Goal: Task Accomplishment & Management: Complete application form

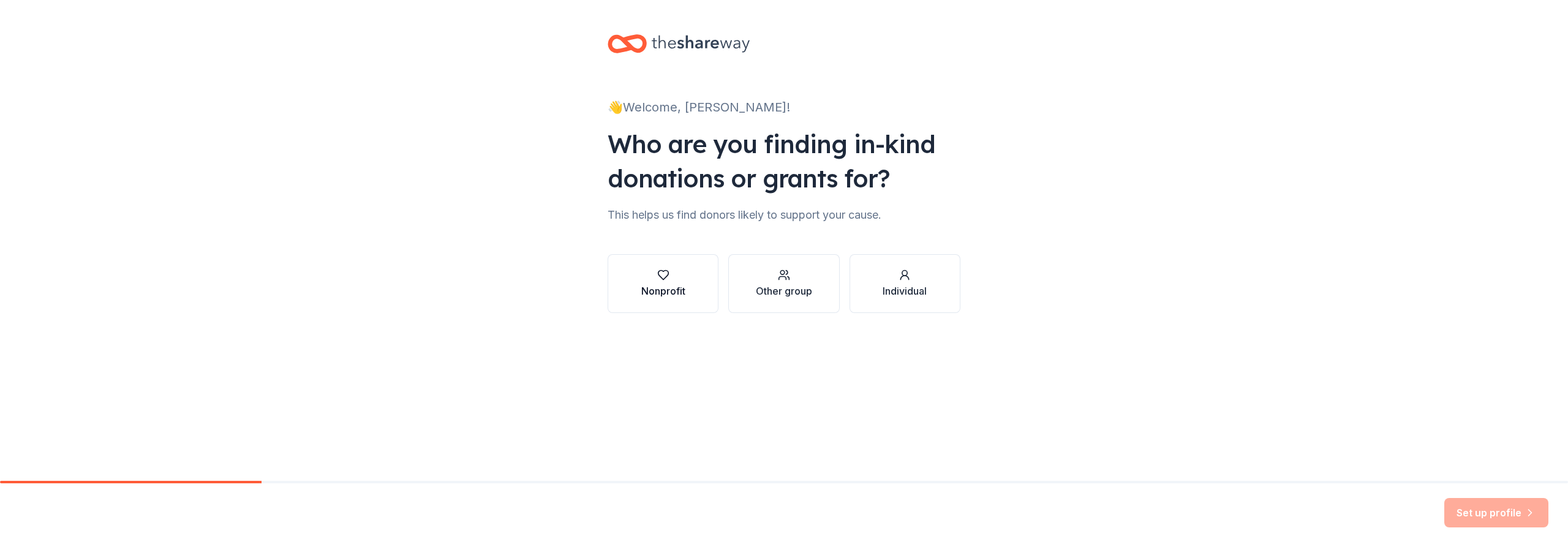
click at [663, 289] on div "Nonprofit" at bounding box center [663, 291] width 44 height 14
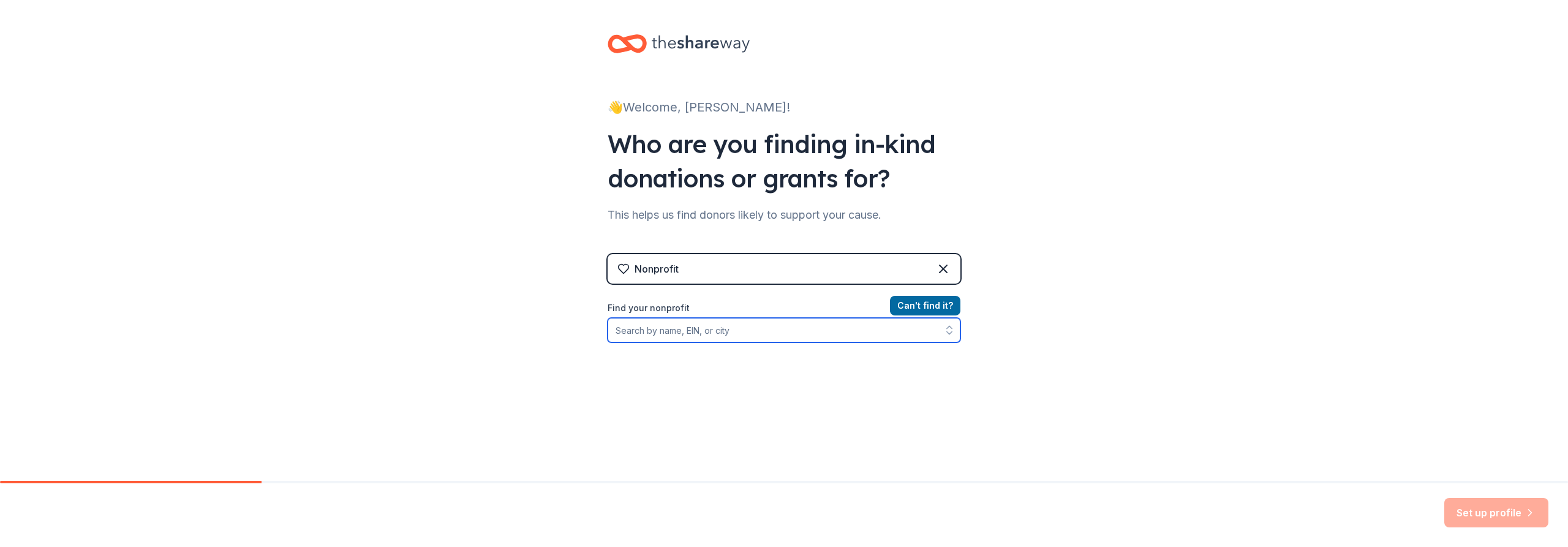
click at [716, 335] on input "Find your nonprofit" at bounding box center [783, 330] width 353 height 24
type input "[US_EMPLOYER_IDENTIFICATION_NUMBER]"
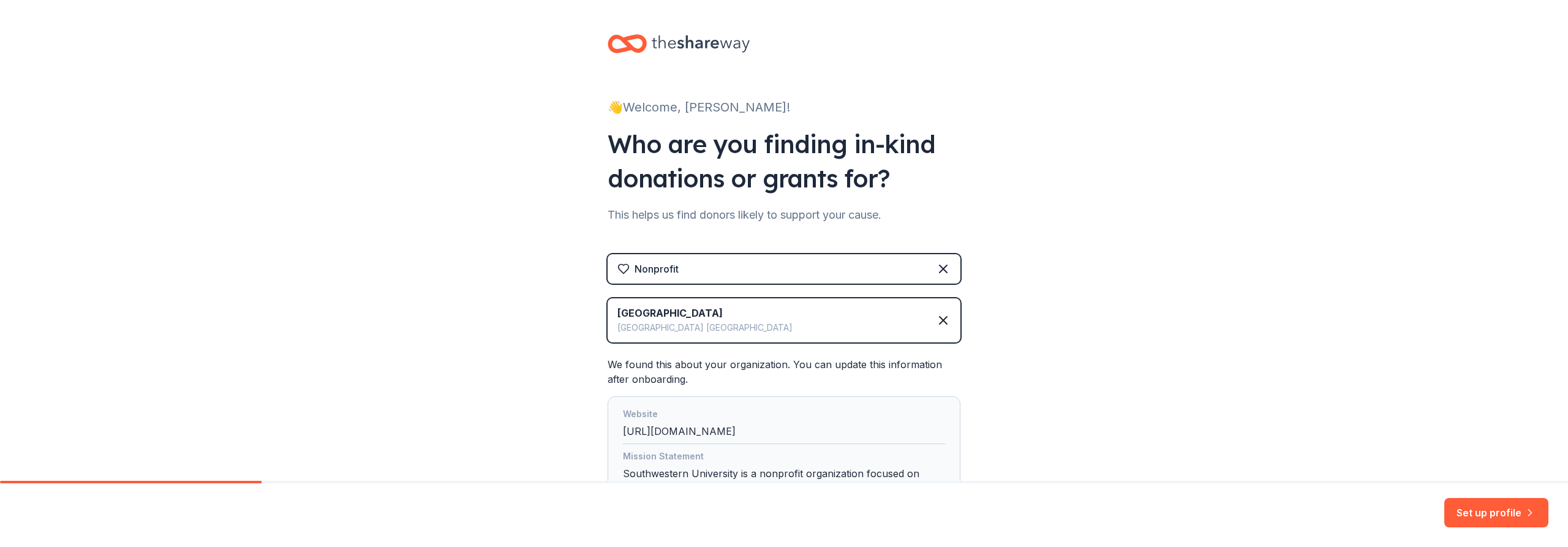
scroll to position [128, 0]
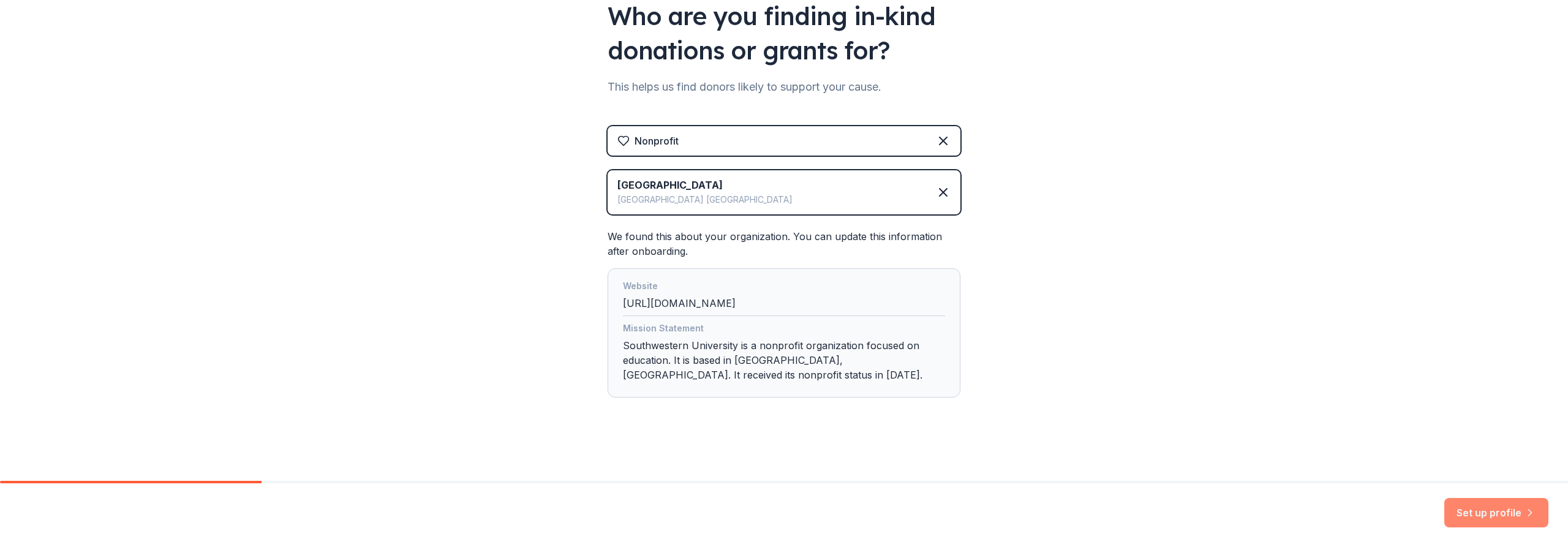
click at [1486, 516] on button "Set up profile" at bounding box center [1496, 512] width 104 height 29
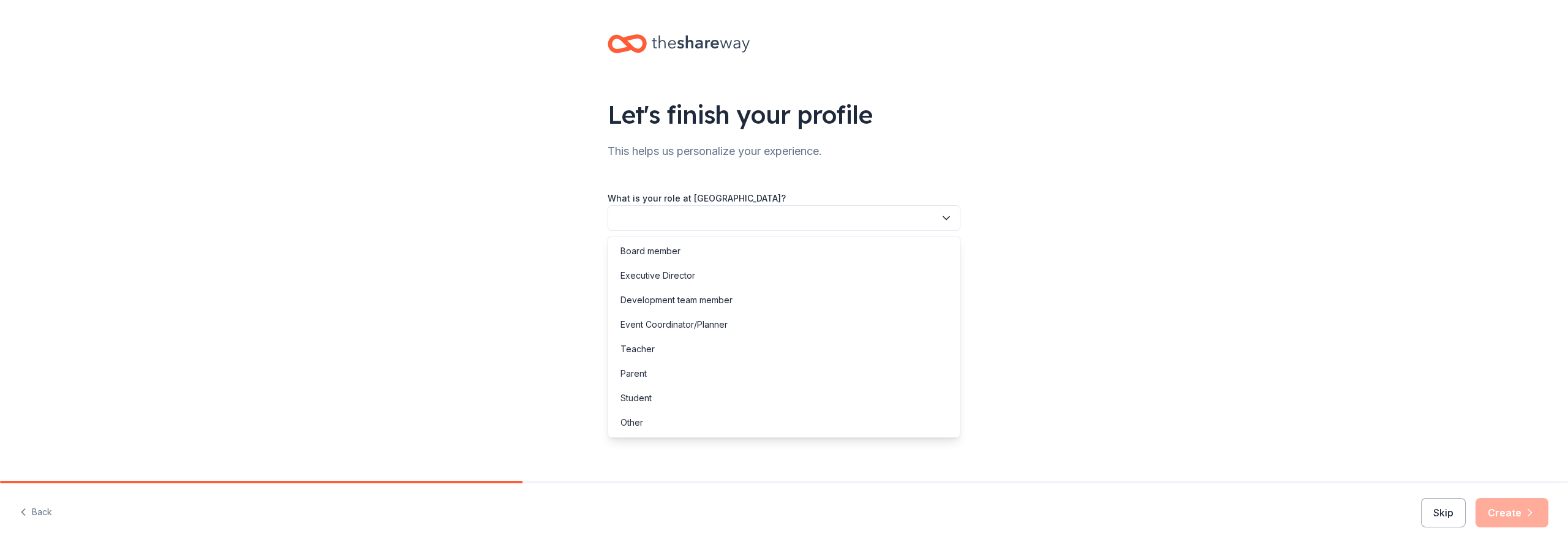
click at [947, 217] on icon "button" at bounding box center [946, 218] width 13 height 13
click at [804, 331] on div "Event Coordinator/Planner" at bounding box center [784, 324] width 347 height 24
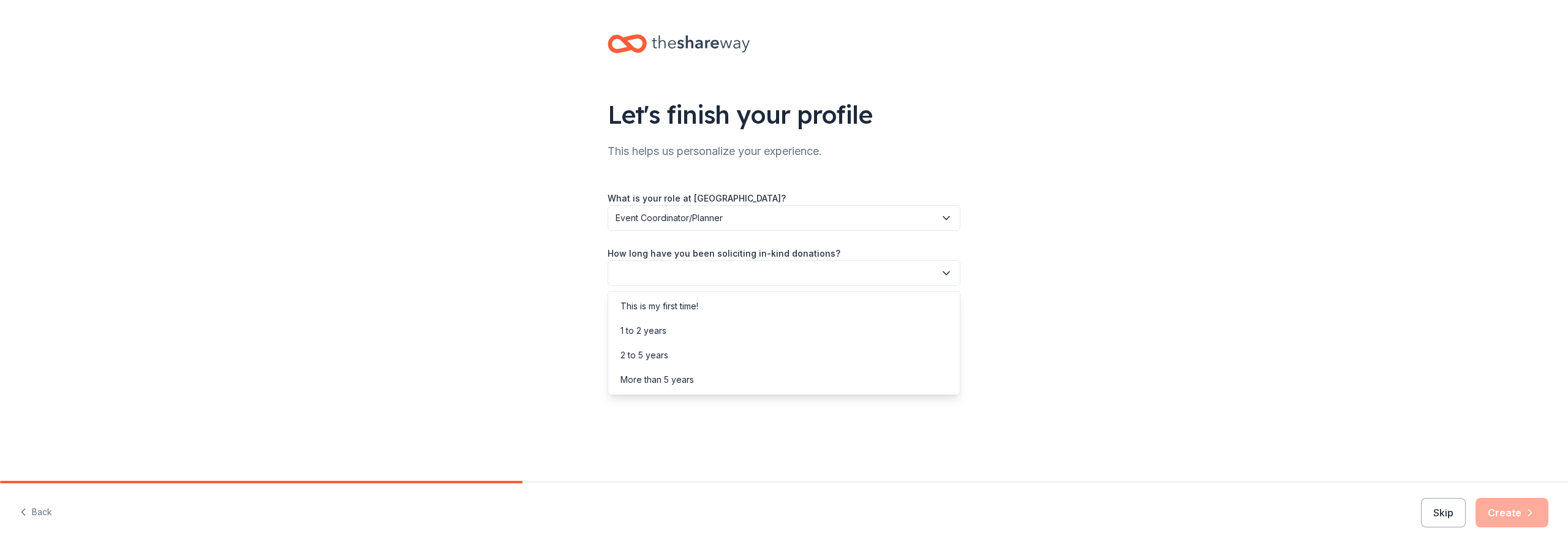
click at [935, 271] on button "button" at bounding box center [783, 273] width 353 height 26
click at [845, 377] on div "More than 5 years" at bounding box center [784, 379] width 347 height 24
click at [931, 324] on button "button" at bounding box center [783, 329] width 353 height 26
click at [798, 393] on div "Online search" at bounding box center [784, 386] width 347 height 24
click at [1496, 505] on button "Create" at bounding box center [1512, 512] width 73 height 29
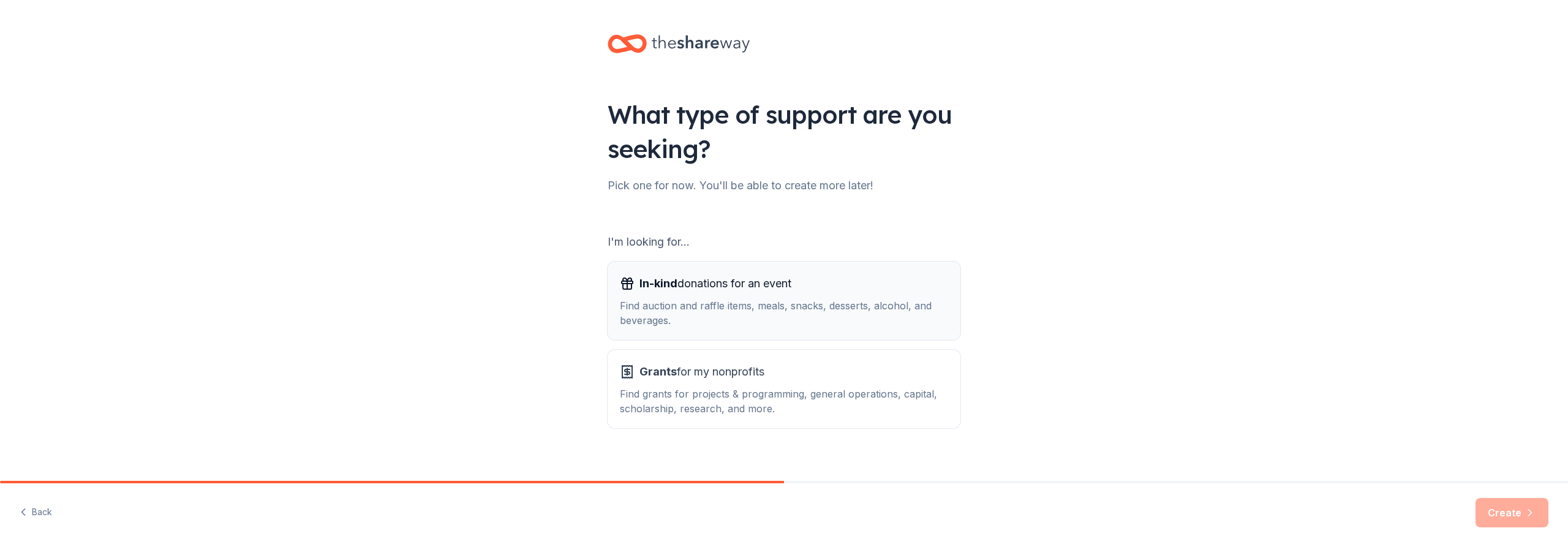
click at [750, 314] on div "Find auction and raffle items, meals, snacks, desserts, alcohol, and beverages." at bounding box center [784, 313] width 328 height 29
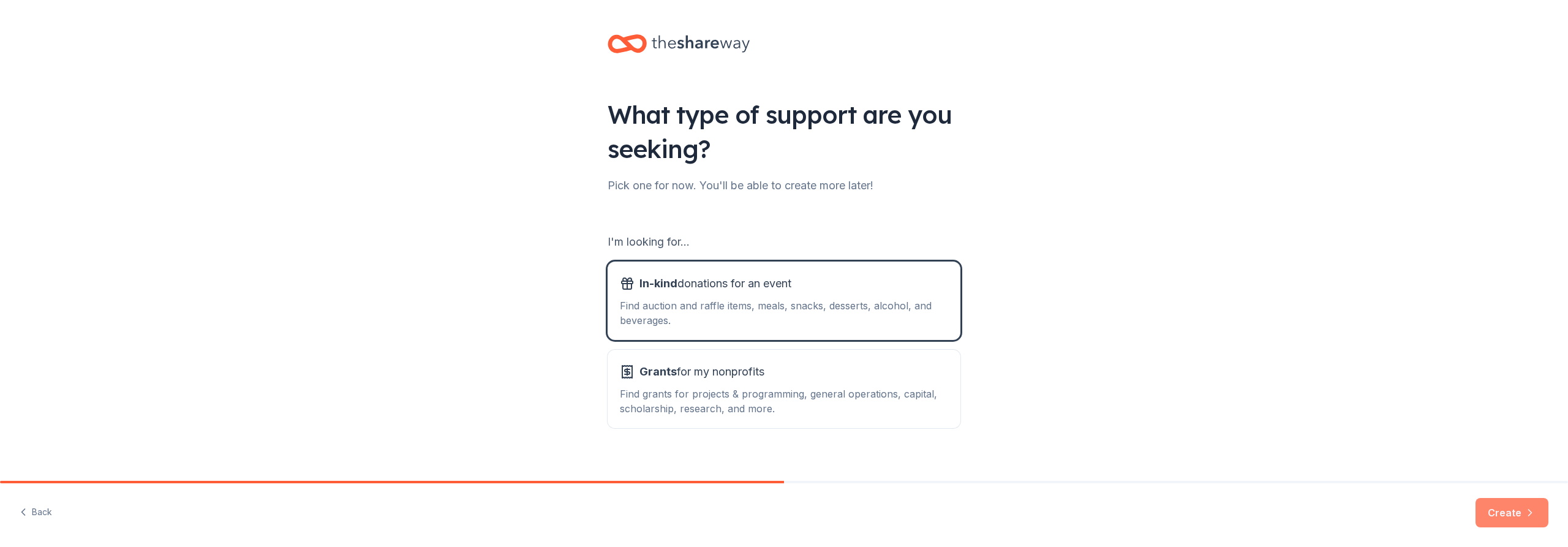
click at [1518, 511] on button "Create" at bounding box center [1512, 512] width 73 height 29
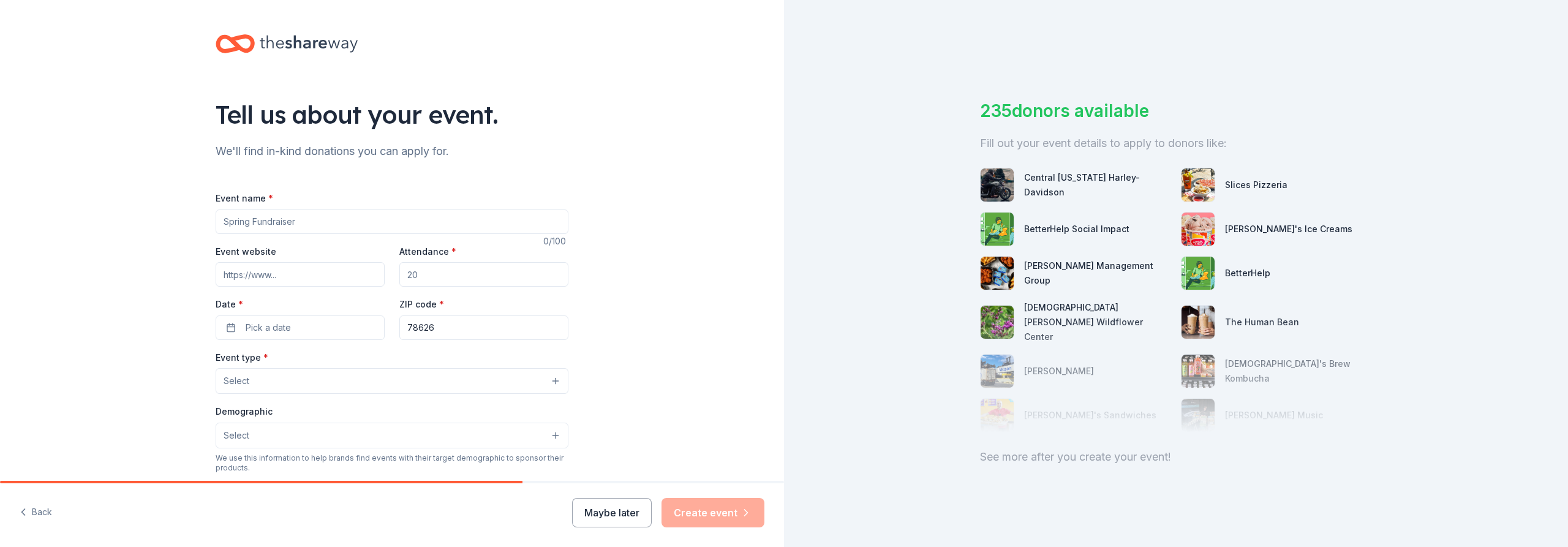
click at [322, 220] on input "Event name *" at bounding box center [392, 222] width 353 height 24
type input "[PERSON_NAME] 5K"
click at [310, 273] on input "Event website" at bounding box center [300, 274] width 169 height 24
type input "www.jameson5k.com"
type input "300"
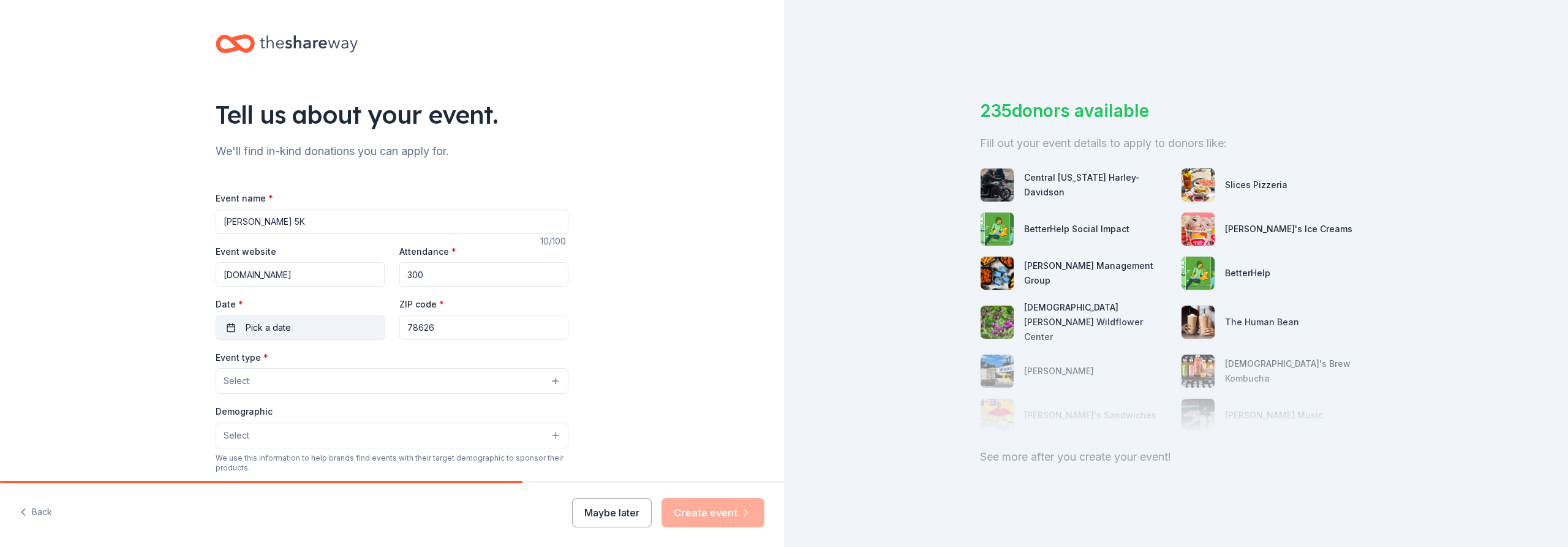
click at [317, 316] on button "Pick a date" at bounding box center [300, 328] width 169 height 24
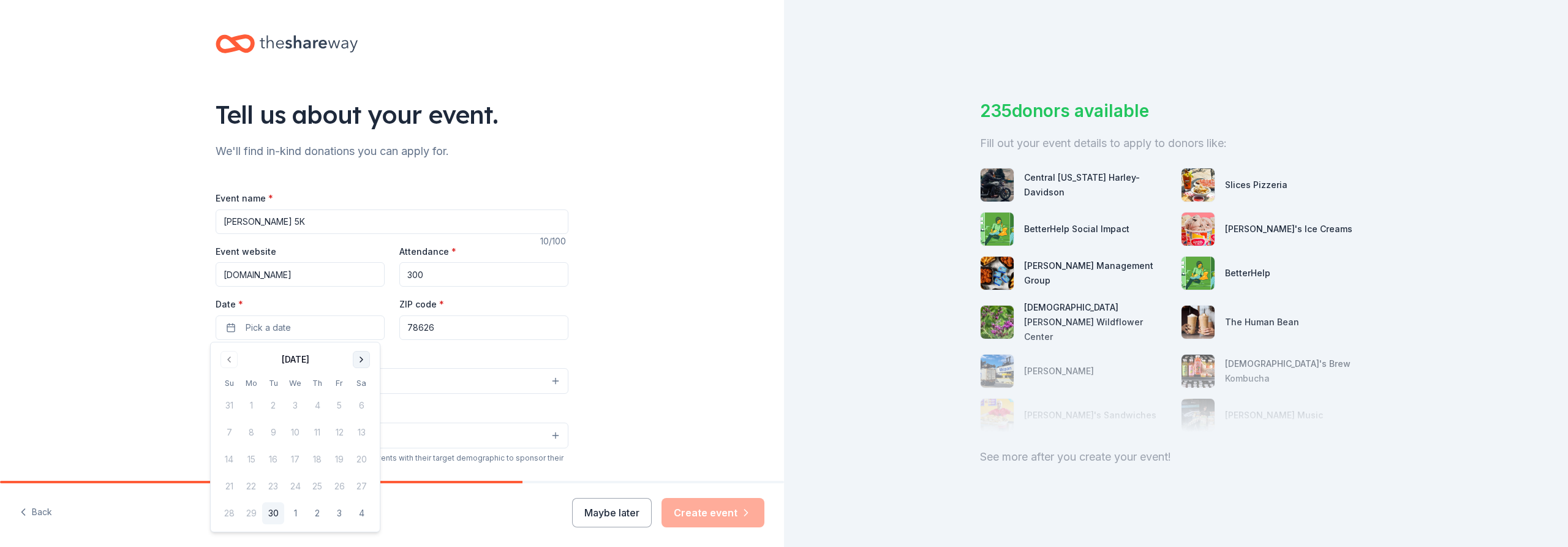
click at [363, 361] on button "Go to next month" at bounding box center [361, 360] width 17 height 17
click at [360, 486] on button "25" at bounding box center [361, 486] width 22 height 22
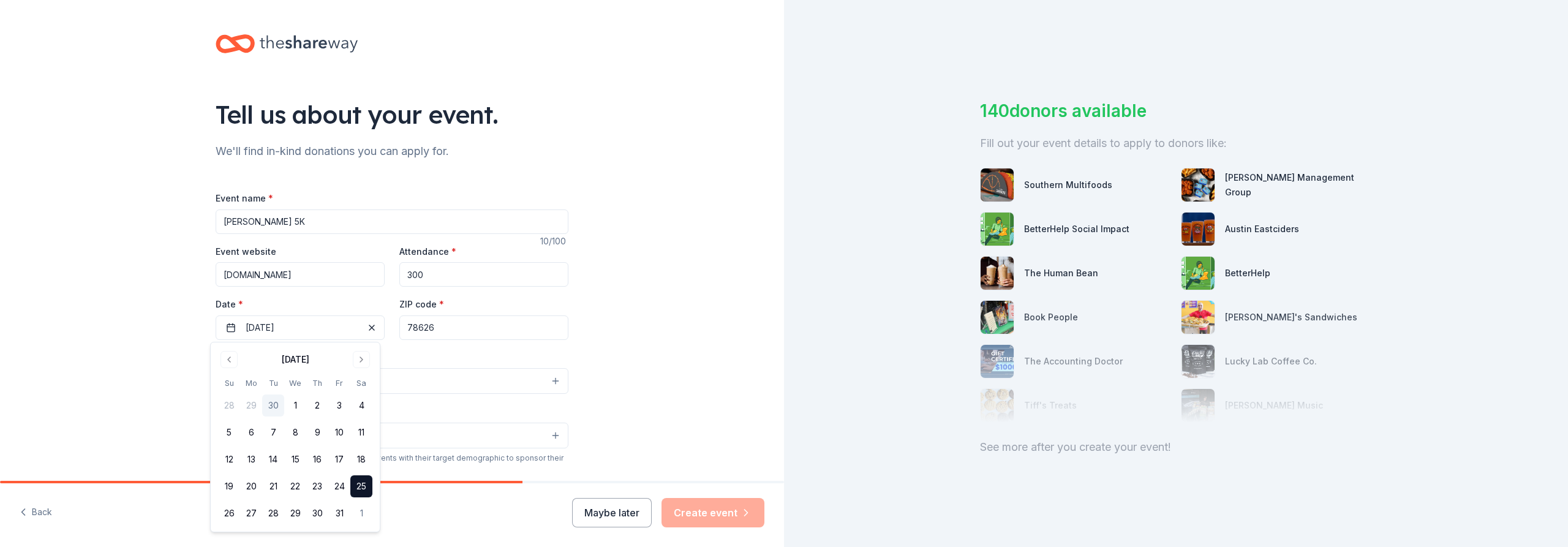
click at [457, 380] on button "Select" at bounding box center [392, 381] width 353 height 26
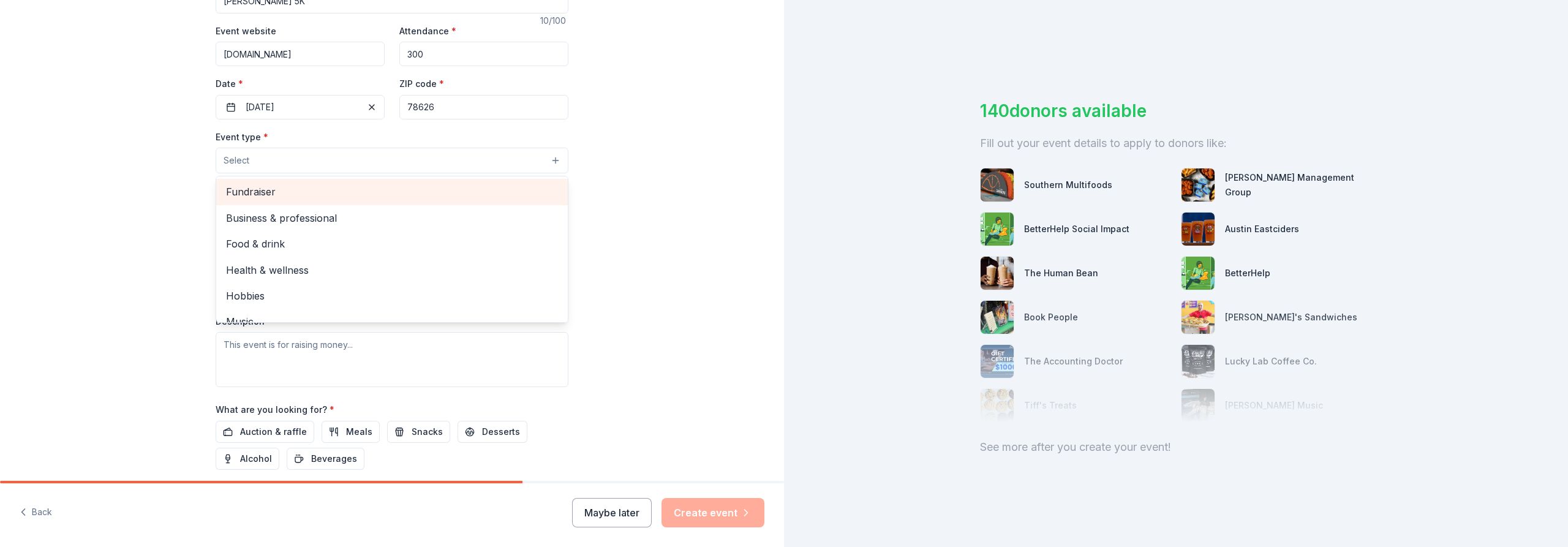
click at [305, 193] on span "Fundraiser" at bounding box center [392, 191] width 332 height 16
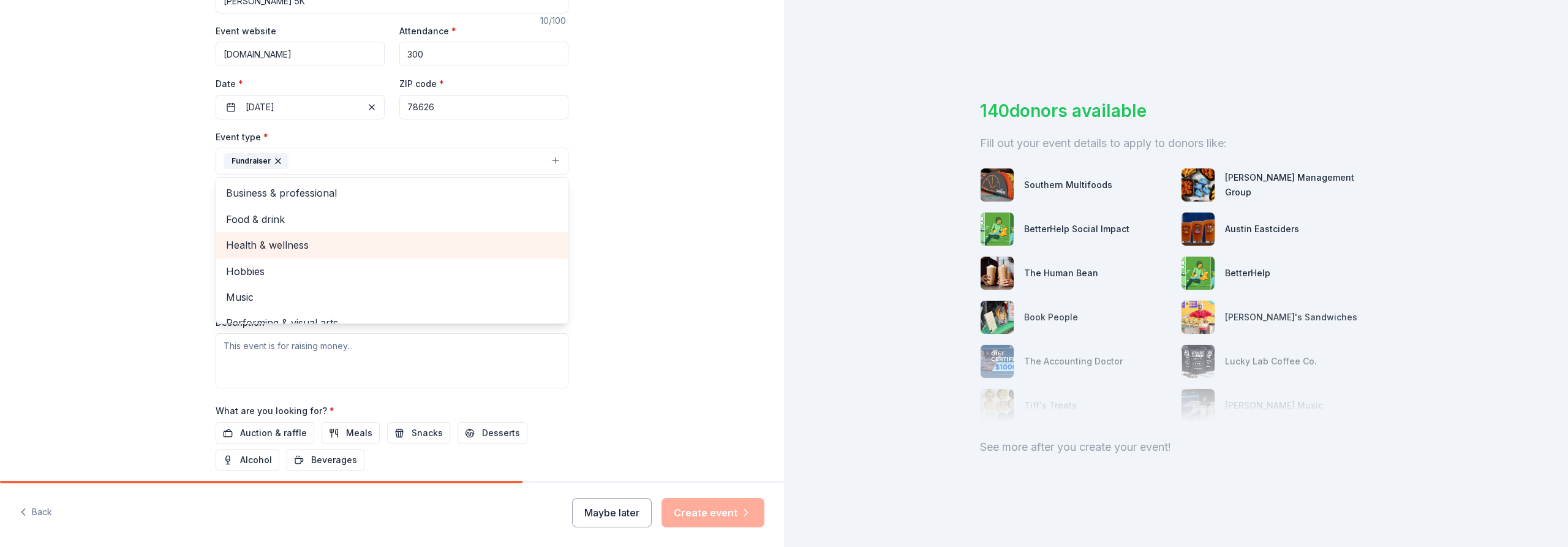
click at [443, 246] on span "Health & wellness" at bounding box center [392, 244] width 332 height 16
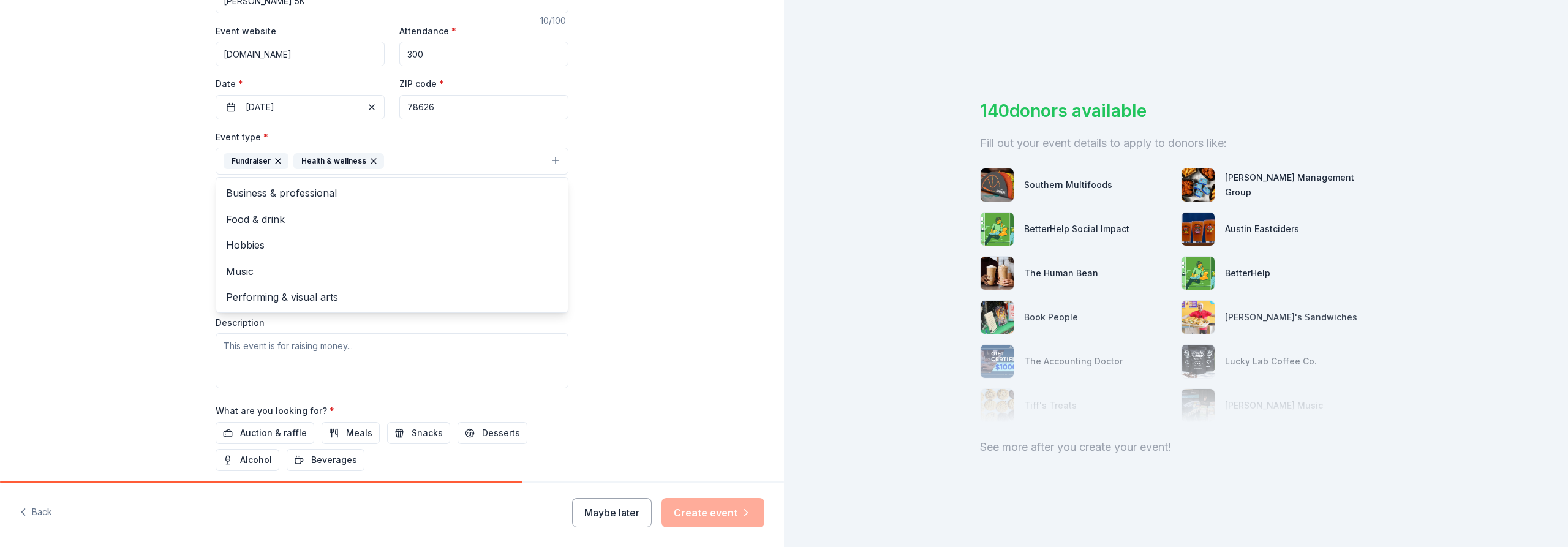
click at [596, 237] on div "Tell us about your event. We'll find in-kind donations you can apply for. Event…" at bounding box center [392, 187] width 784 height 817
click at [361, 217] on button "Select" at bounding box center [392, 216] width 353 height 26
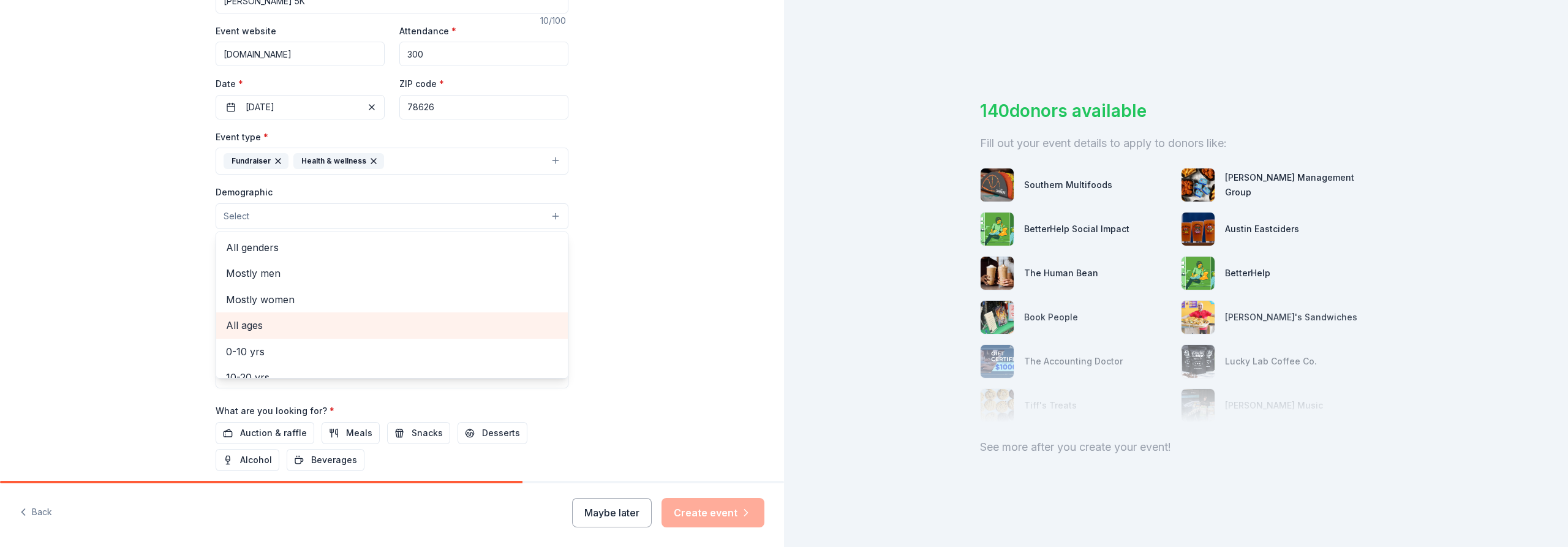
click at [300, 321] on span "All ages" at bounding box center [392, 325] width 332 height 16
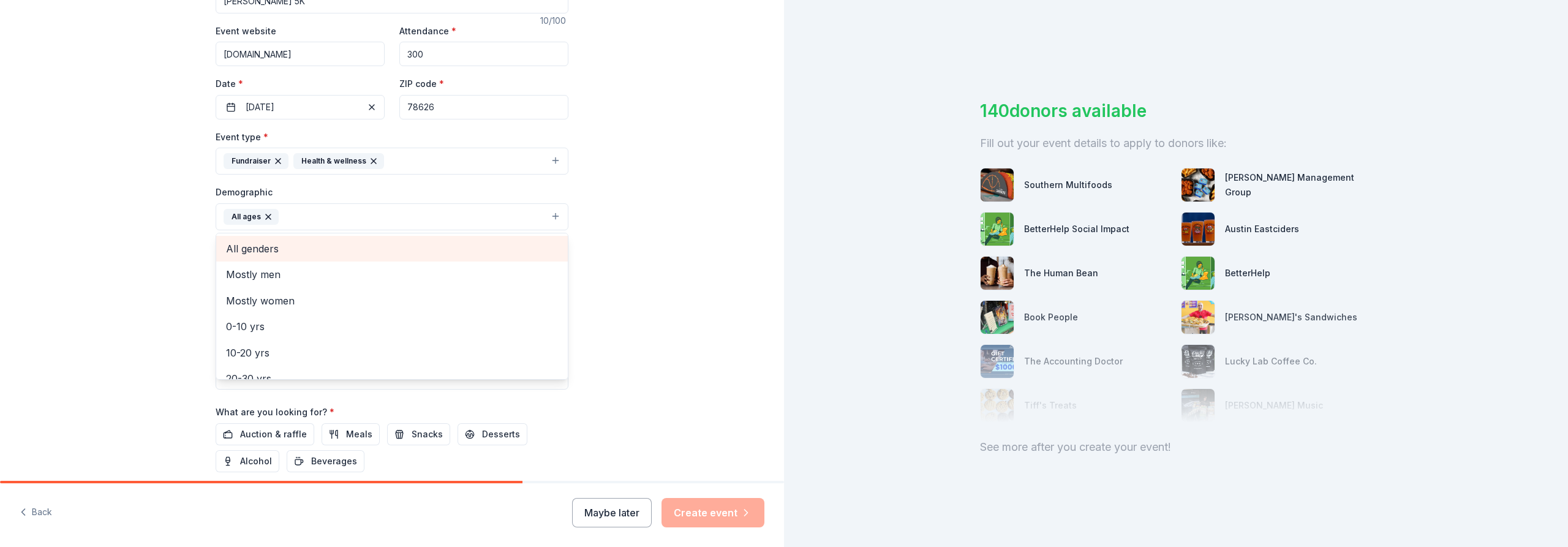
click at [291, 244] on span "All genders" at bounding box center [392, 249] width 332 height 16
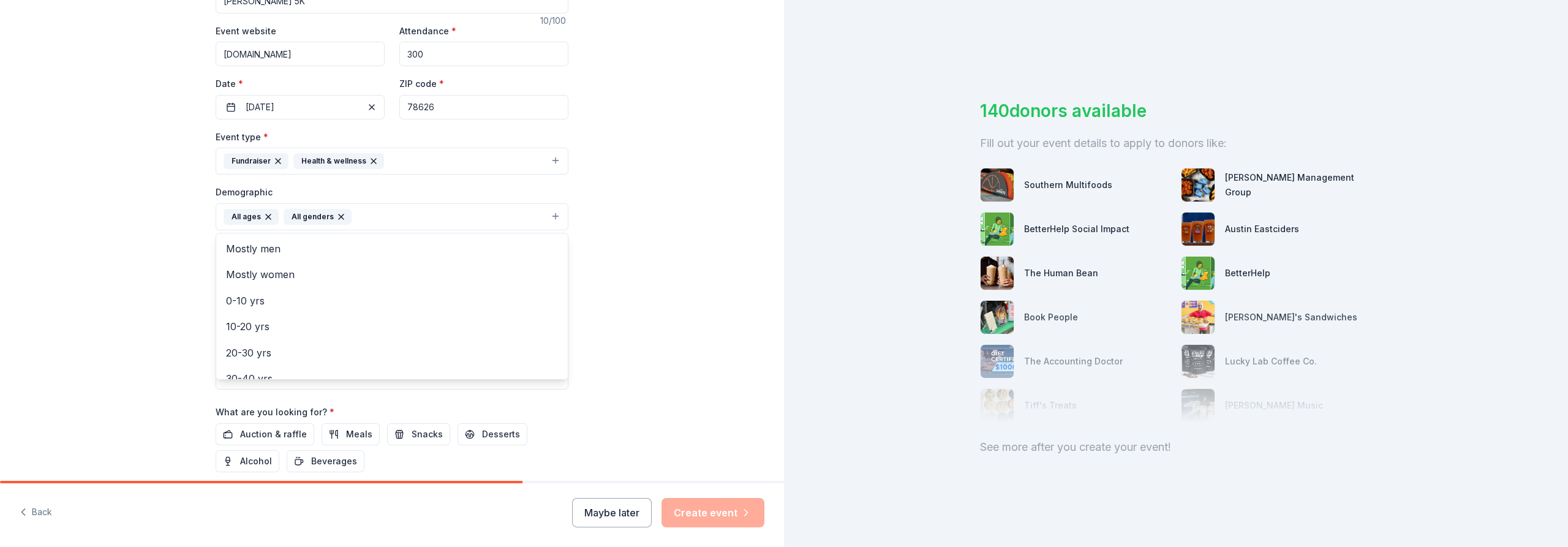
click at [685, 269] on div "Tell us about your event. We'll find in-kind donations you can apply for. Event…" at bounding box center [392, 188] width 784 height 818
click at [351, 298] on input "Mailing address" at bounding box center [352, 296] width 273 height 24
type input "6701 Burnet Road, Austin, TX, 78757"
type input "78729"
type input "6701 Luckenbach Lane"
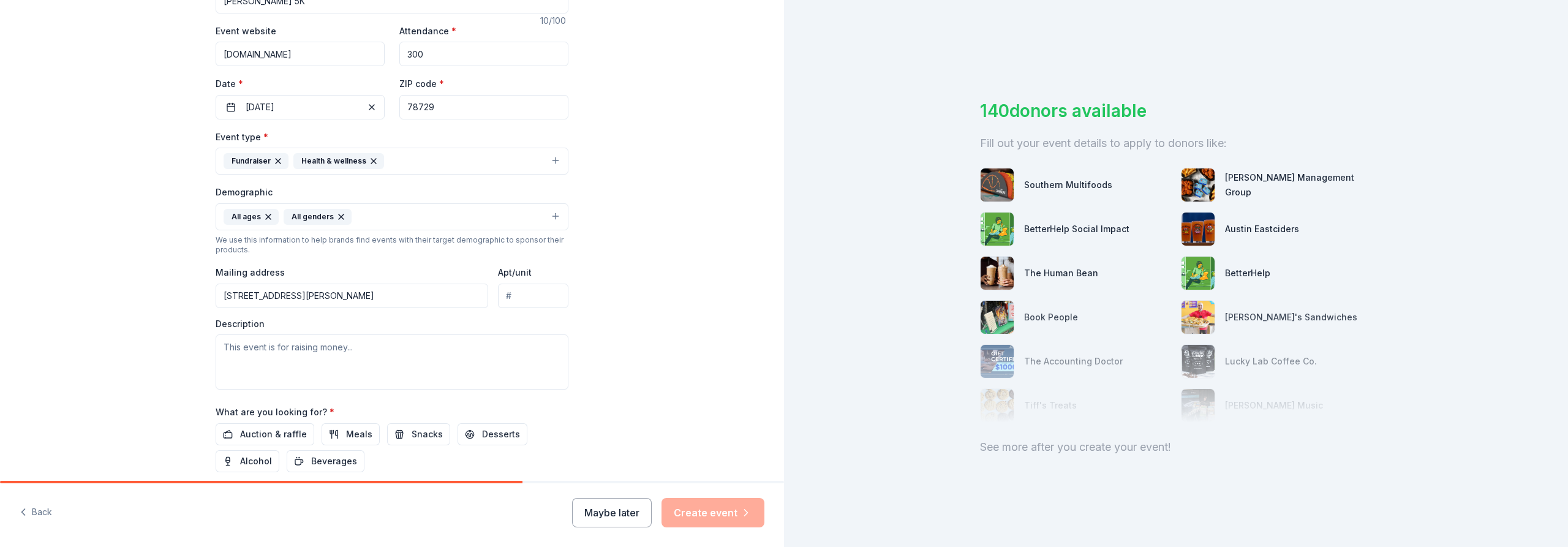
click at [457, 113] on input "78729" at bounding box center [483, 107] width 169 height 24
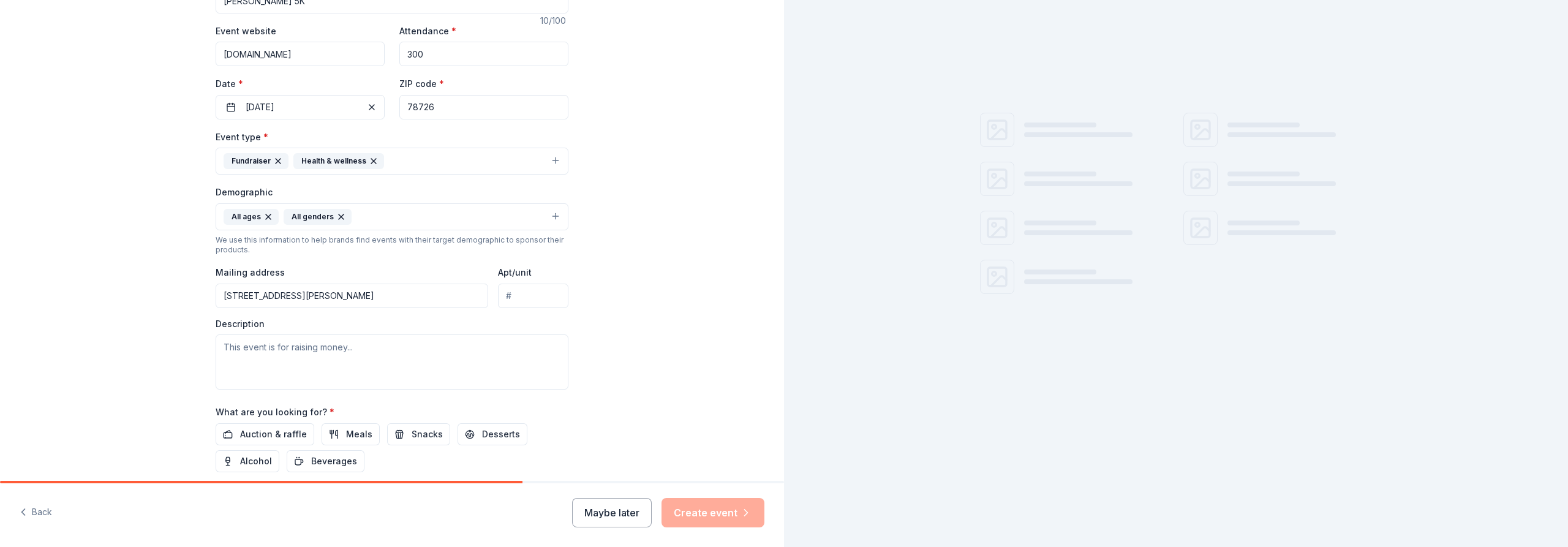
type input "78726"
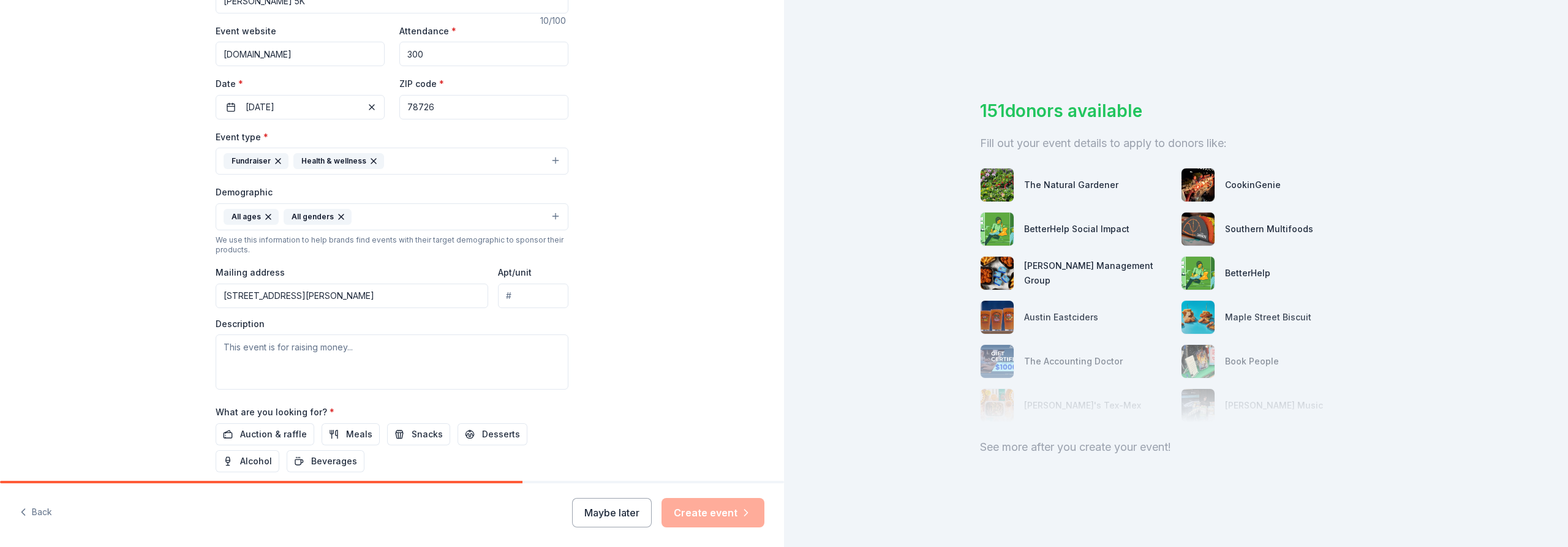
click at [429, 105] on input "78726" at bounding box center [483, 107] width 169 height 24
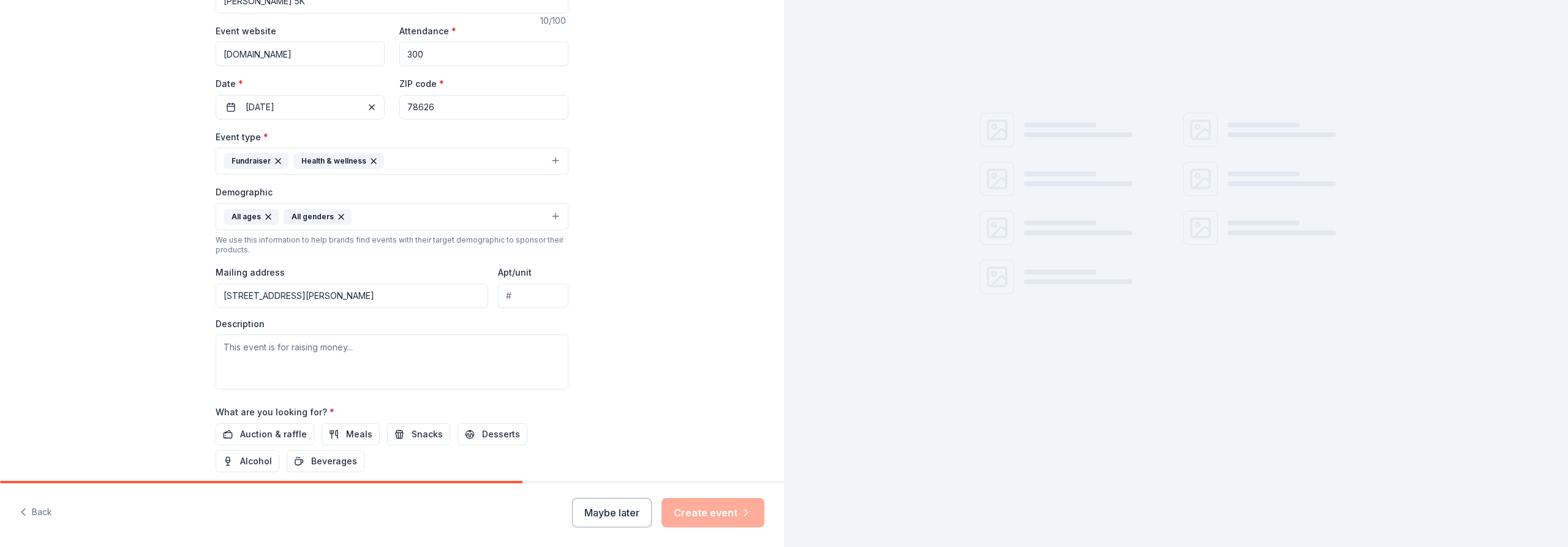
type input "78626"
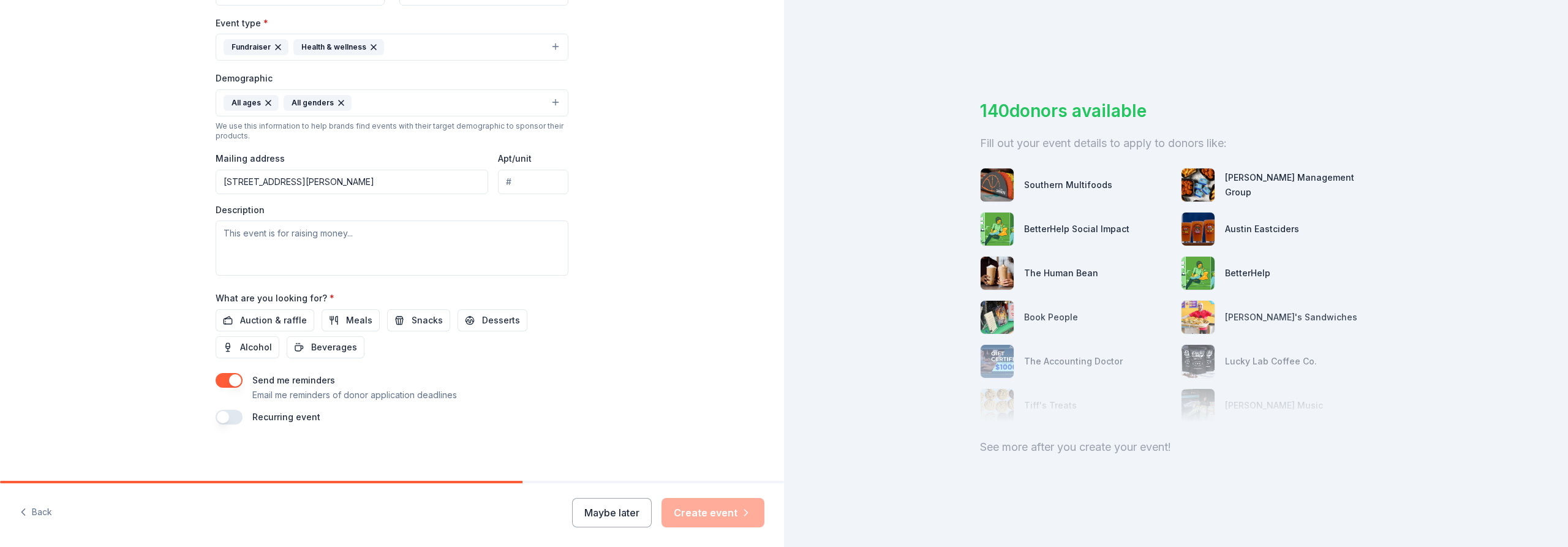
scroll to position [336, 0]
click at [392, 241] on textarea at bounding box center [392, 246] width 353 height 55
click at [275, 314] on span "Auction & raffle" at bounding box center [273, 319] width 67 height 14
click at [295, 250] on textarea at bounding box center [392, 246] width 353 height 55
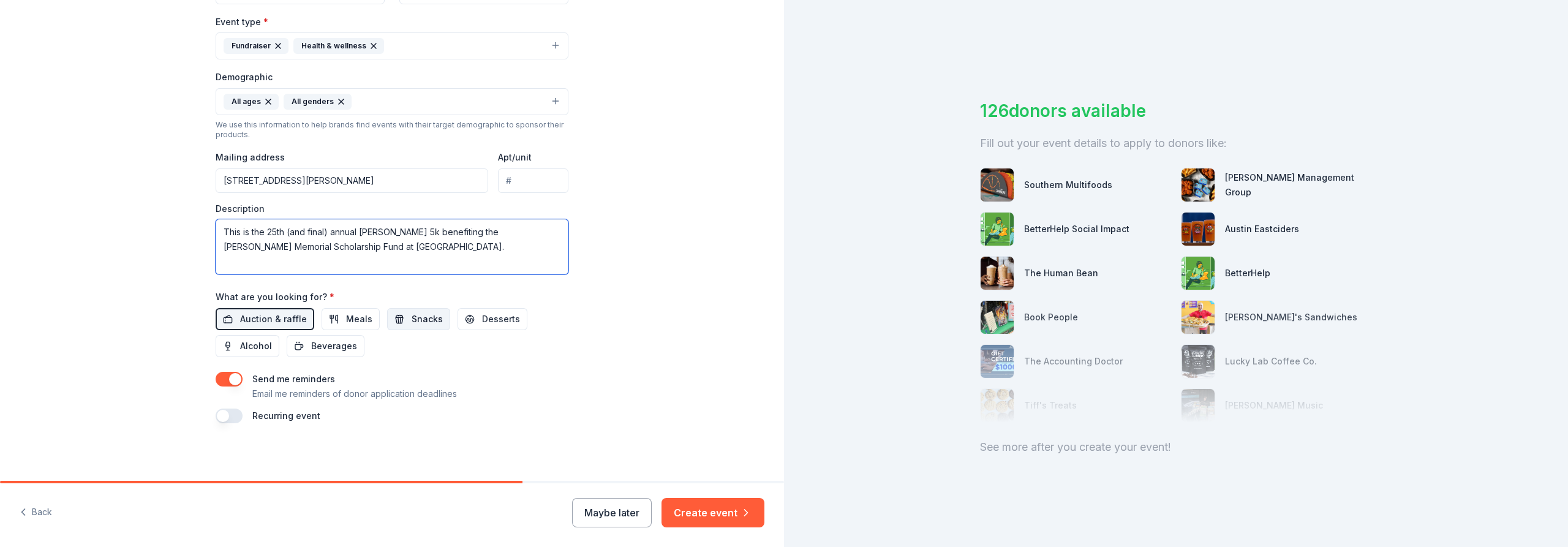
type textarea "This is the 25th (and final) annual Jameson 5k benefiting the Jaysn Jameson Mem…"
click at [397, 318] on button "Snacks" at bounding box center [419, 319] width 63 height 22
click at [330, 349] on span "Beverages" at bounding box center [333, 346] width 46 height 14
click at [709, 511] on button "Create event" at bounding box center [712, 512] width 103 height 29
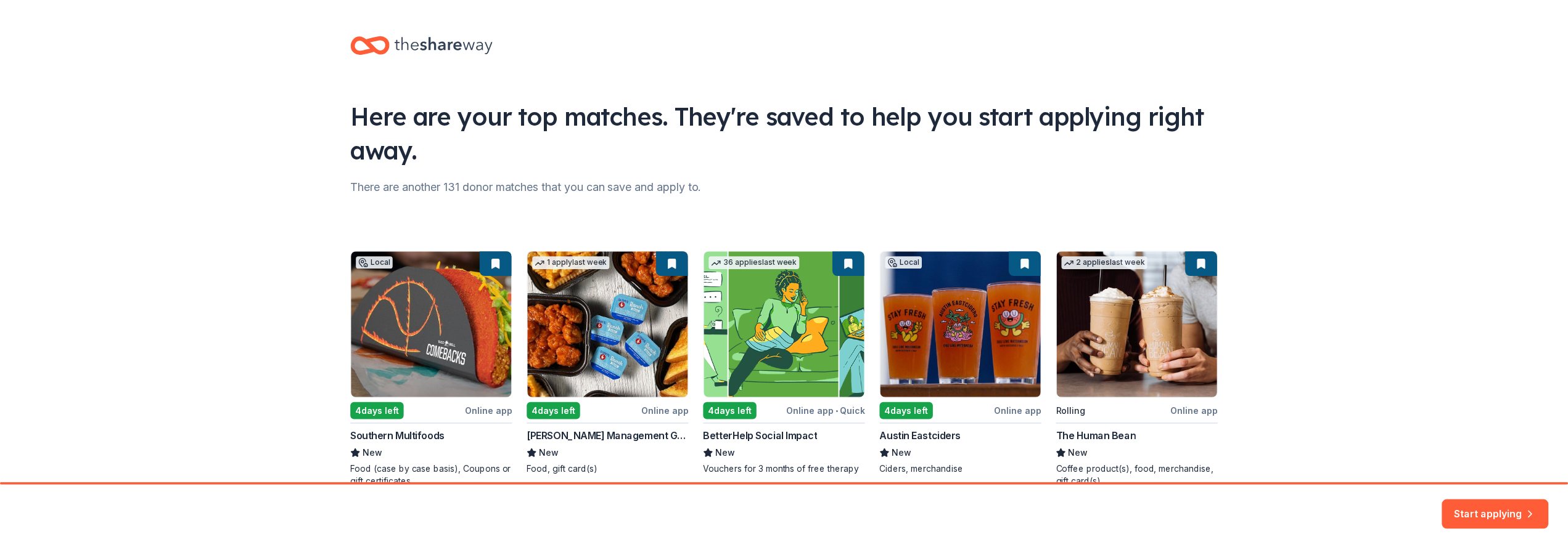
scroll to position [64, 0]
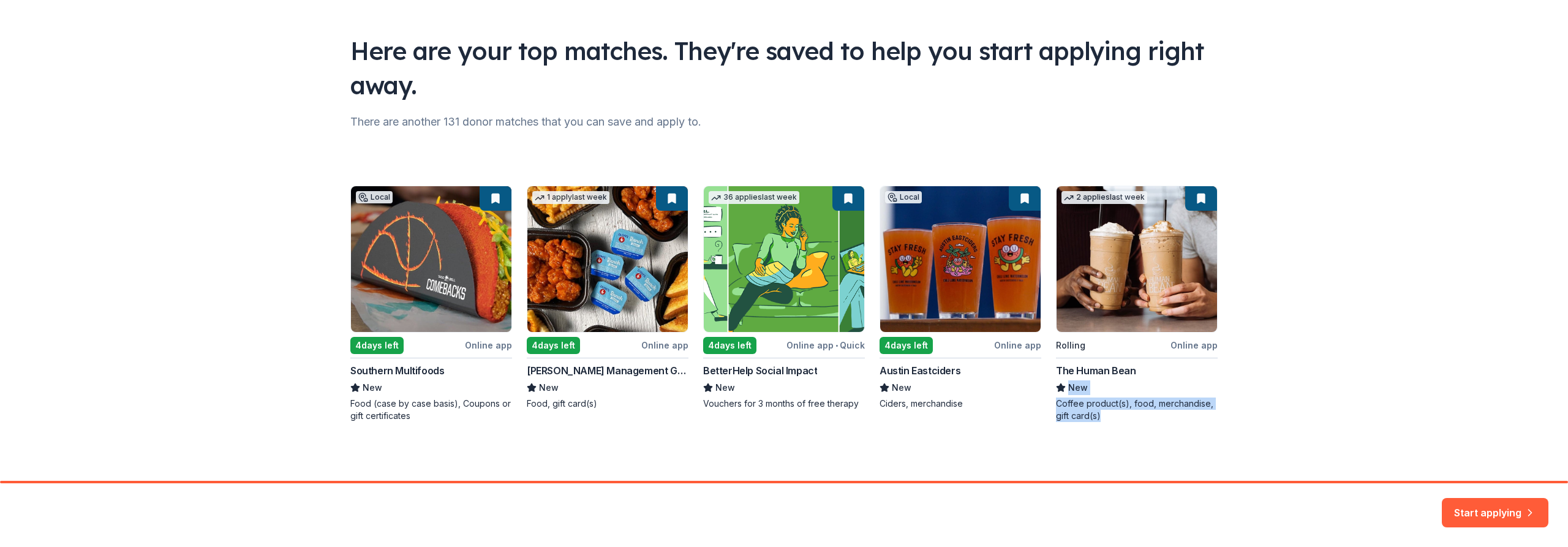
drag, startPoint x: 911, startPoint y: 369, endPoint x: 1443, endPoint y: 410, distance: 533.6
click at [1437, 421] on div "Here are your top matches. They're saved to help you start applying right away.…" at bounding box center [784, 208] width 1568 height 544
click at [1438, 403] on div "Here are your top matches. They're saved to help you start applying right away.…" at bounding box center [784, 208] width 1568 height 544
click at [1497, 509] on button "Start applying" at bounding box center [1495, 505] width 107 height 29
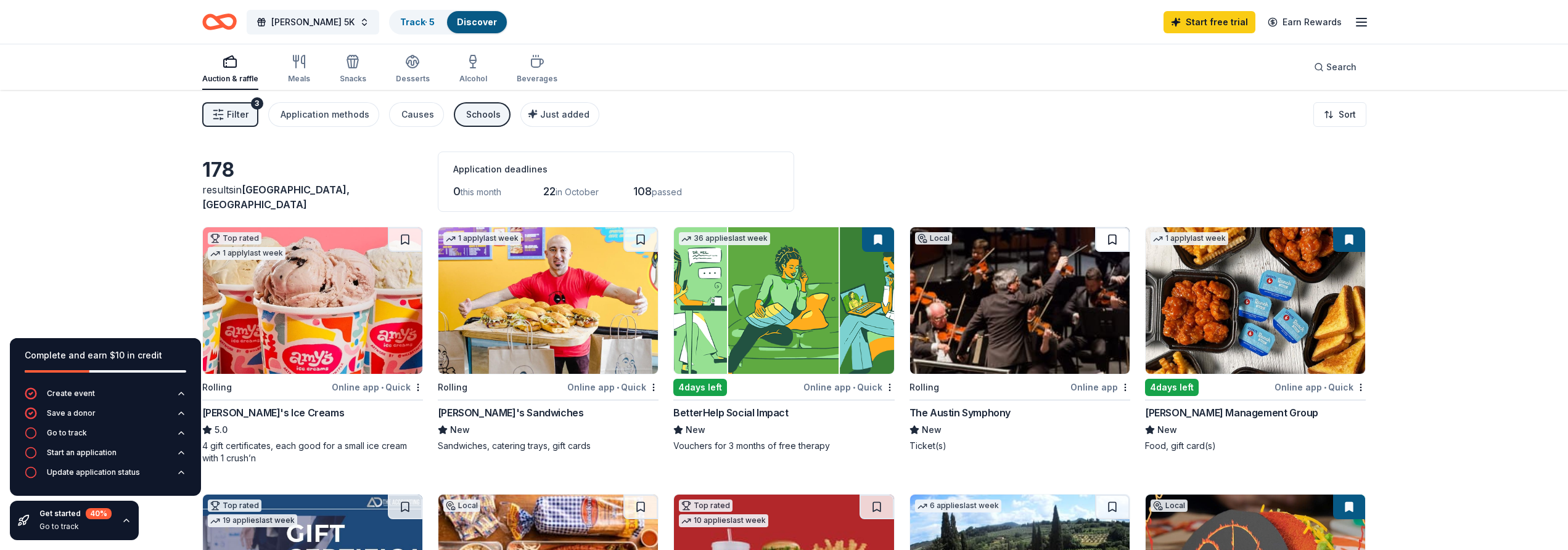
click at [1113, 238] on button at bounding box center [1113, 239] width 35 height 25
click at [1352, 240] on button at bounding box center [1349, 239] width 32 height 25
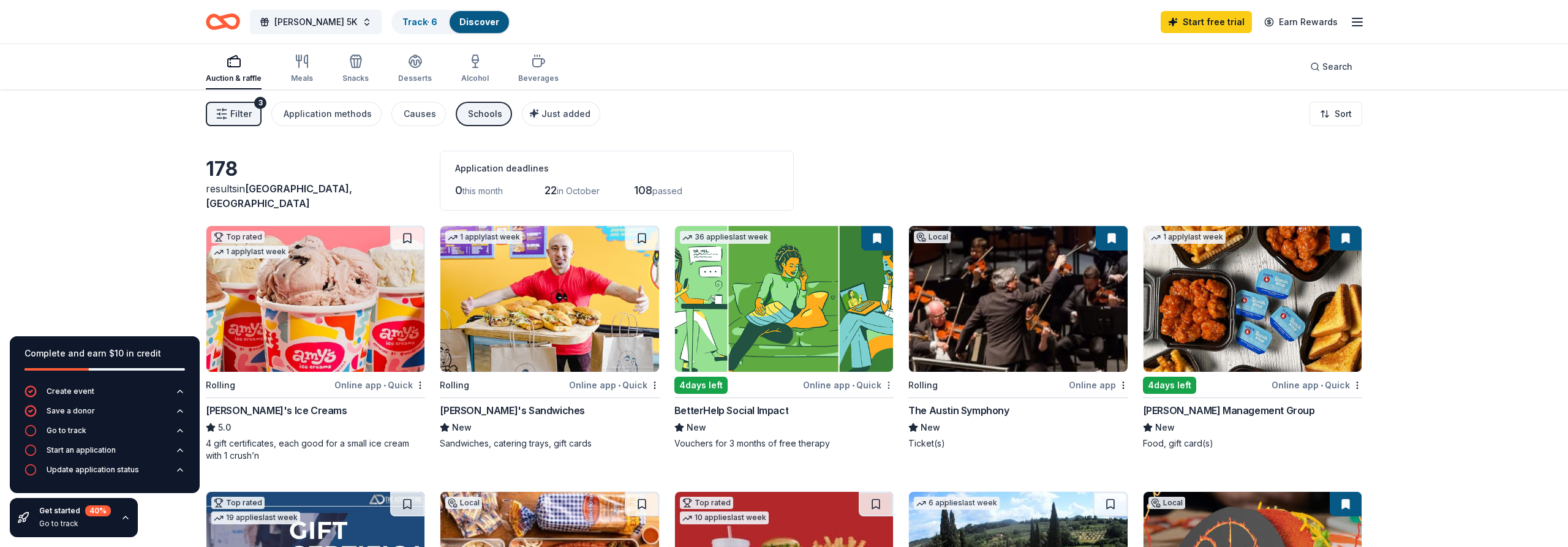
click at [883, 385] on html "6701 Luckenbach Lane Austin, TX, USA 6701 Luckenbach Drive New Braunfels, TX, U…" at bounding box center [784, 273] width 1568 height 547
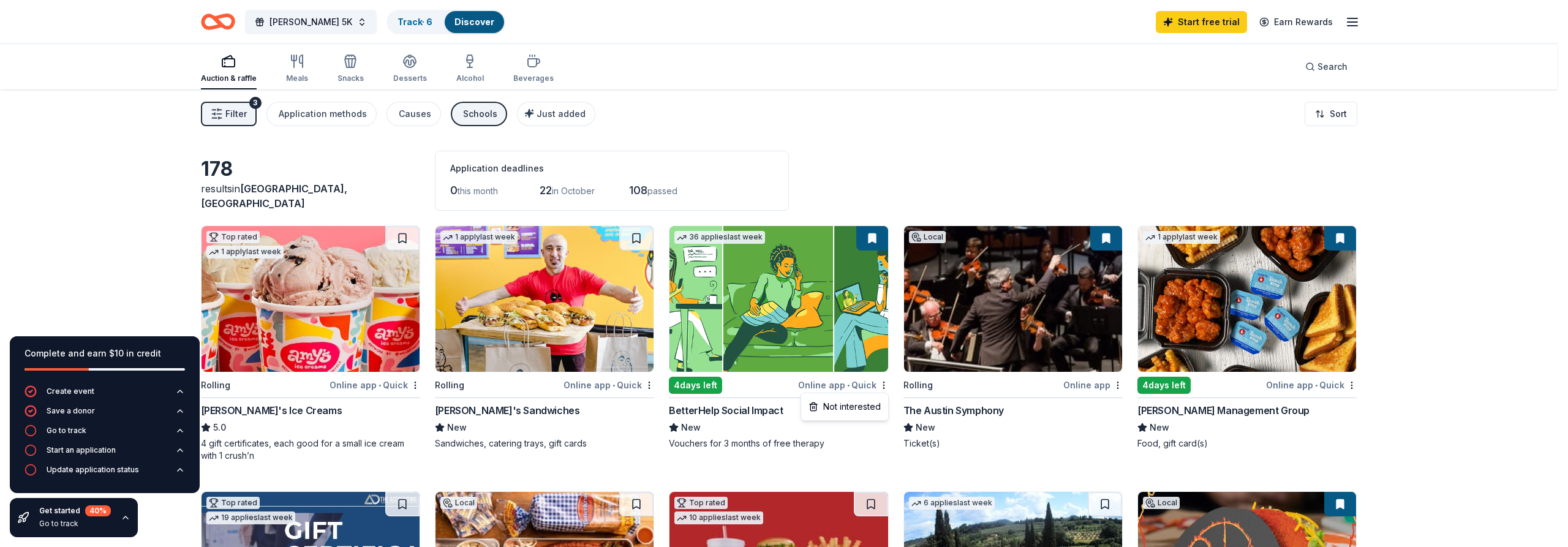
click at [852, 147] on html "6701 Luckenbach Lane Austin, TX, USA 6701 Luckenbach Drive New Braunfels, TX, U…" at bounding box center [784, 273] width 1568 height 547
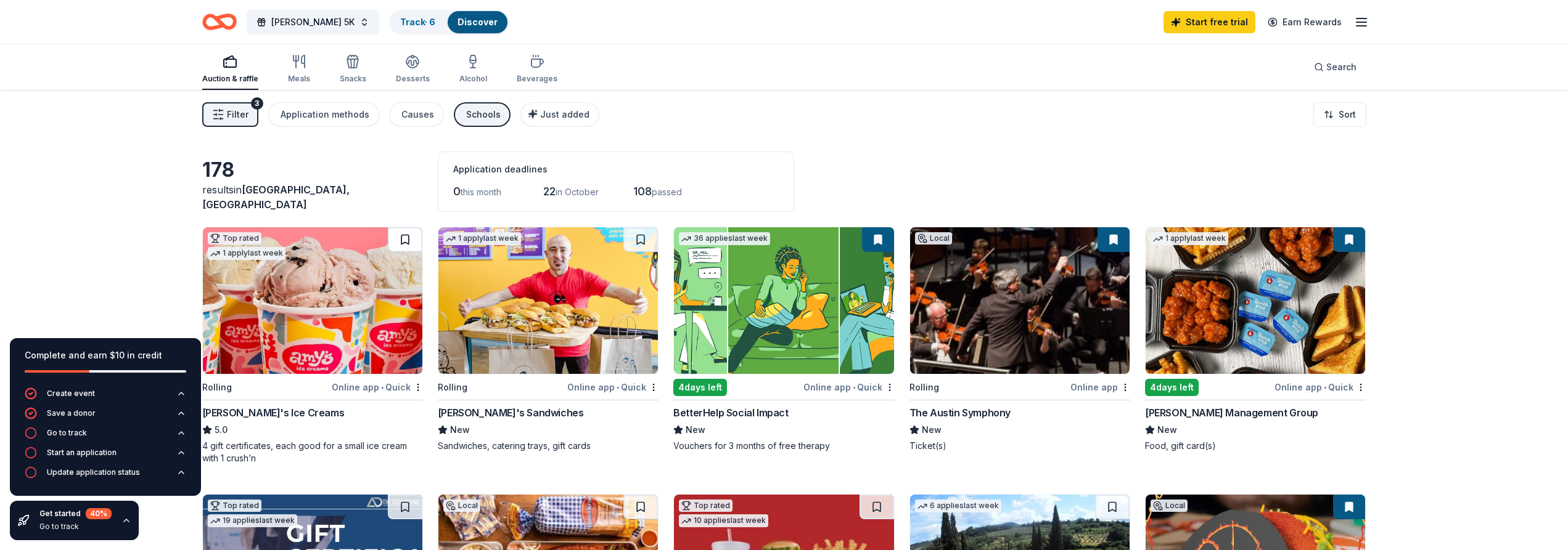
click at [405, 238] on button at bounding box center [405, 239] width 35 height 25
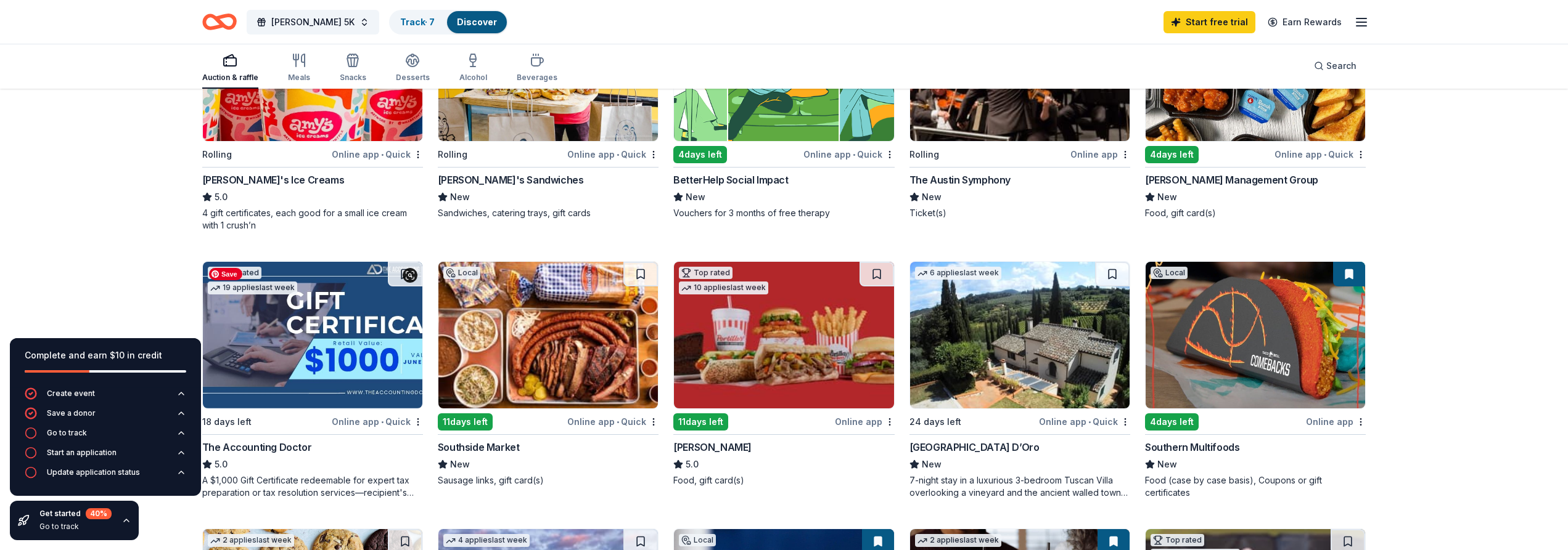
scroll to position [252, 0]
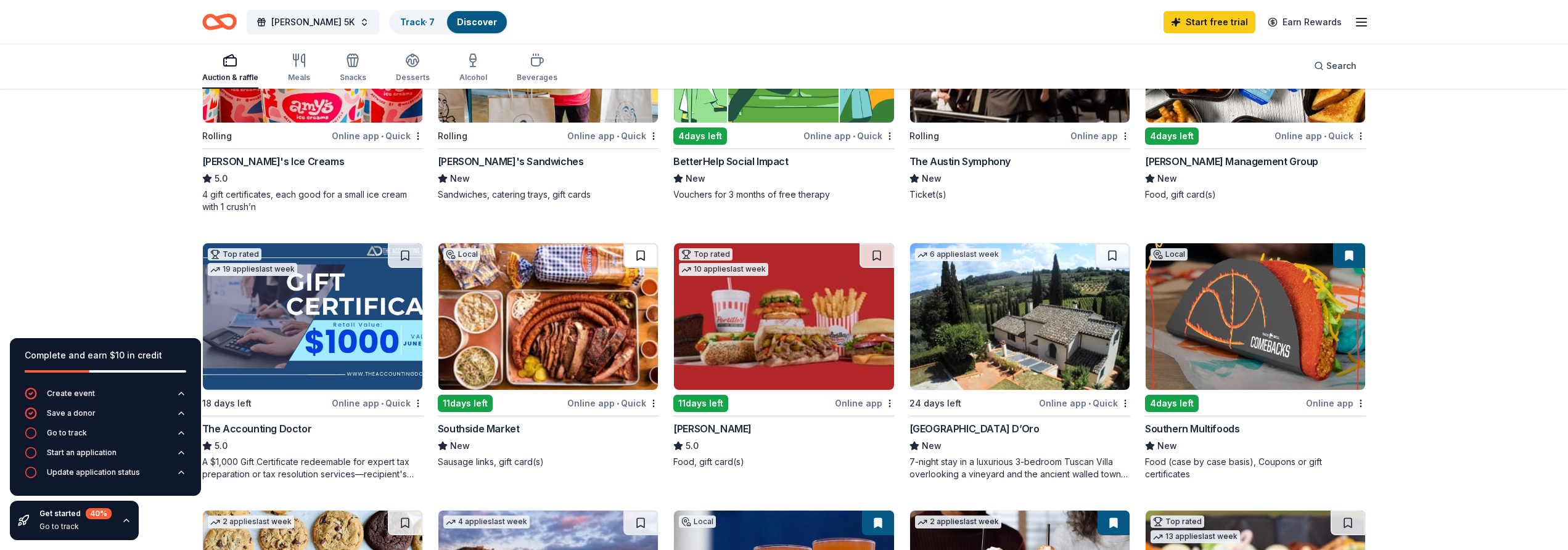
click at [639, 256] on button at bounding box center [640, 255] width 35 height 25
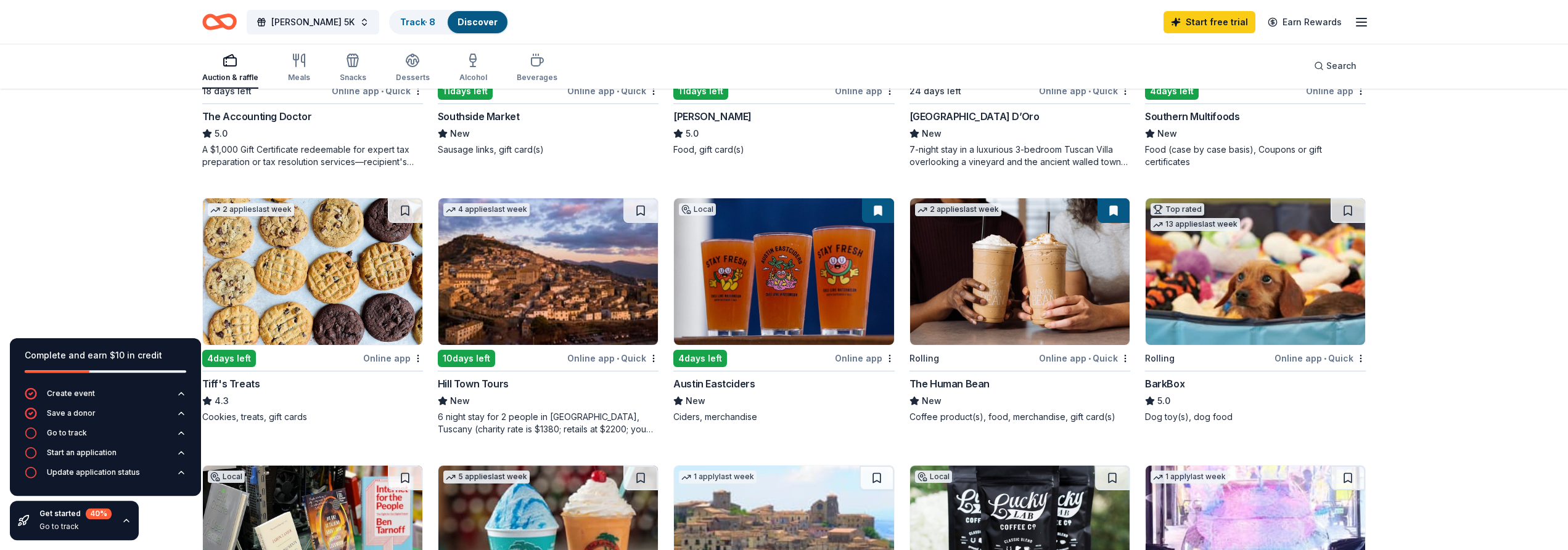
scroll to position [566, 0]
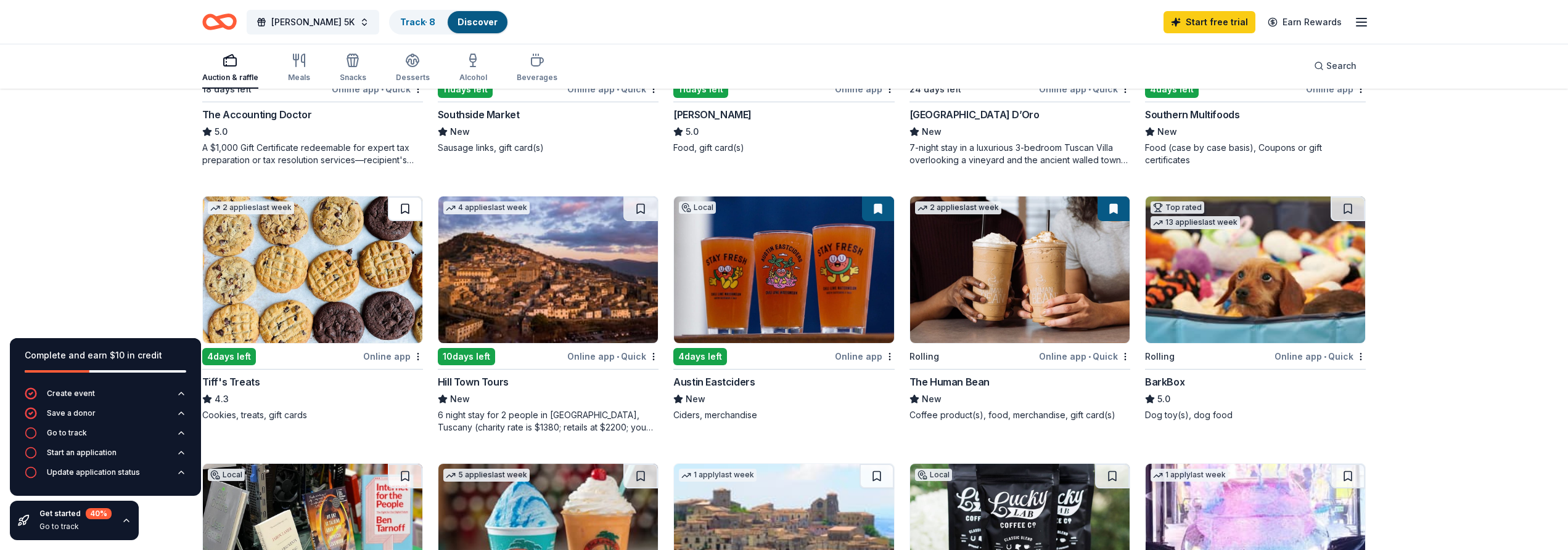
click at [401, 209] on button at bounding box center [405, 208] width 35 height 25
click at [874, 211] on button at bounding box center [879, 208] width 32 height 25
click at [877, 208] on button at bounding box center [879, 208] width 32 height 25
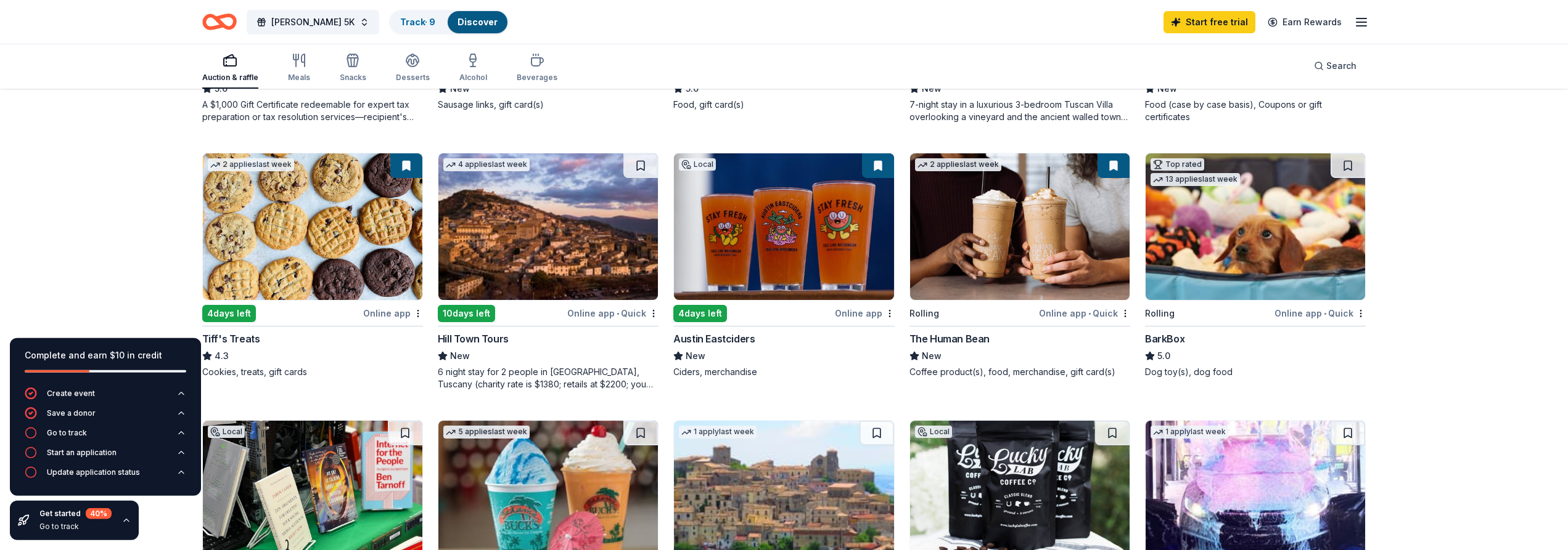
scroll to position [629, 0]
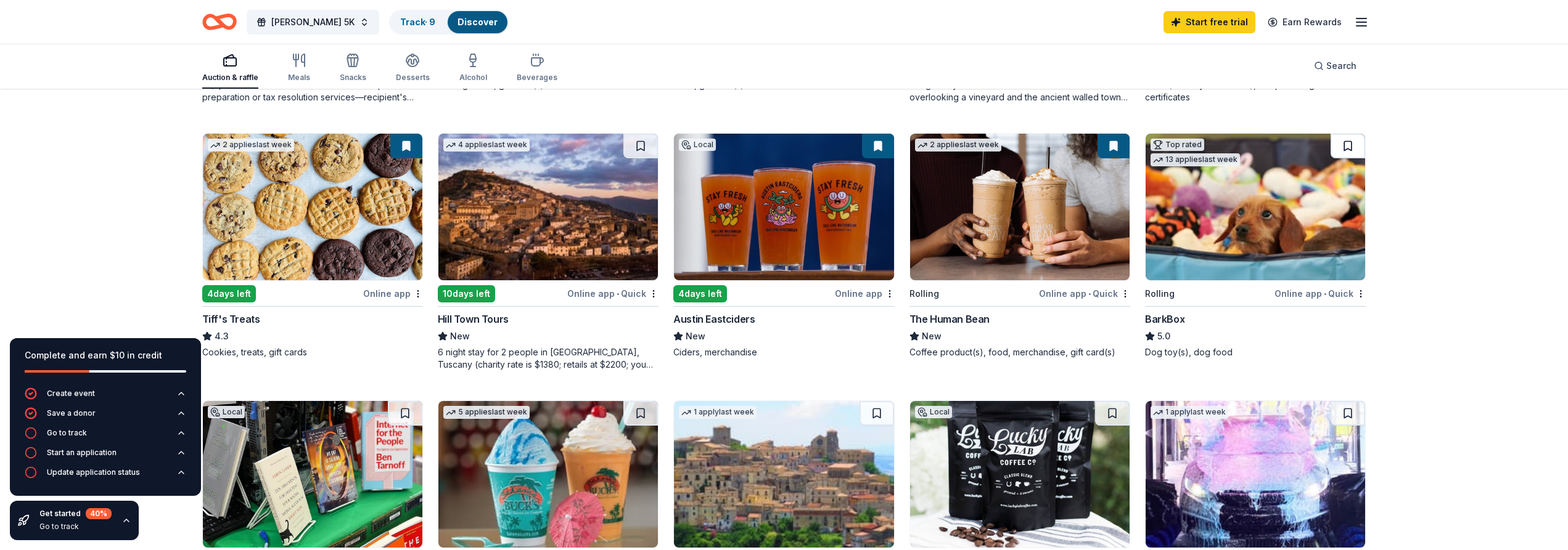
click at [1351, 147] on button at bounding box center [1348, 146] width 35 height 25
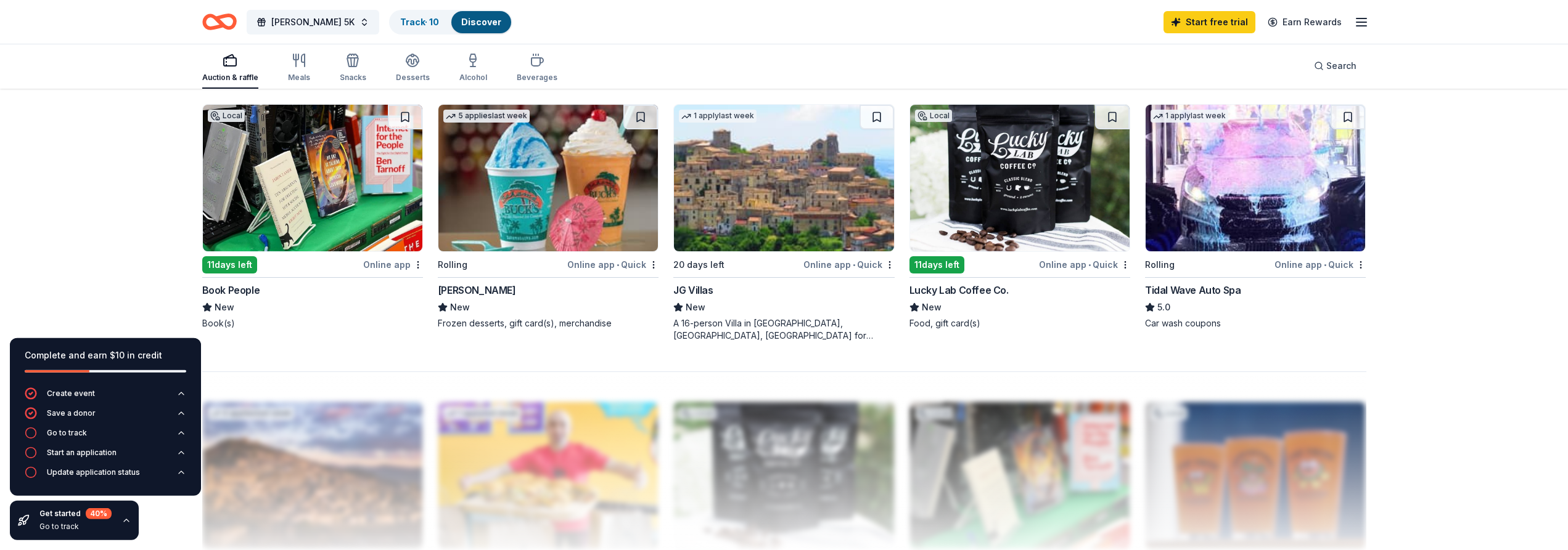
scroll to position [943, 0]
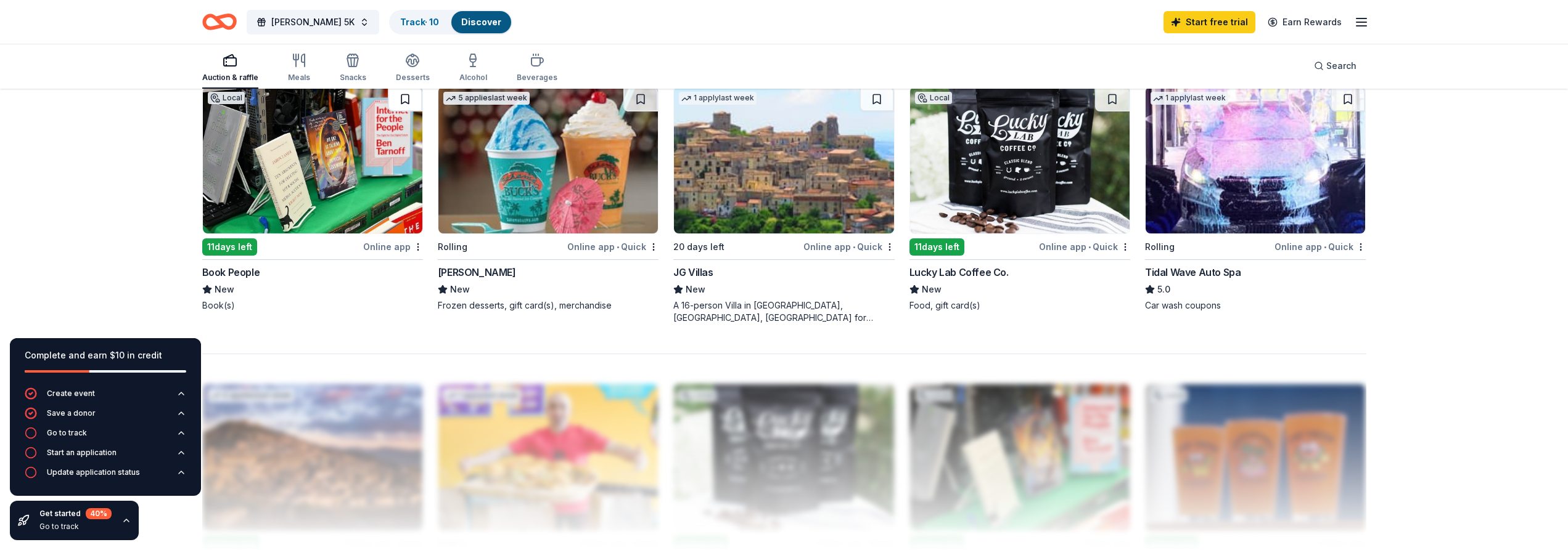
click at [401, 100] on button at bounding box center [405, 99] width 35 height 25
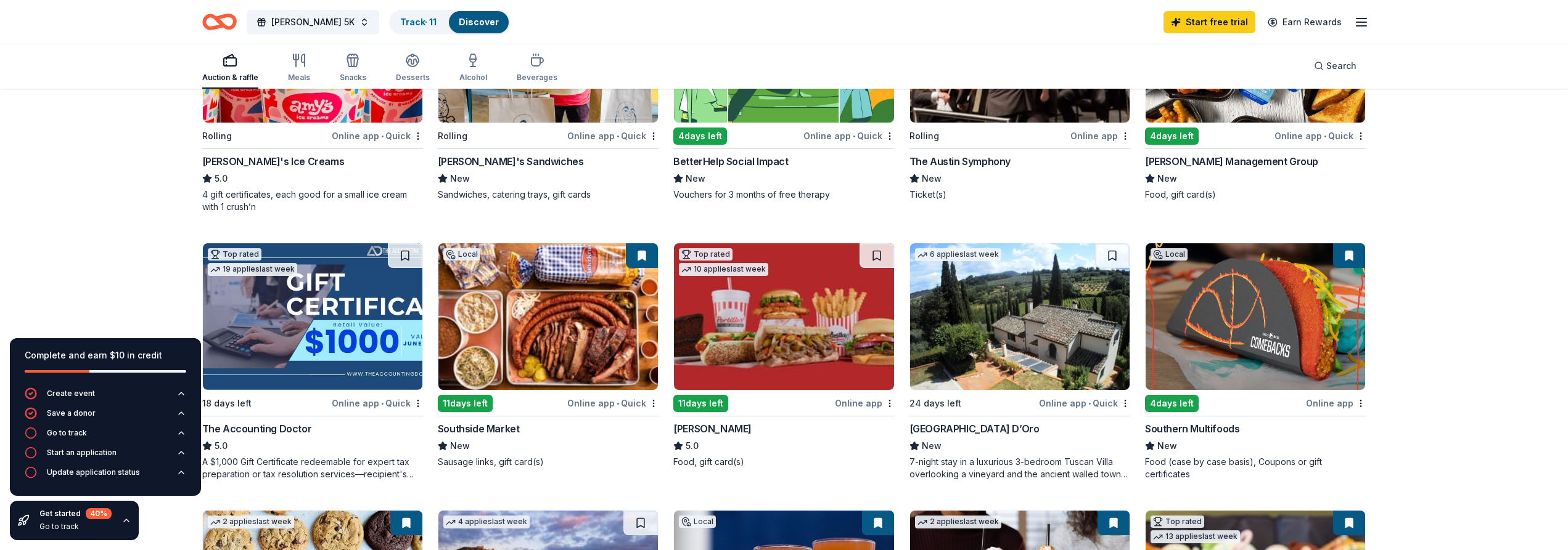
scroll to position [0, 0]
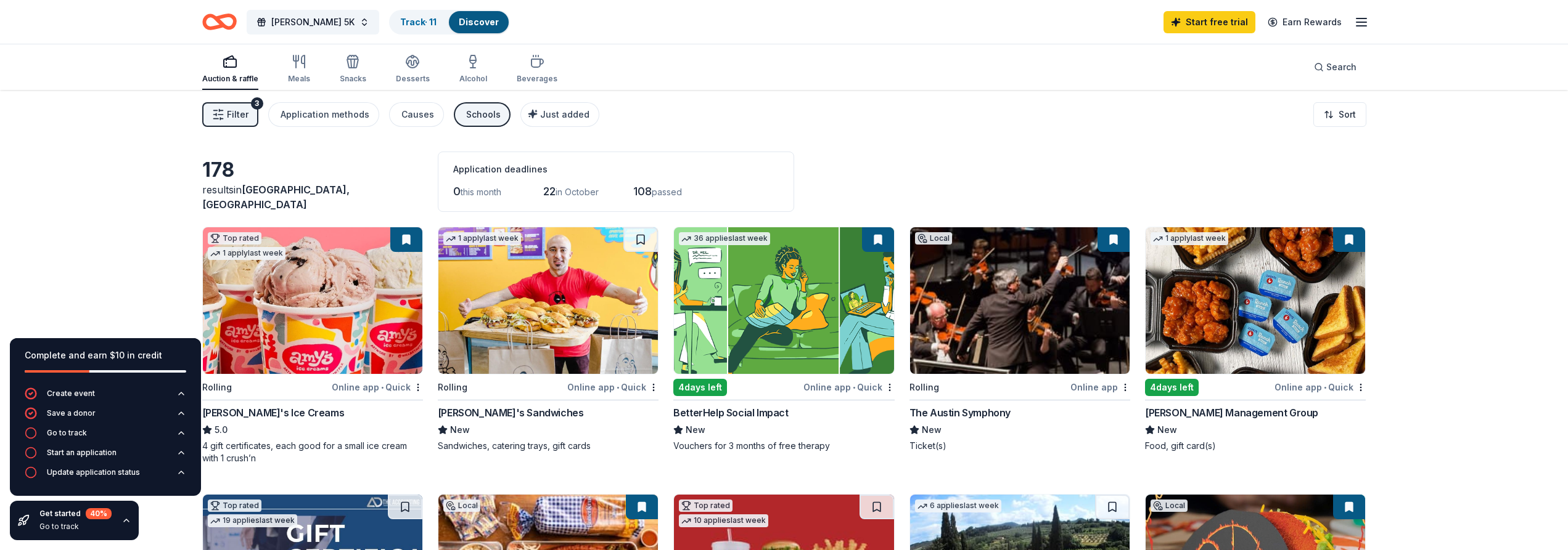
click at [876, 237] on button at bounding box center [879, 239] width 32 height 25
click at [890, 386] on html "6701 Luckenbach Lane Austin, TX, USA 6701 Luckenbach Drive New Braunfels, TX, U…" at bounding box center [784, 275] width 1568 height 550
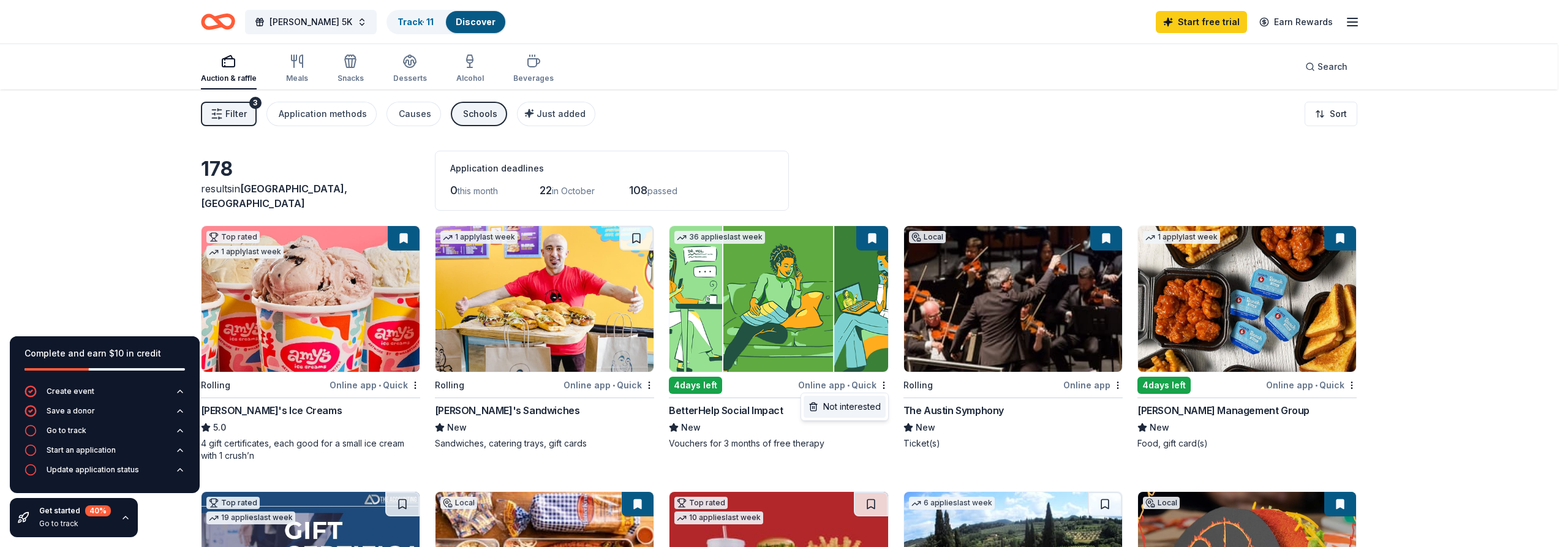
click at [867, 403] on div "Not interested" at bounding box center [844, 407] width 82 height 22
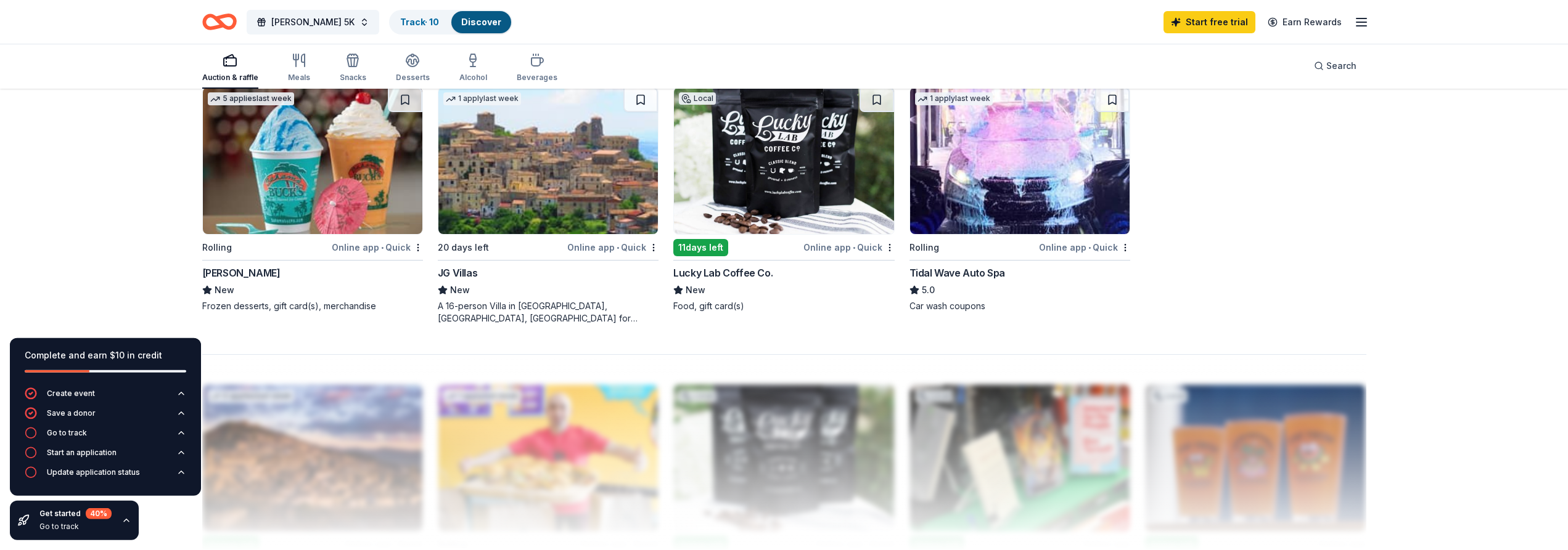
scroll to position [943, 0]
click at [1109, 99] on button at bounding box center [1113, 99] width 35 height 25
click at [873, 100] on button at bounding box center [877, 99] width 35 height 25
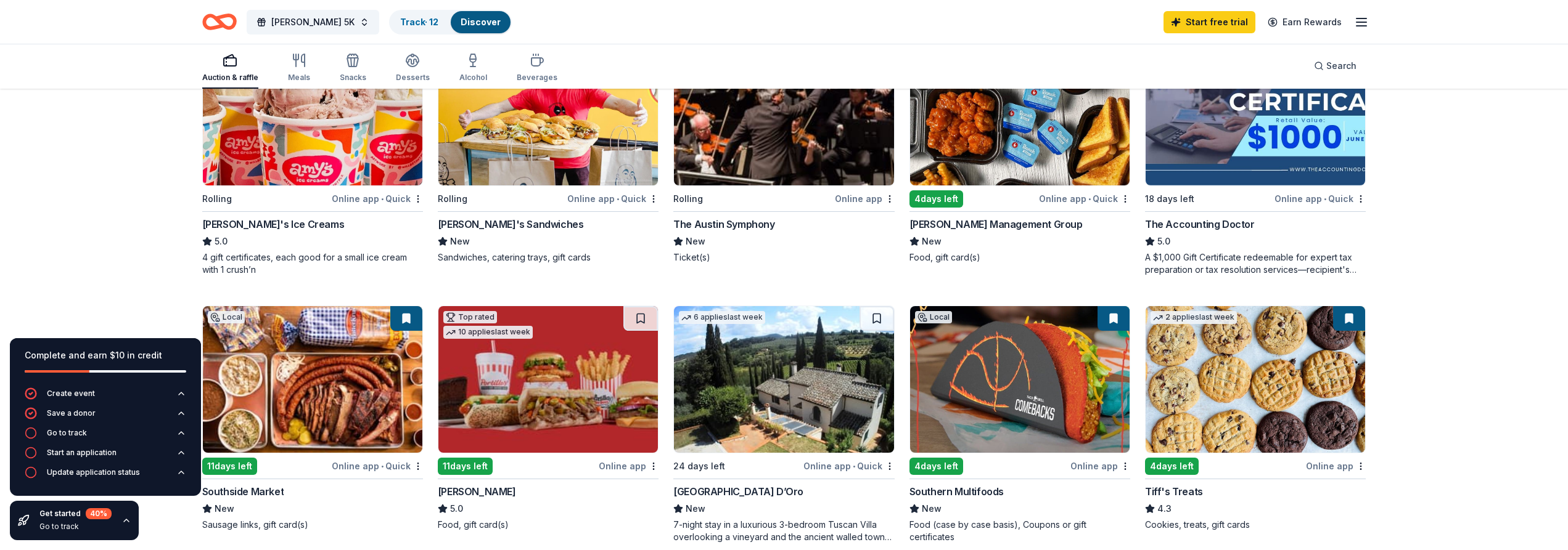
scroll to position [125, 0]
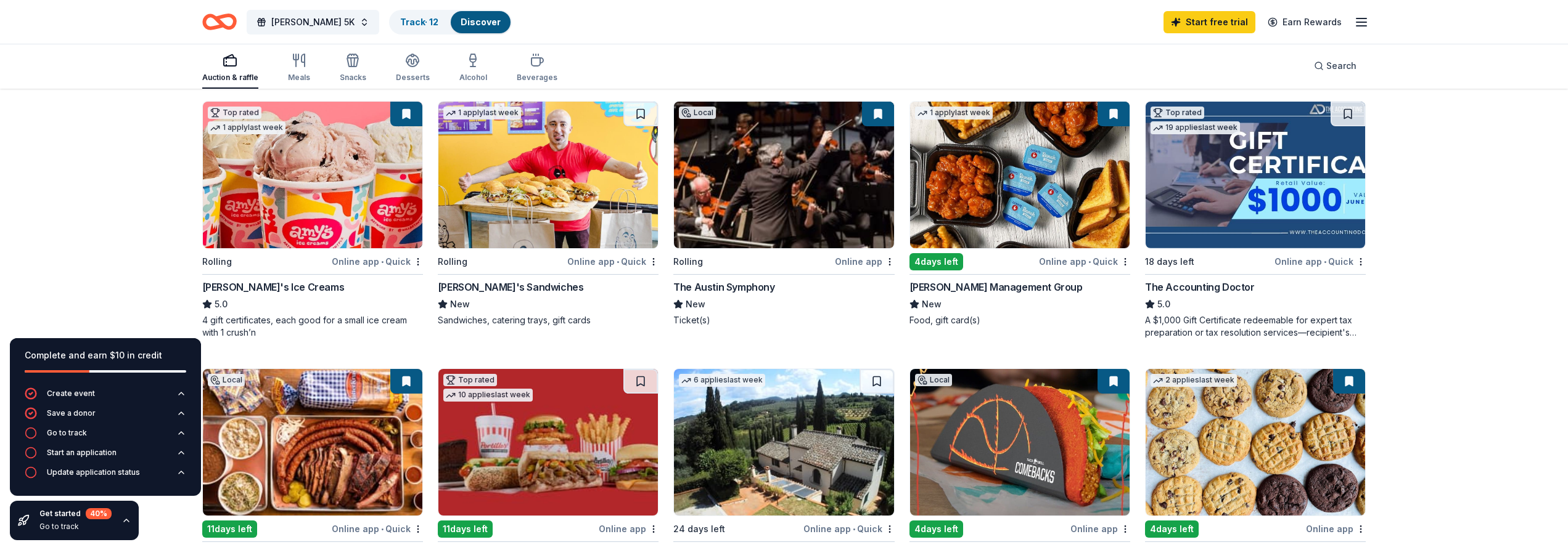
click at [476, 284] on div "Ike's Sandwiches" at bounding box center [511, 286] width 146 height 14
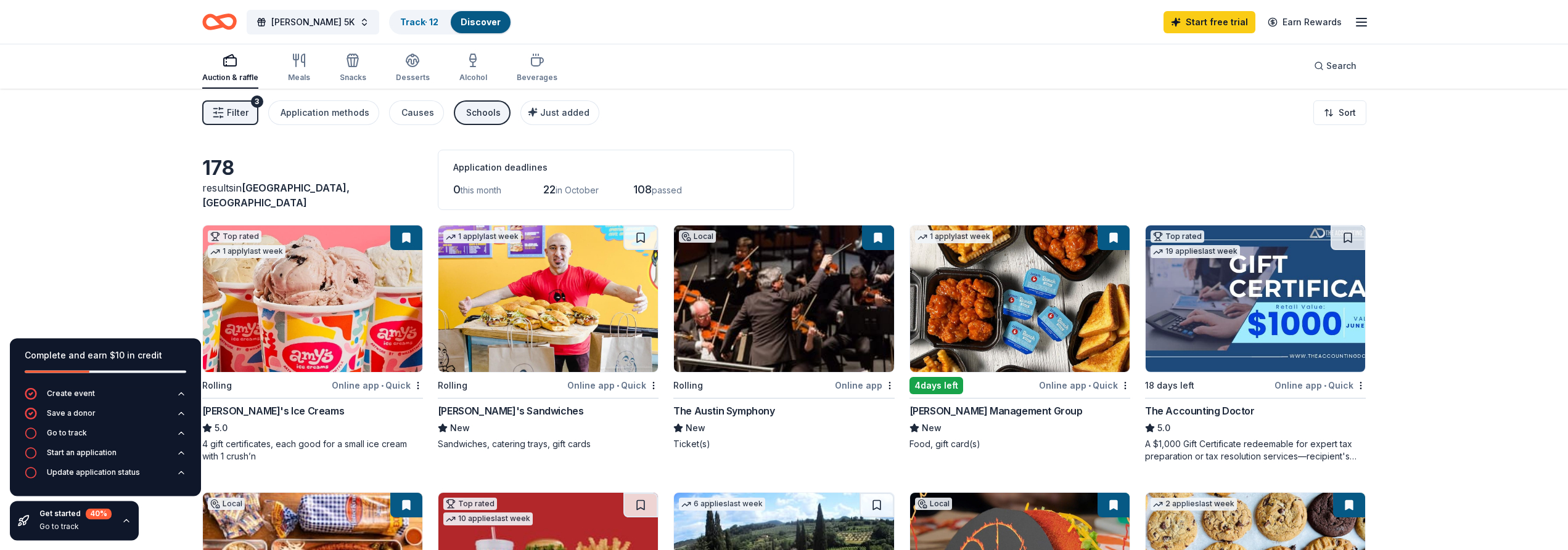
scroll to position [0, 0]
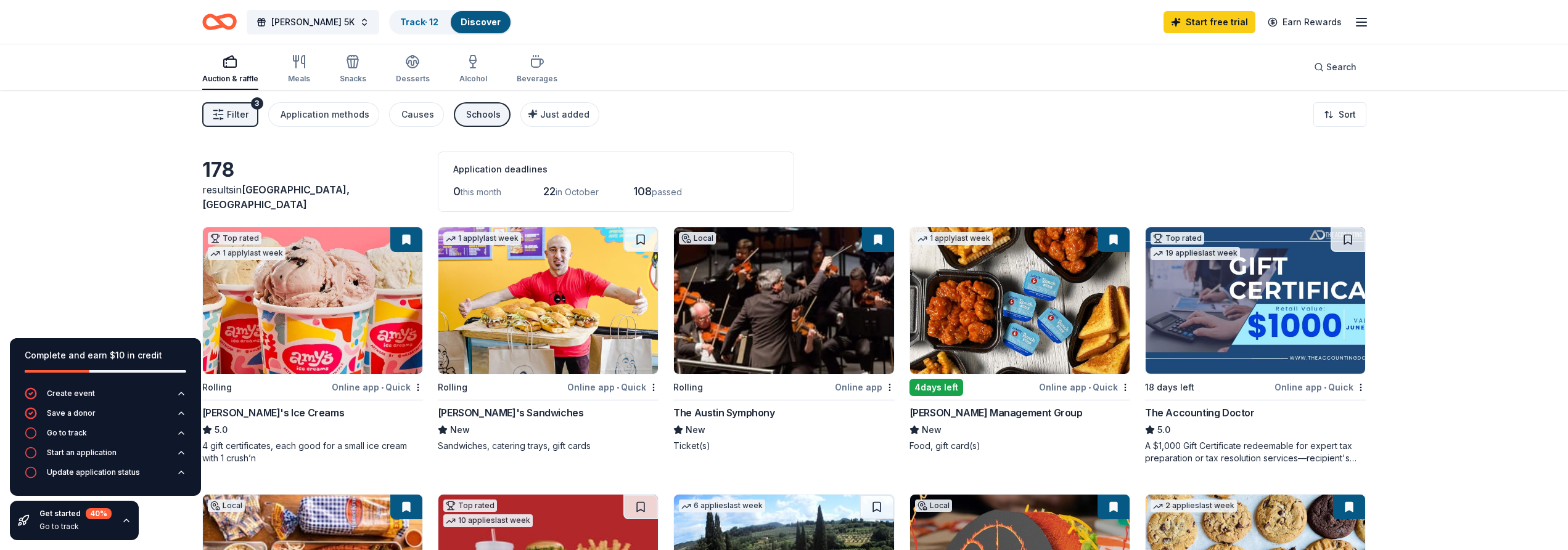
click at [1362, 22] on line "button" at bounding box center [1362, 22] width 10 height 0
click at [1205, 130] on link "Pricing" at bounding box center [1211, 135] width 32 height 13
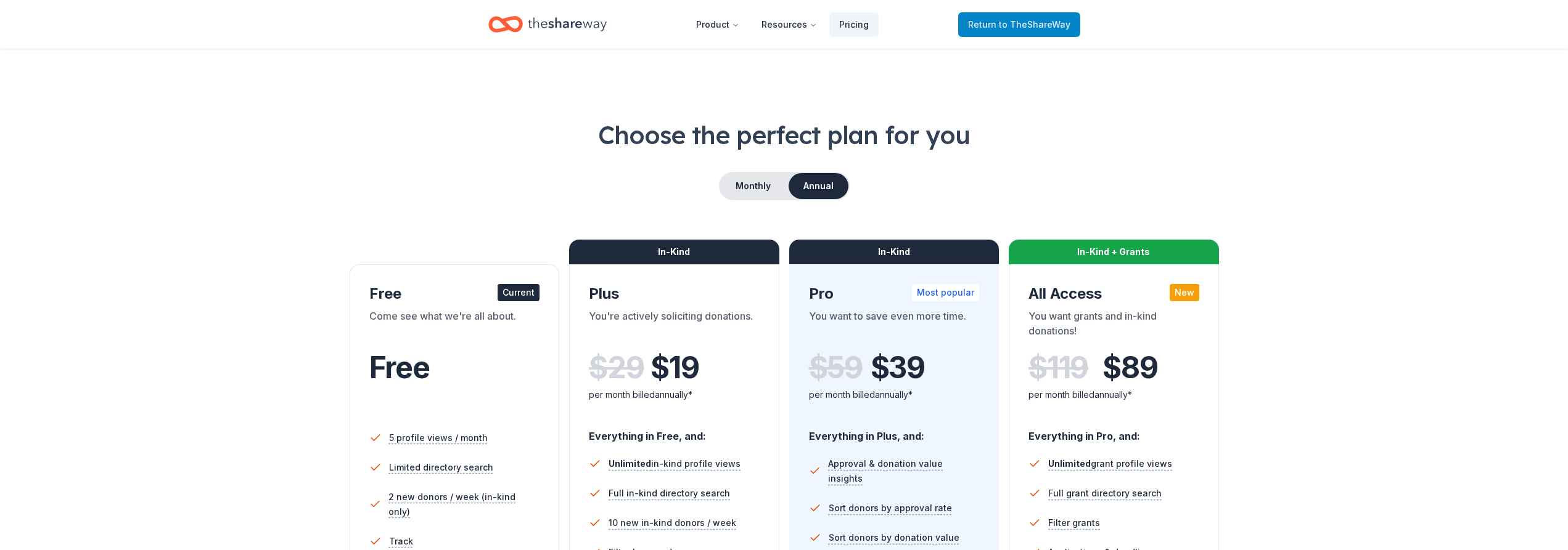
click at [1012, 23] on span "to TheShareWay" at bounding box center [1035, 25] width 71 height 10
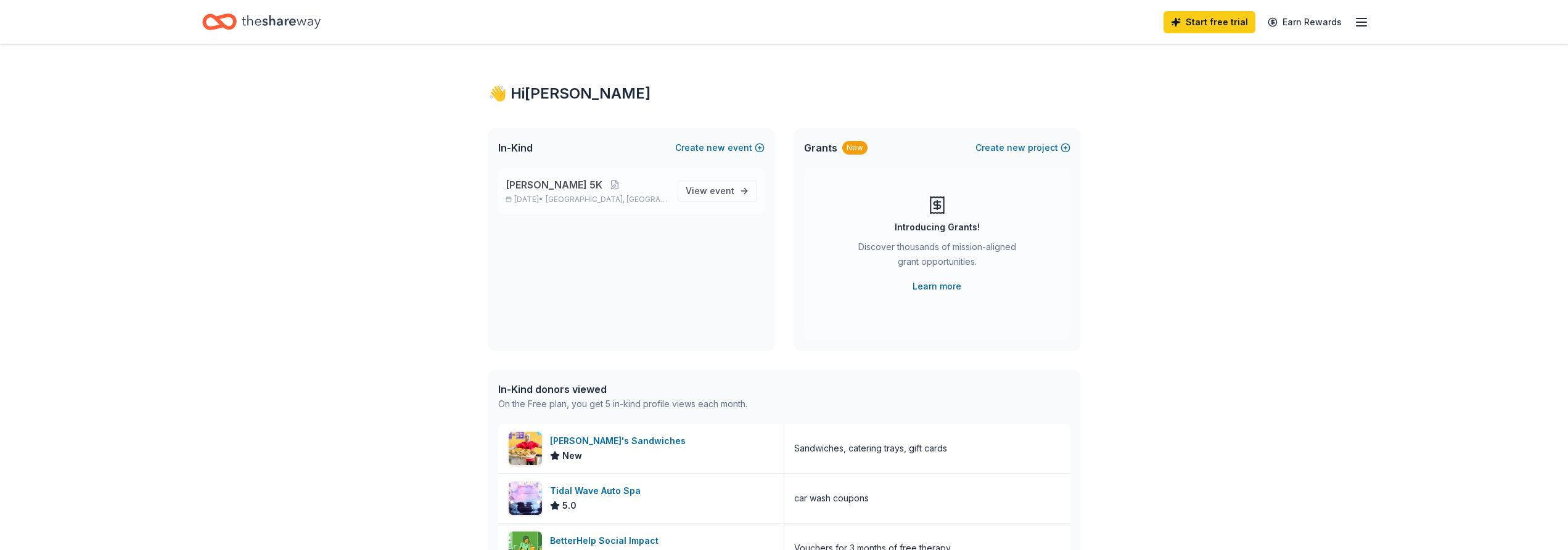
click at [600, 184] on p "[PERSON_NAME] 5K" at bounding box center [586, 184] width 162 height 14
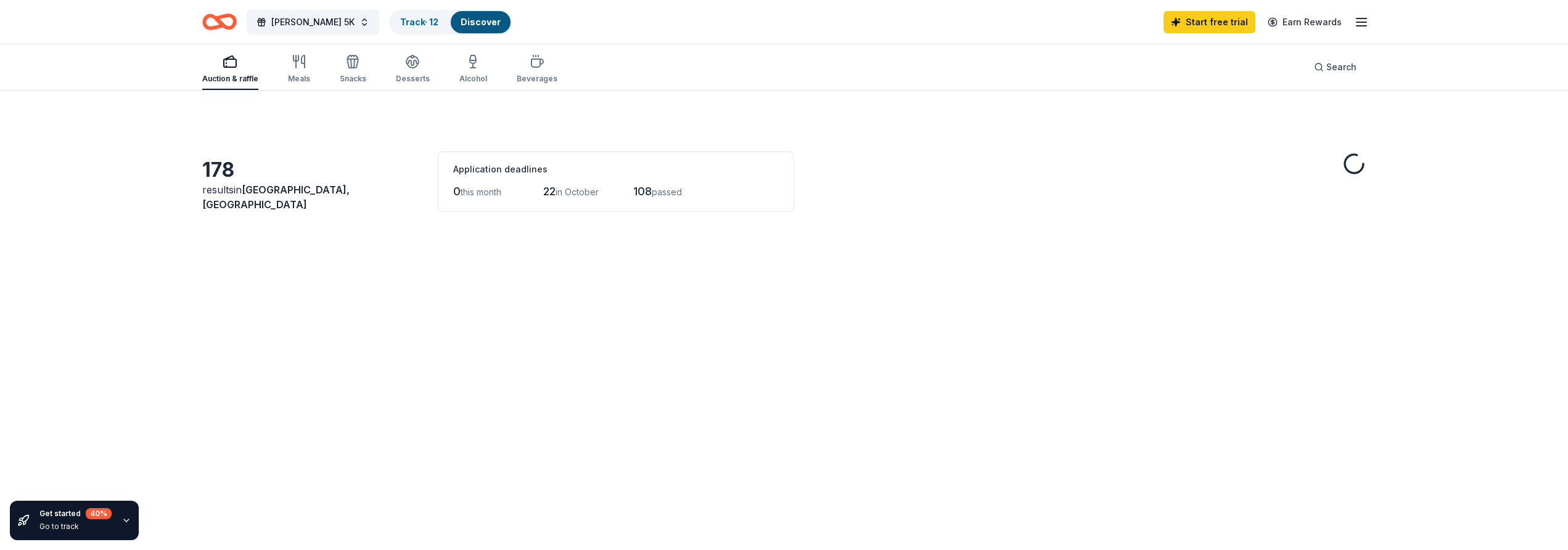
click at [706, 188] on div "0 this month 22 in October 108 passed" at bounding box center [616, 192] width 326 height 19
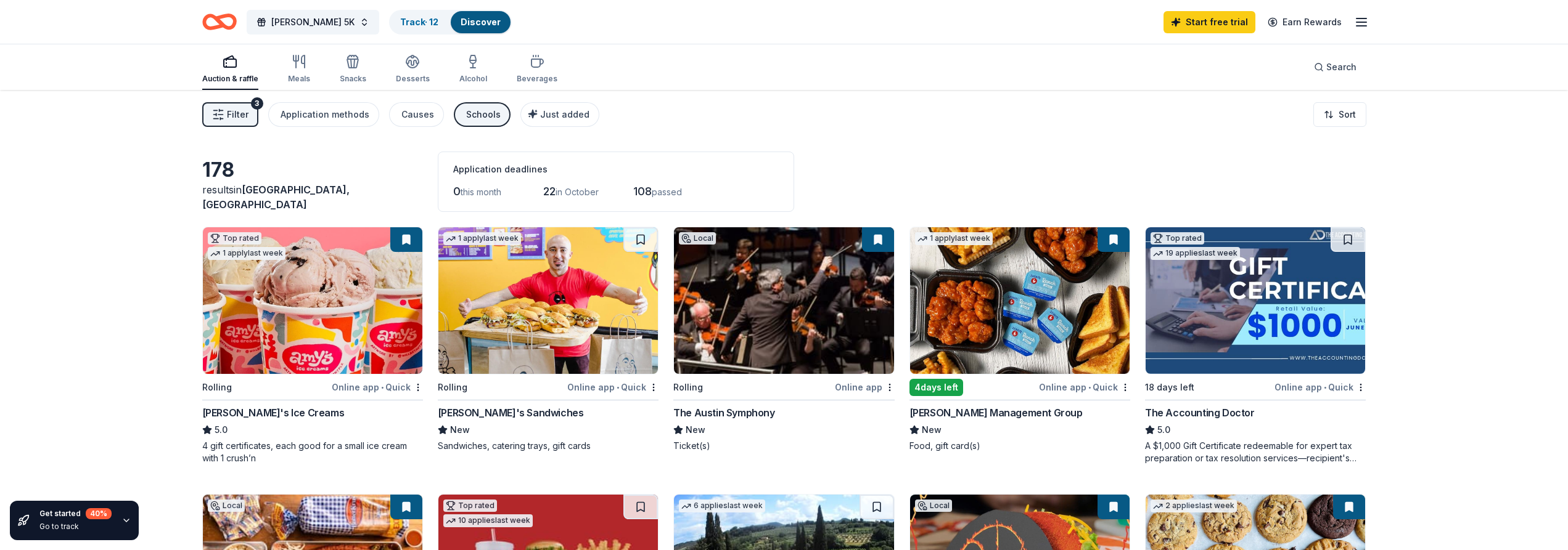
click at [1367, 23] on icon "button" at bounding box center [1361, 21] width 14 height 14
click at [1068, 163] on div "178 results in Georgetown, TX Application deadlines 0 this month 22 in October …" at bounding box center [784, 181] width 1164 height 60
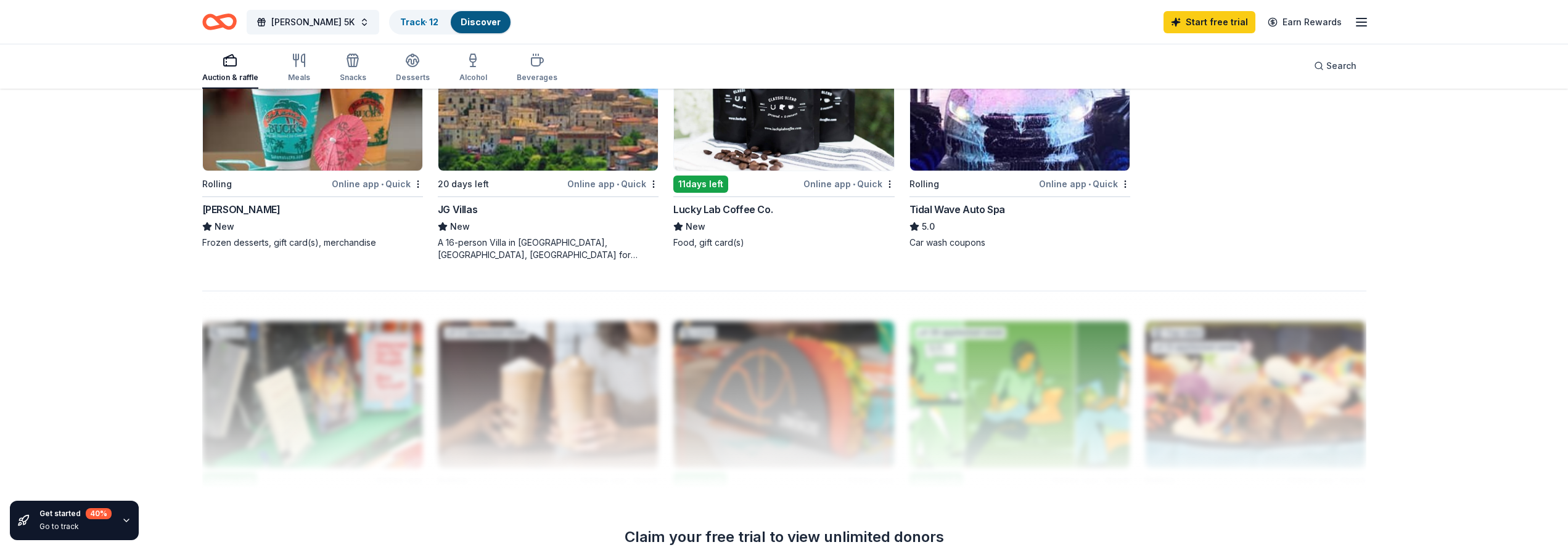
scroll to position [1241, 0]
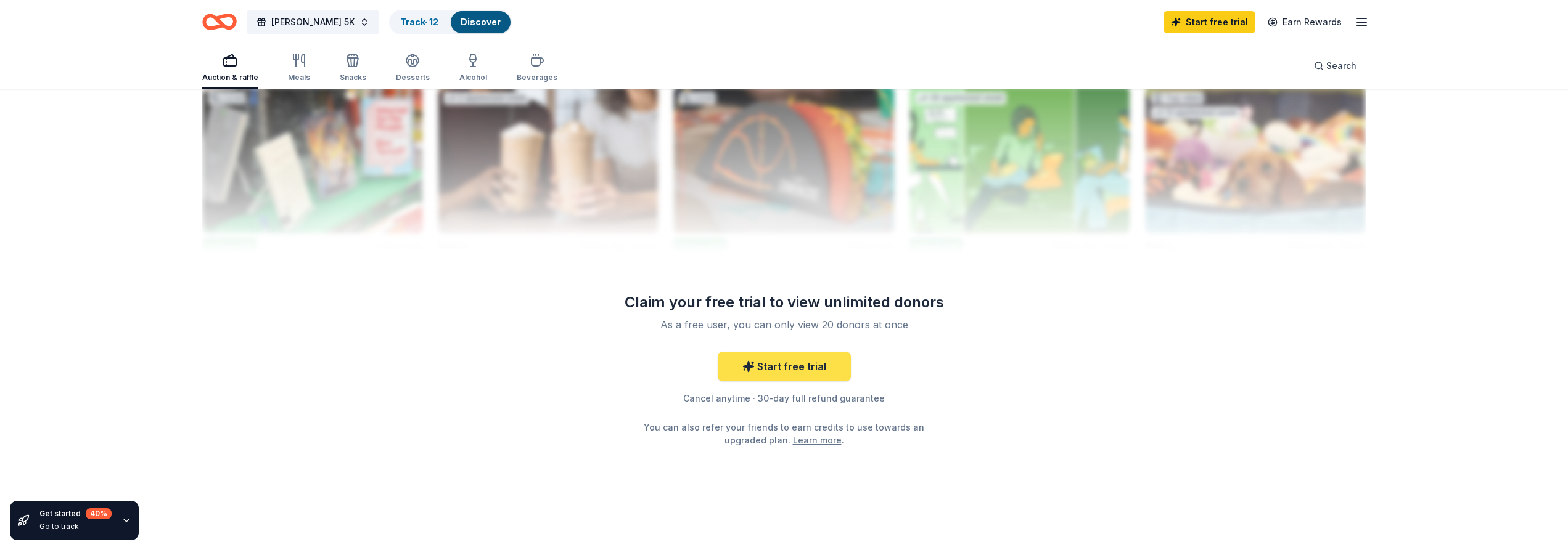
click at [801, 364] on link "Start free trial" at bounding box center [784, 366] width 133 height 30
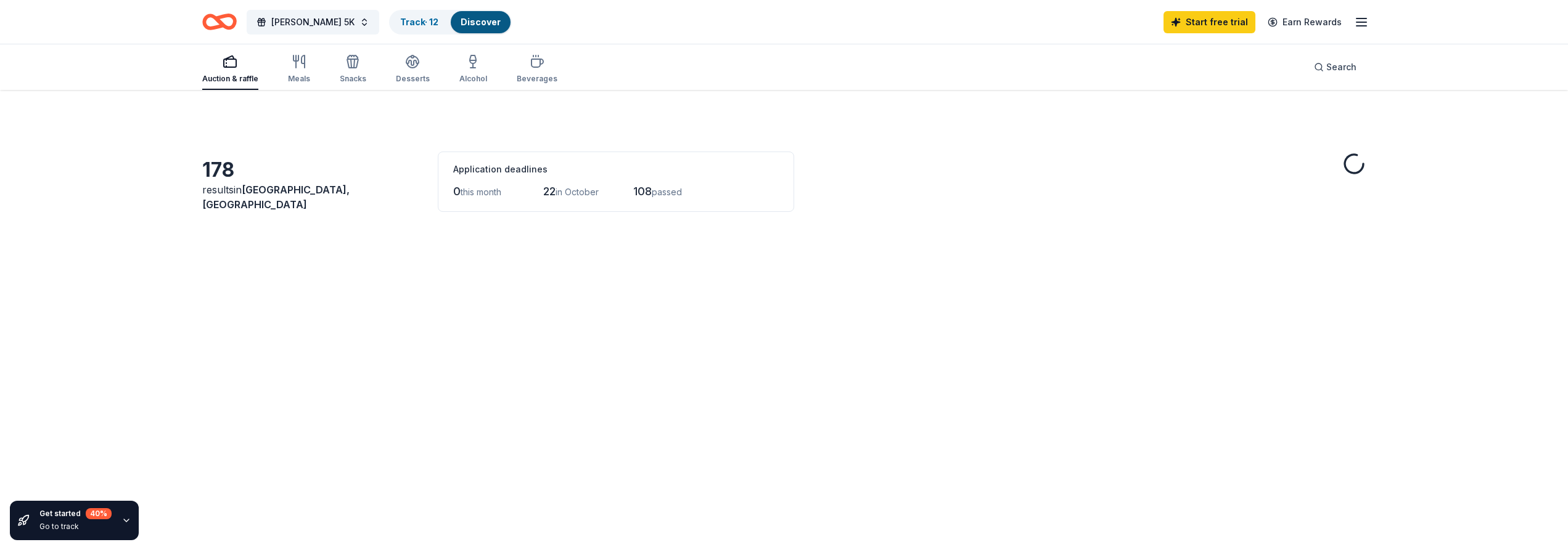
scroll to position [1241, 0]
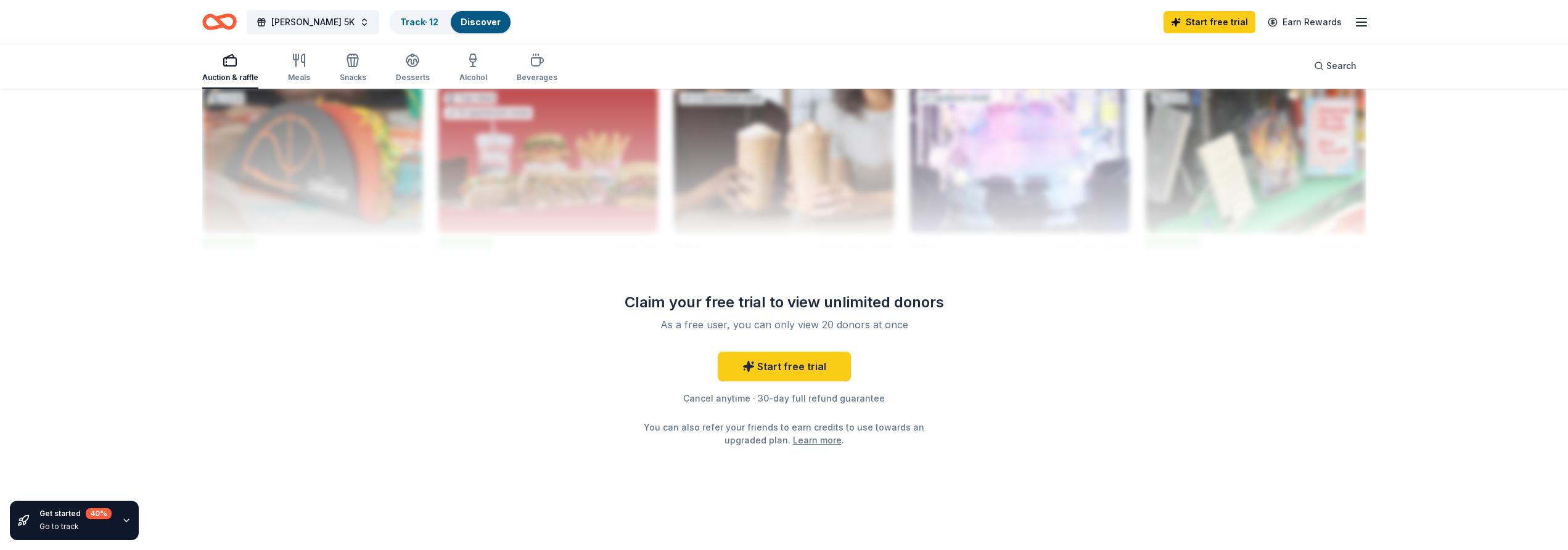
click at [1361, 23] on icon "button" at bounding box center [1361, 21] width 14 height 14
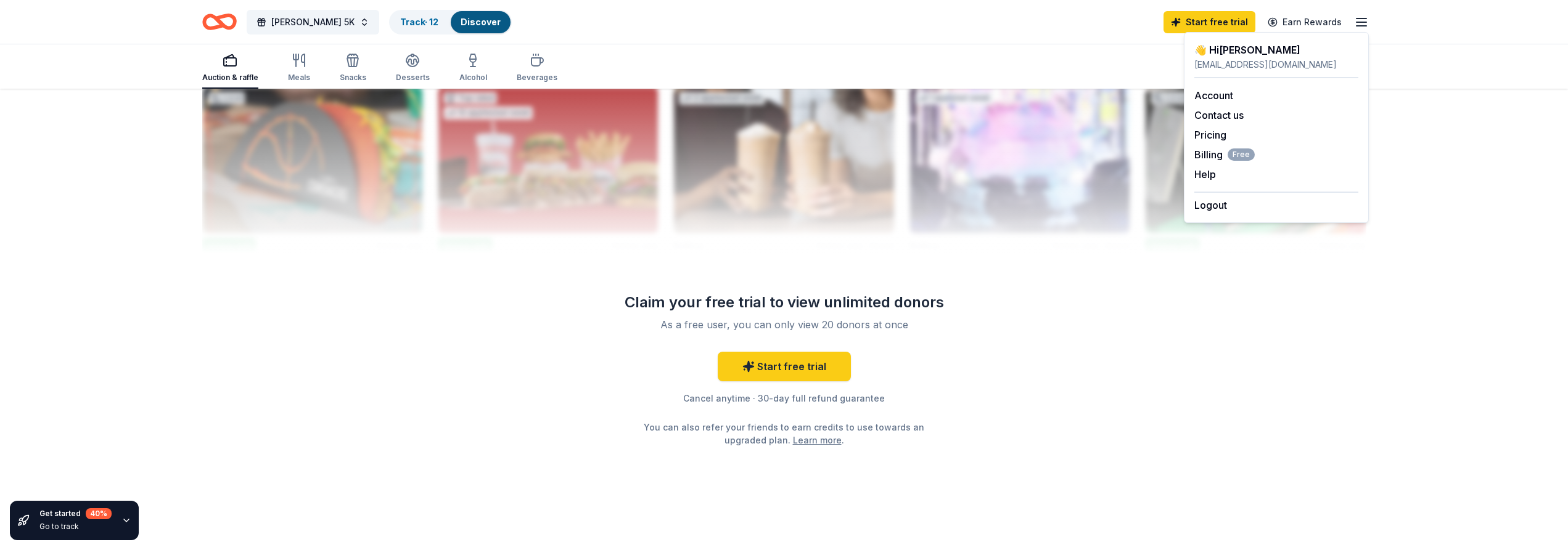
click at [1448, 75] on div "Auction & raffle Meals Snacks Desserts Alcohol Beverages Search" at bounding box center [784, 66] width 1568 height 46
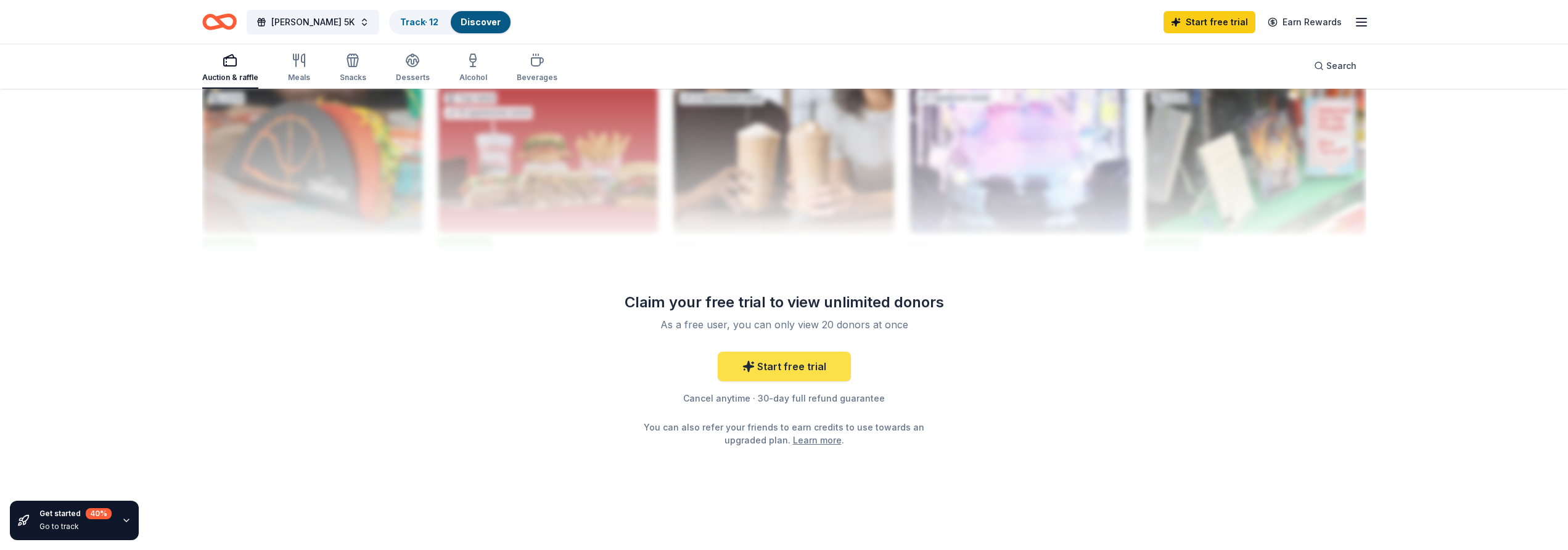
click at [811, 365] on link "Start free trial" at bounding box center [784, 366] width 133 height 30
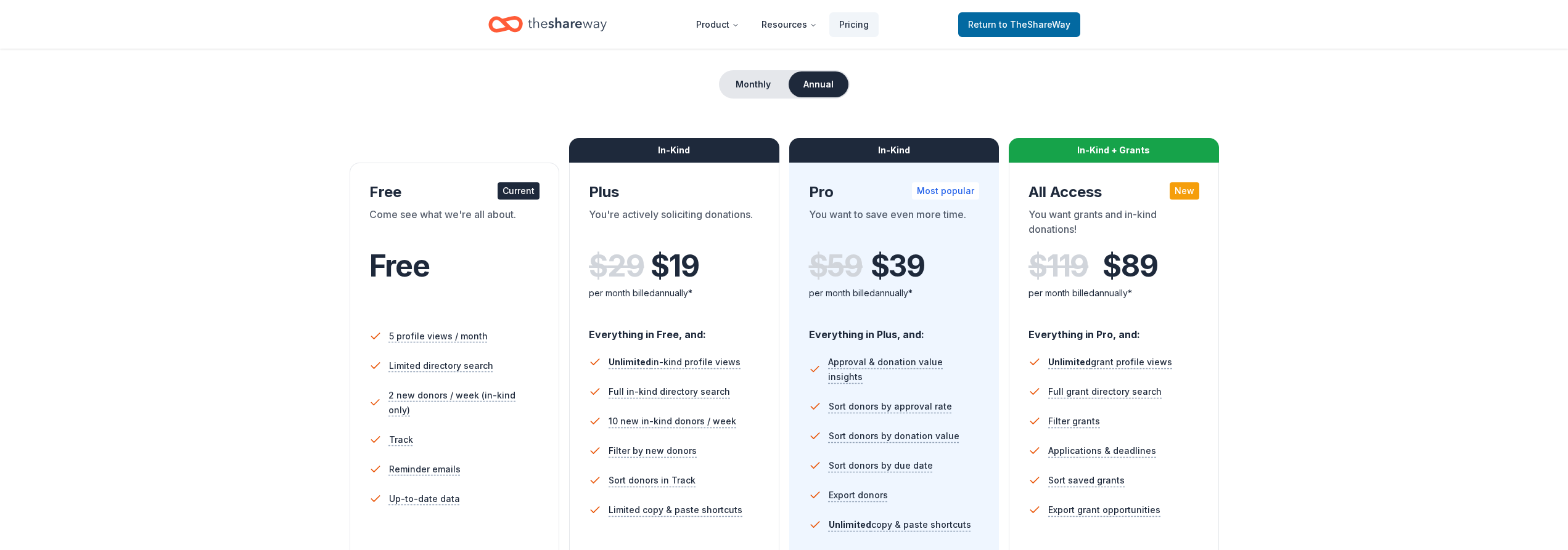
scroll to position [125, 0]
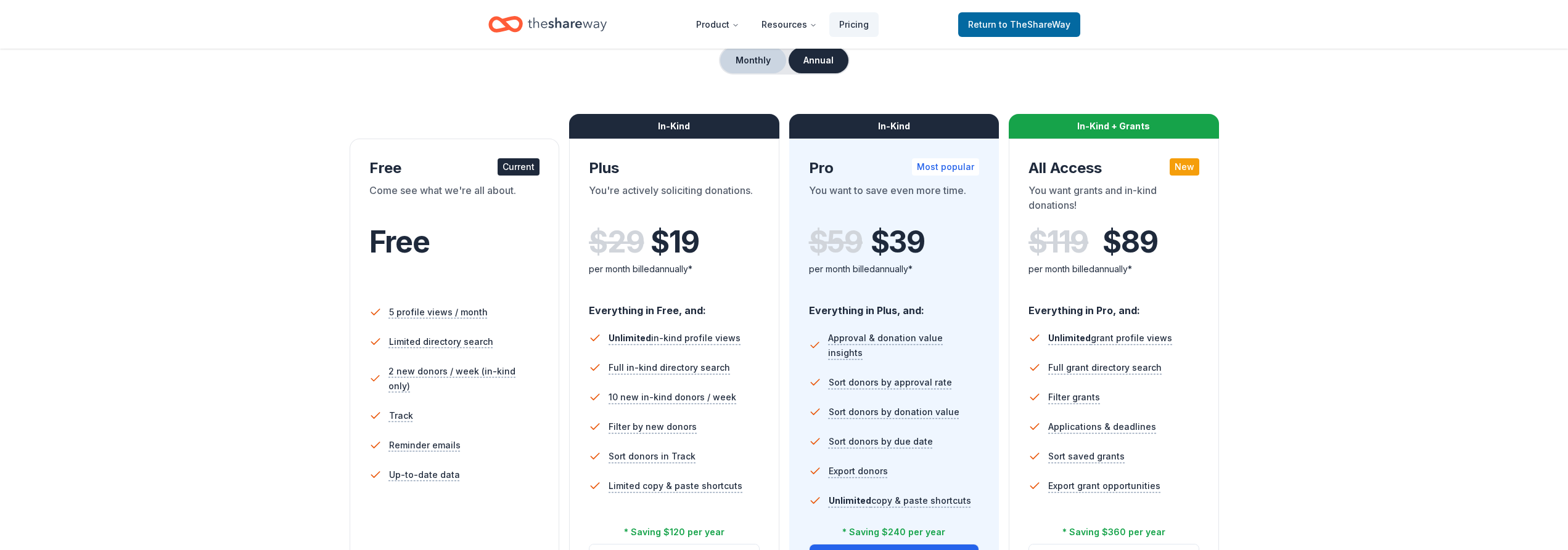
click at [758, 60] on button "Monthly" at bounding box center [753, 60] width 66 height 26
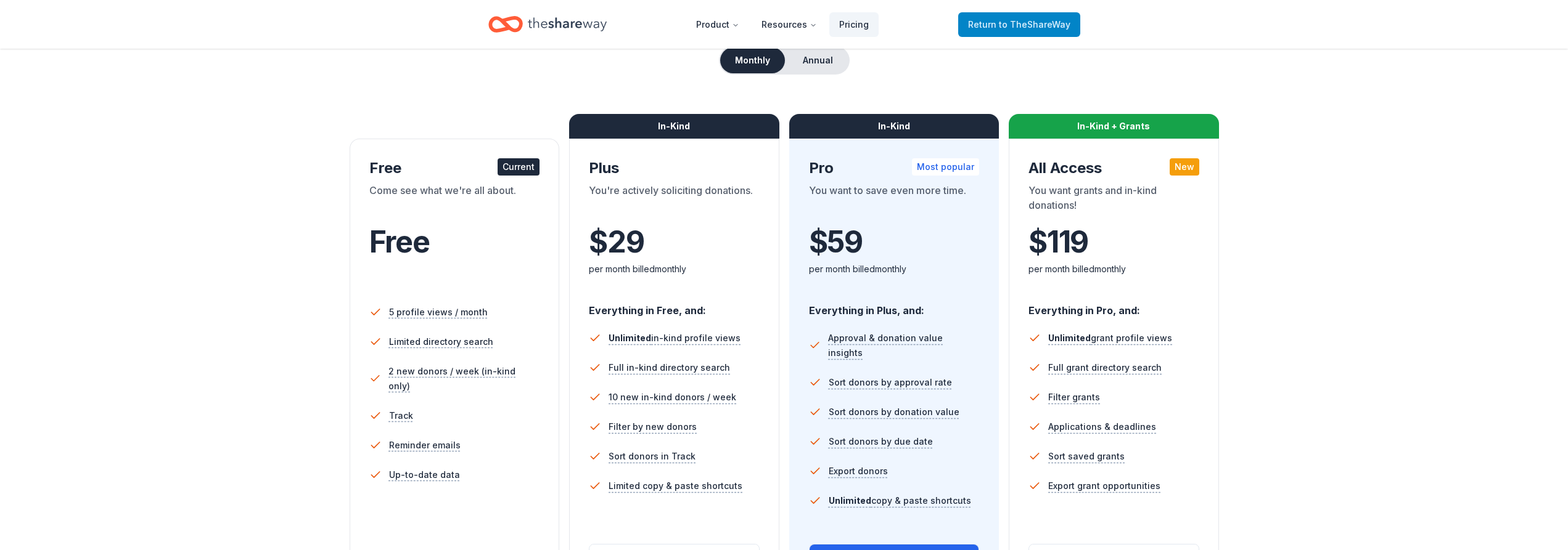
click at [1026, 26] on span "to TheShareWay" at bounding box center [1035, 25] width 71 height 10
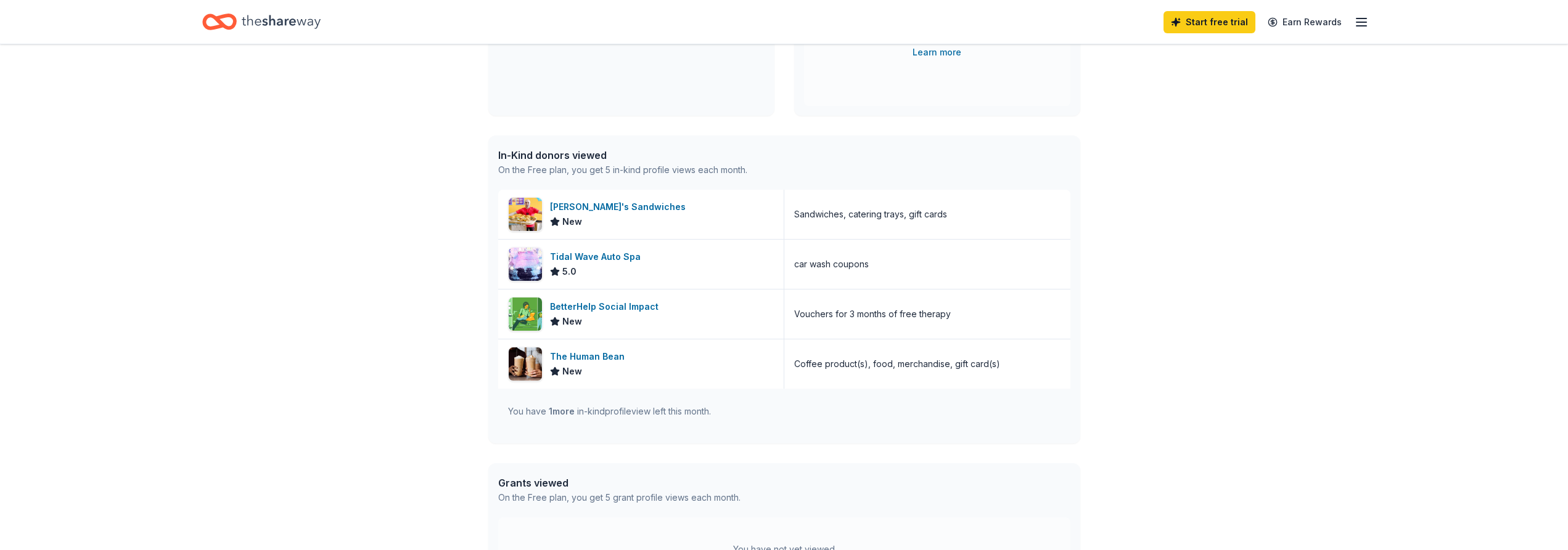
scroll to position [252, 0]
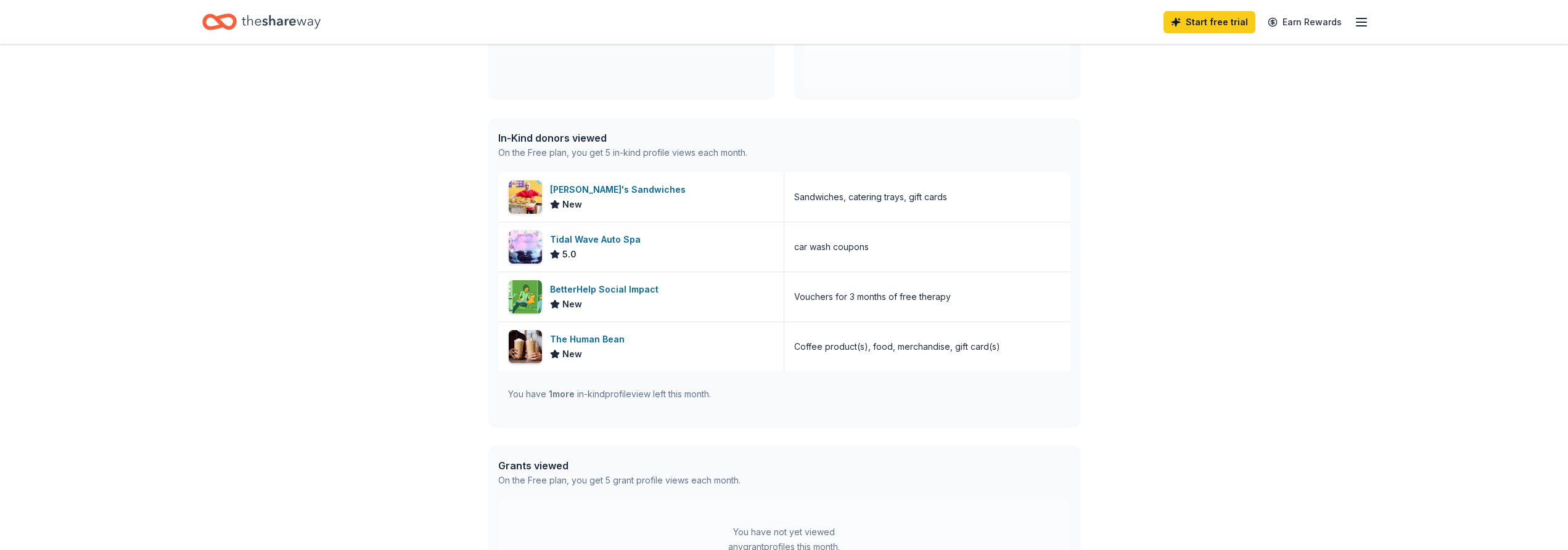
click at [547, 145] on div "In-Kind donors viewed" at bounding box center [623, 137] width 249 height 14
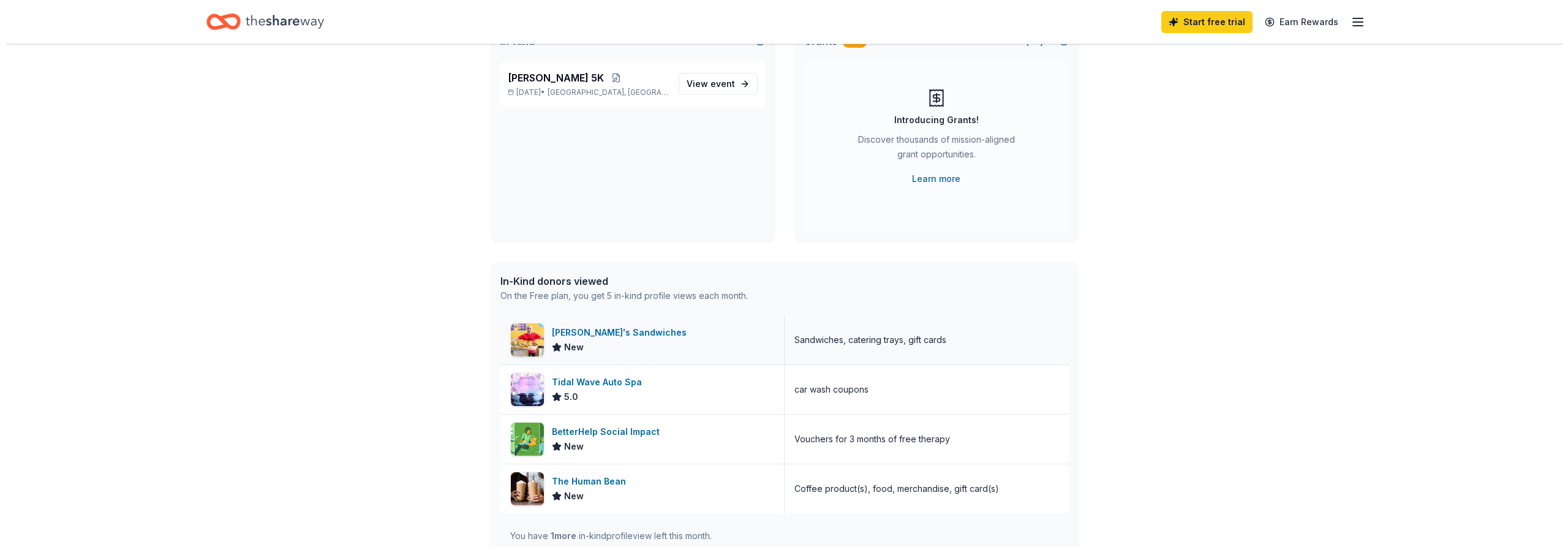
scroll to position [0, 0]
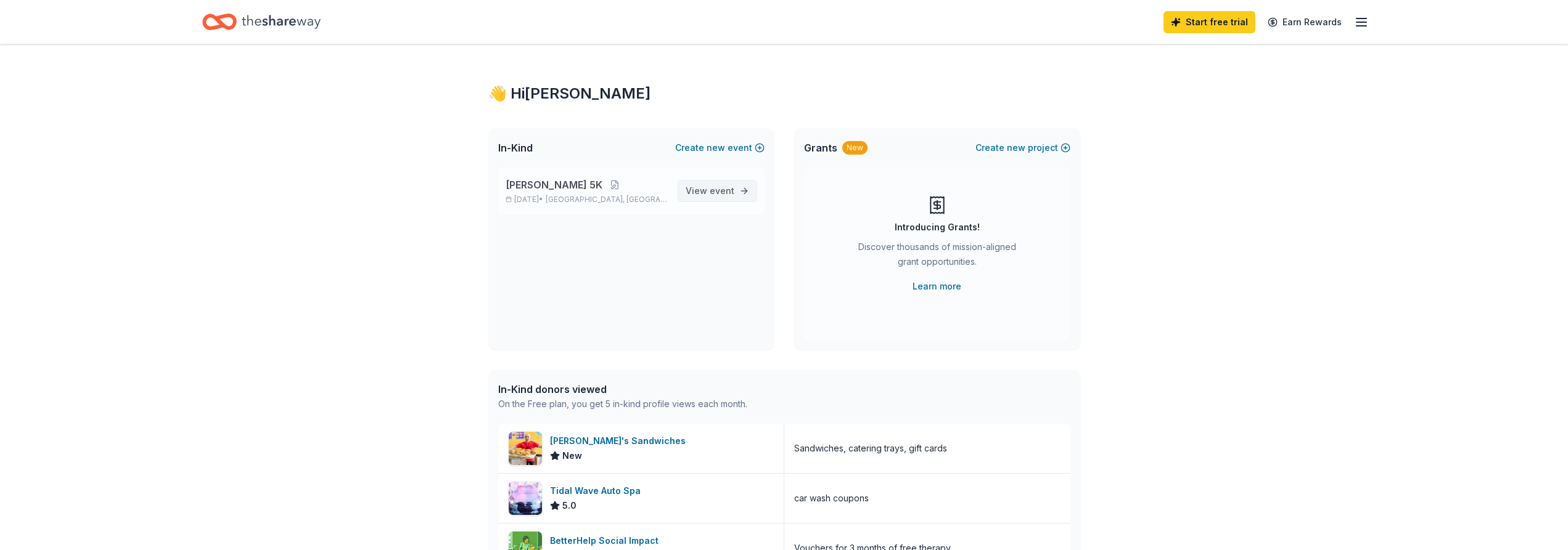
click at [723, 191] on span "event" at bounding box center [722, 191] width 25 height 10
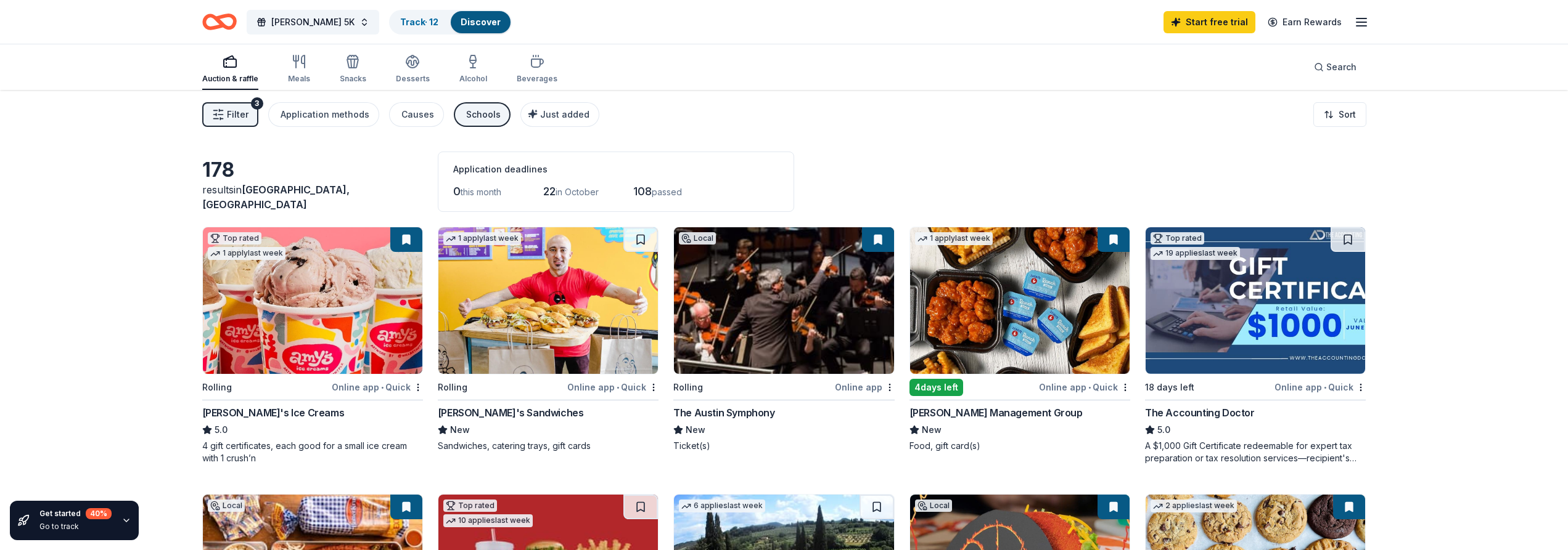
click at [234, 119] on span "Filter" at bounding box center [237, 114] width 21 height 14
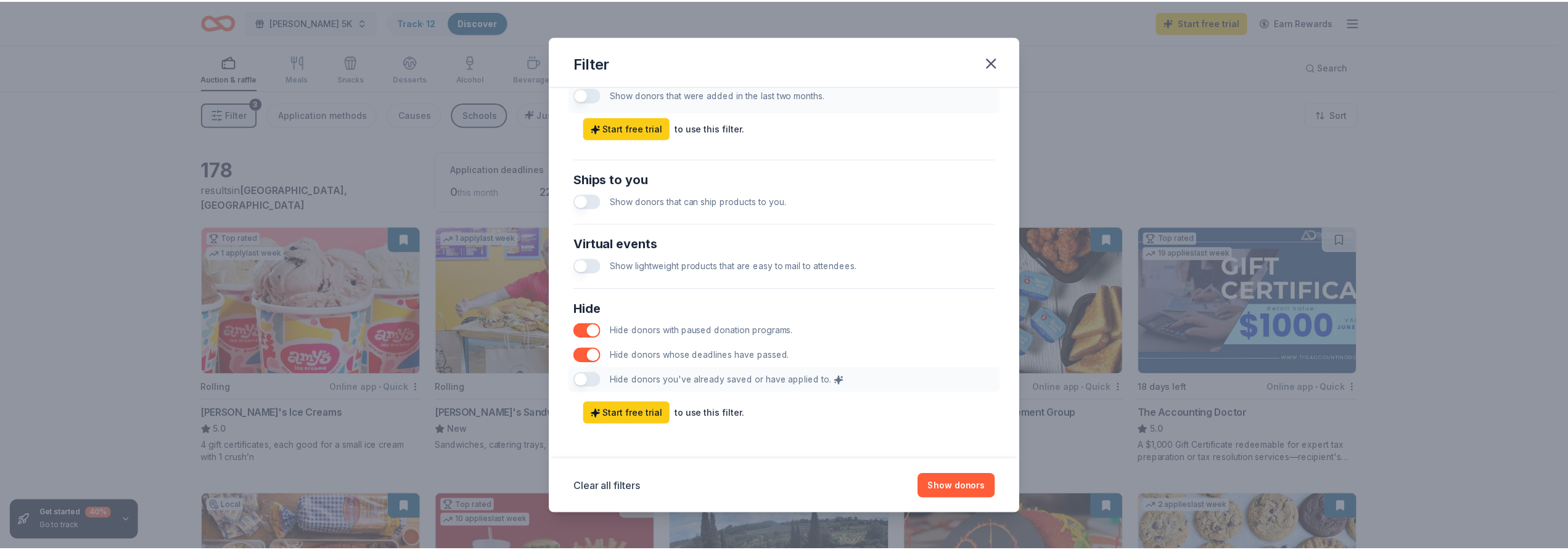
scroll to position [523, 0]
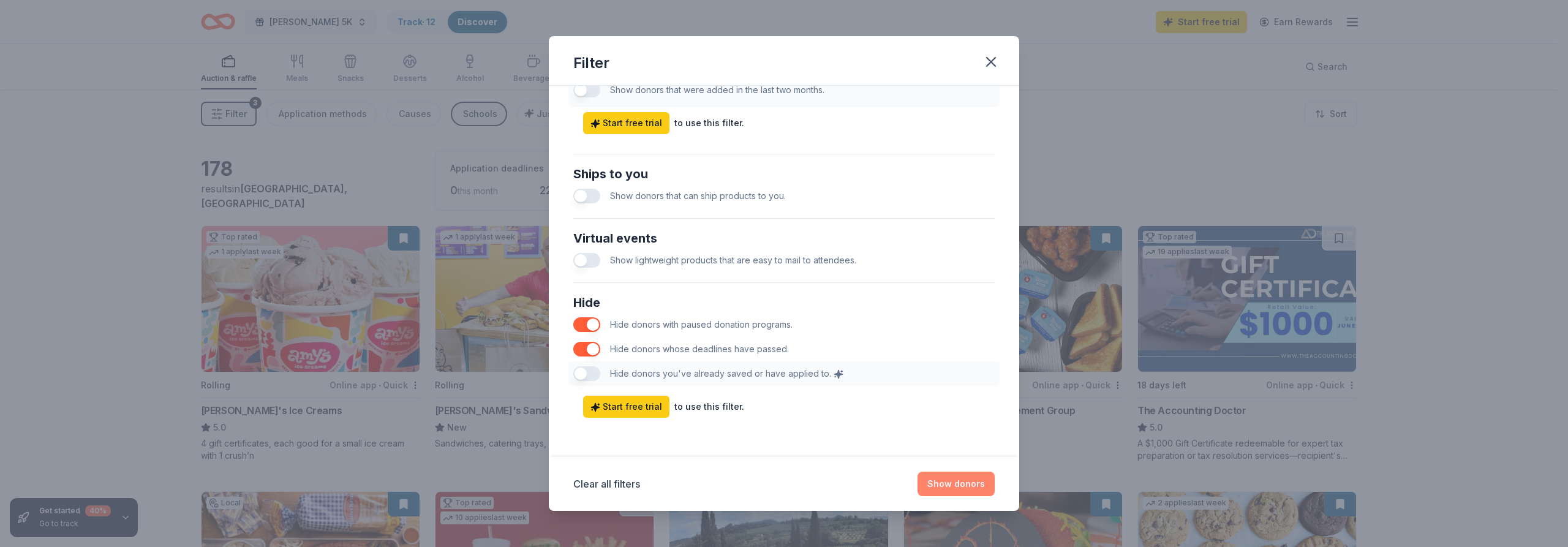
click at [951, 488] on button "Show donors" at bounding box center [956, 484] width 77 height 24
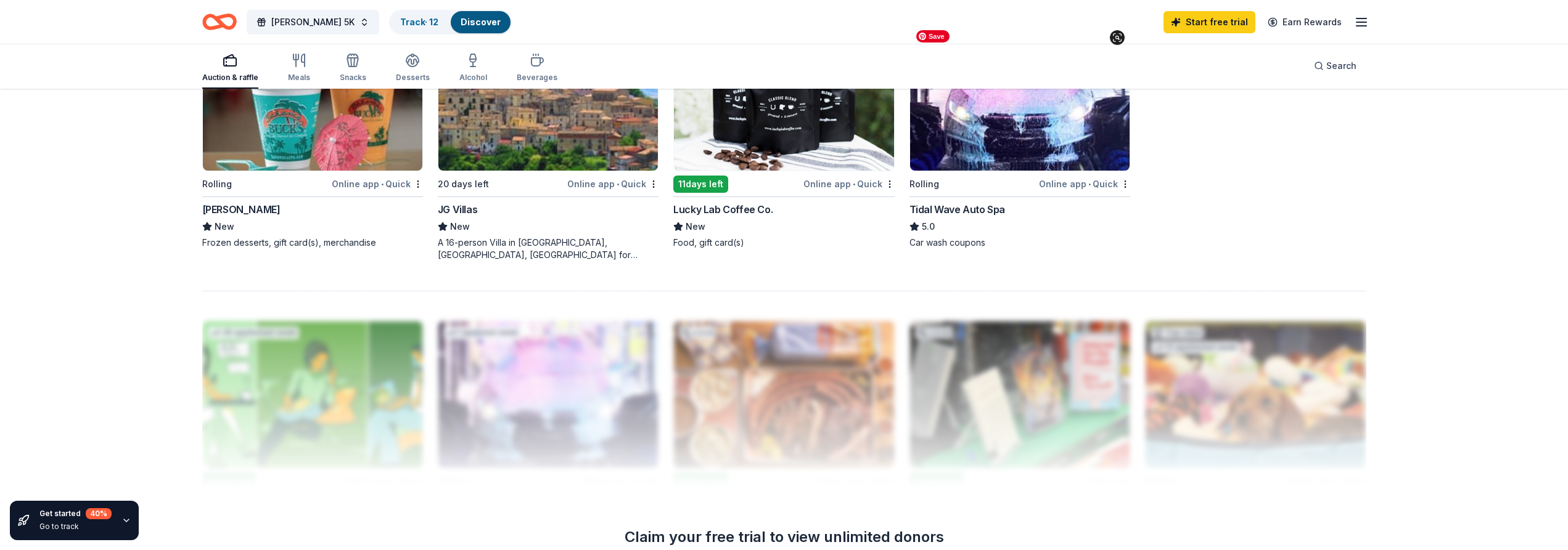
scroll to position [1241, 0]
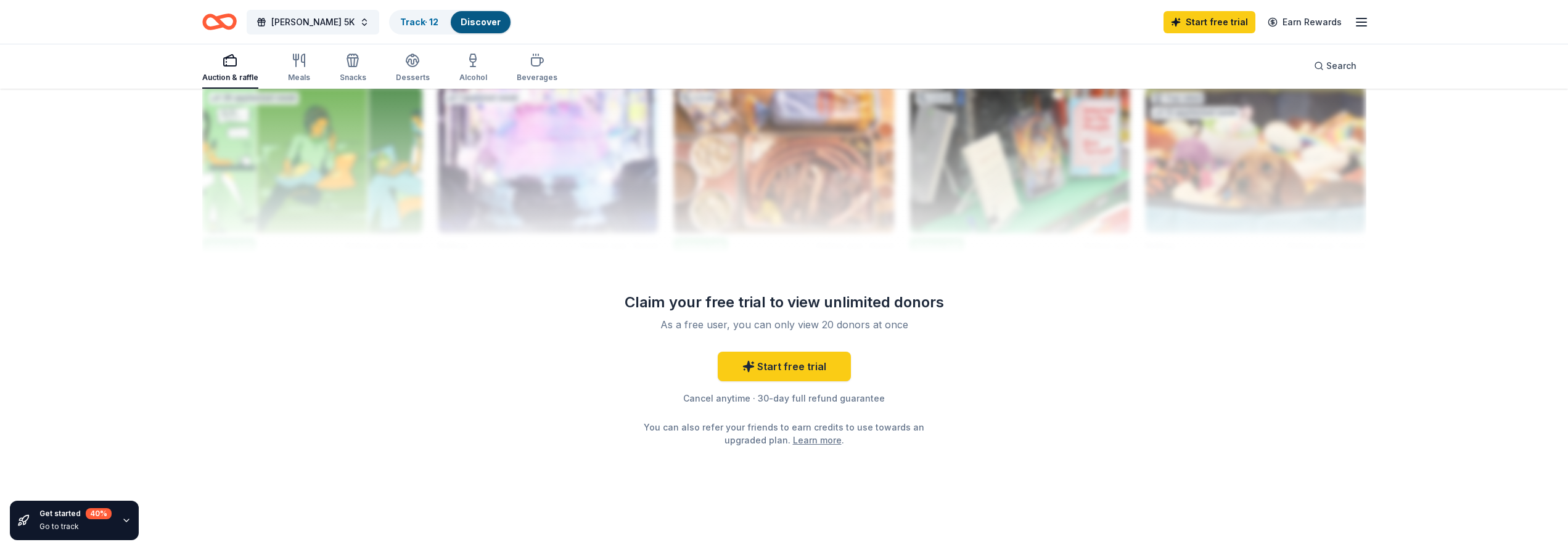
click at [44, 515] on div "Get started 40 %" at bounding box center [75, 514] width 72 height 11
click at [122, 518] on icon "button" at bounding box center [126, 521] width 10 height 10
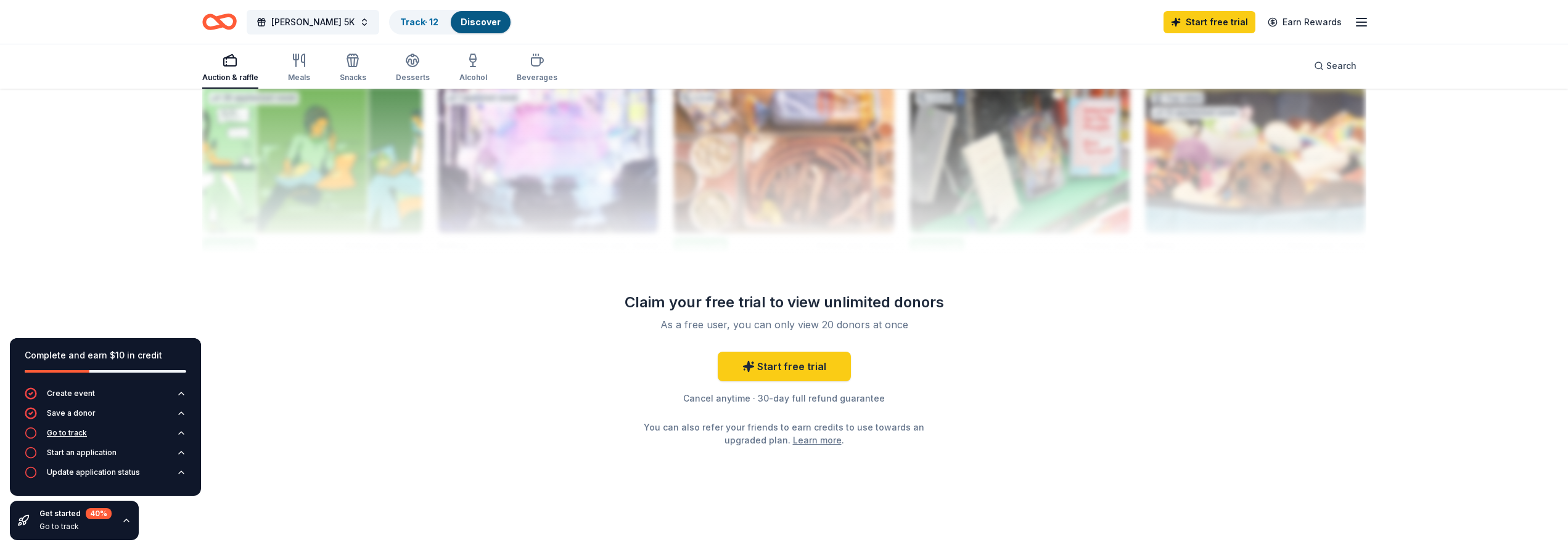
click at [123, 431] on button "Go to track" at bounding box center [105, 436] width 162 height 19
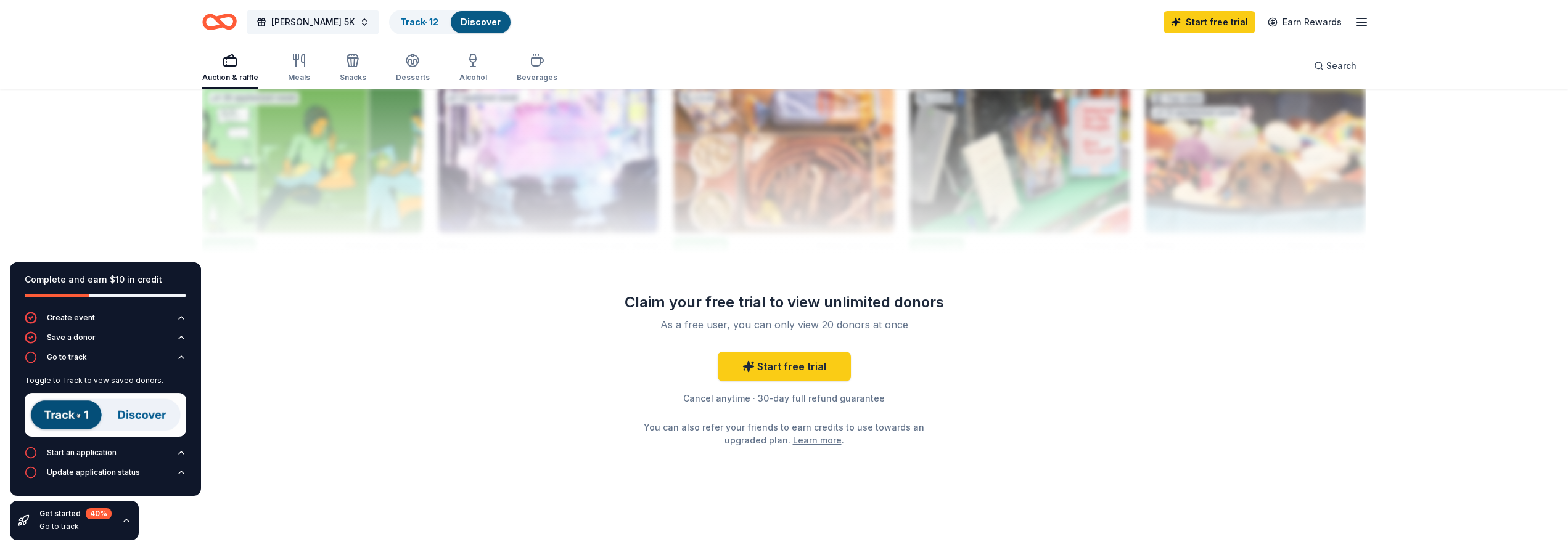
click at [60, 412] on img at bounding box center [105, 415] width 162 height 44
click at [401, 21] on link "Track · 12" at bounding box center [419, 22] width 38 height 10
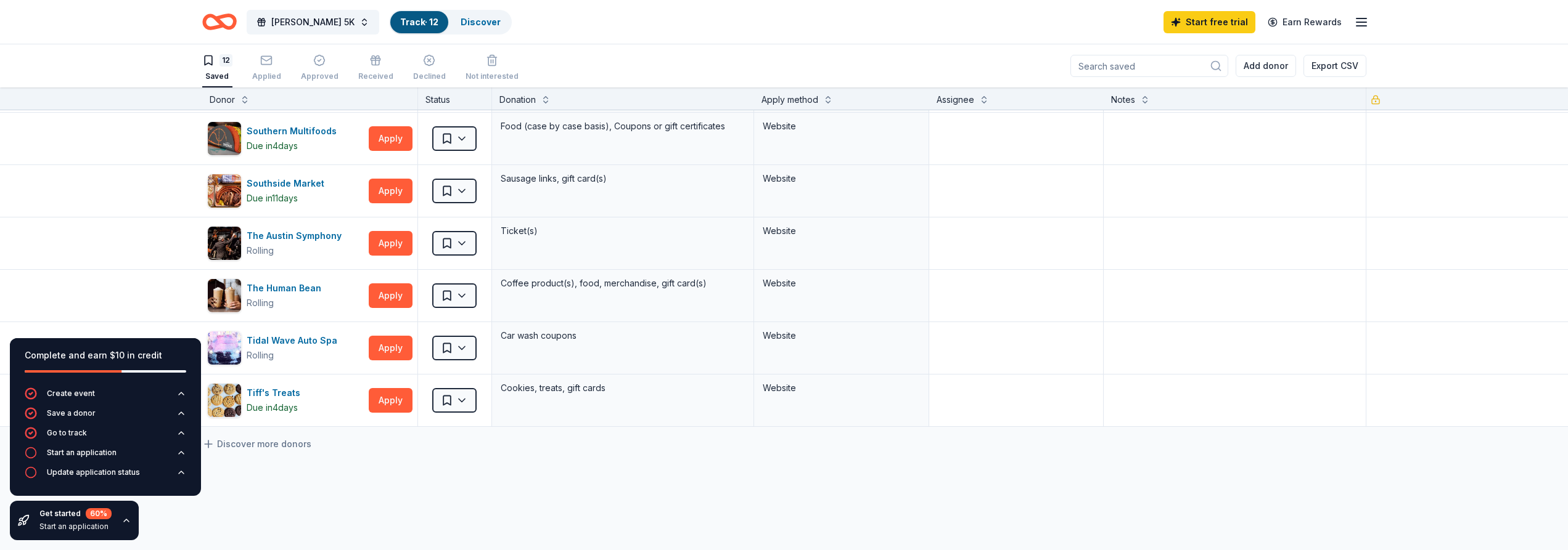
scroll to position [419, 0]
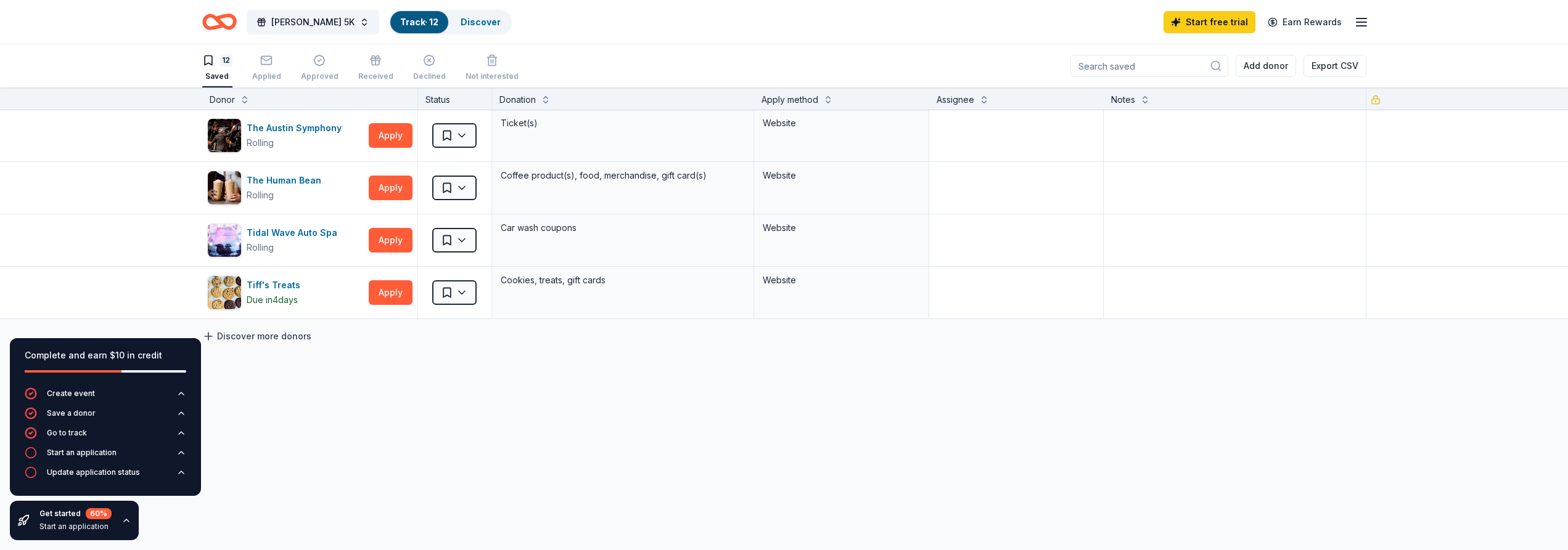
click at [267, 334] on link "Discover more donors" at bounding box center [257, 336] width 109 height 14
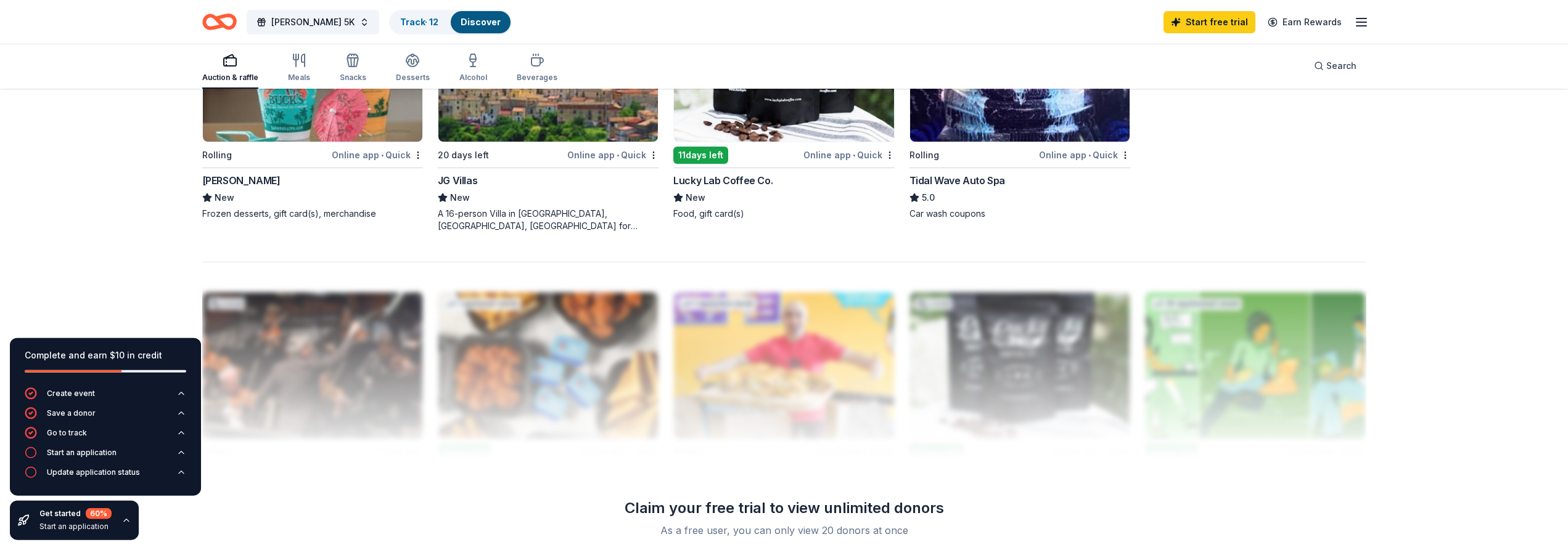
scroll to position [1131, 0]
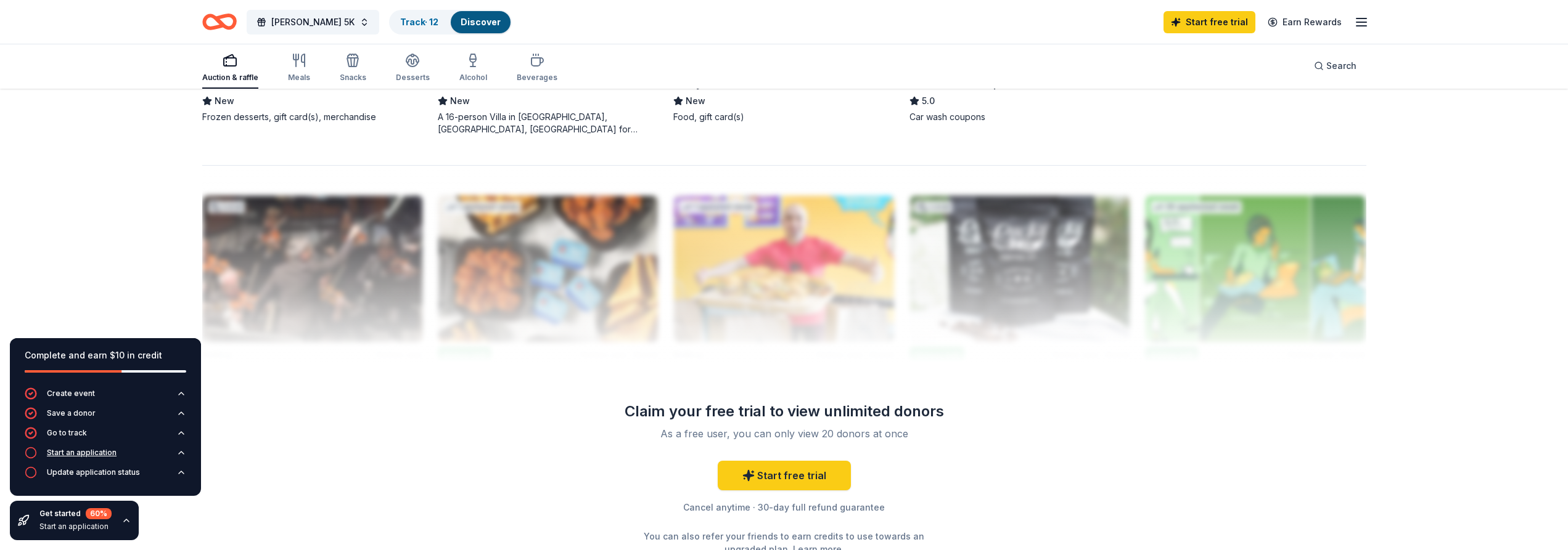
click at [74, 455] on div "Start an application" at bounding box center [81, 453] width 70 height 10
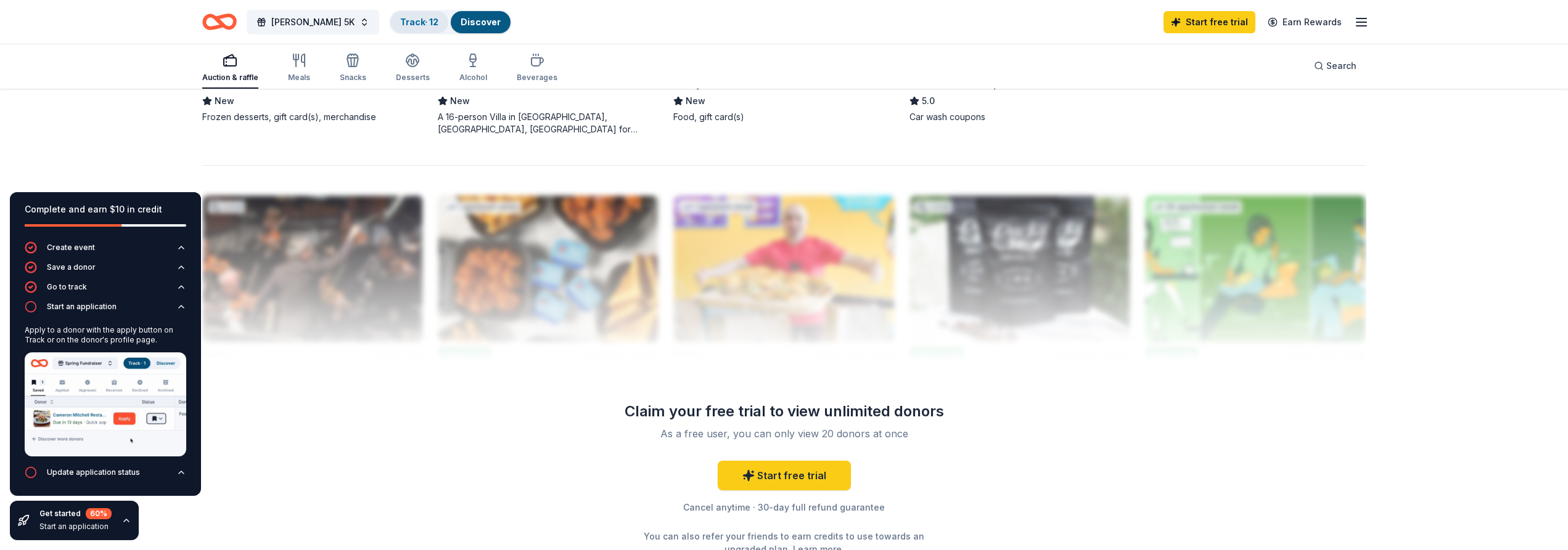
click at [402, 20] on link "Track · 12" at bounding box center [419, 22] width 38 height 10
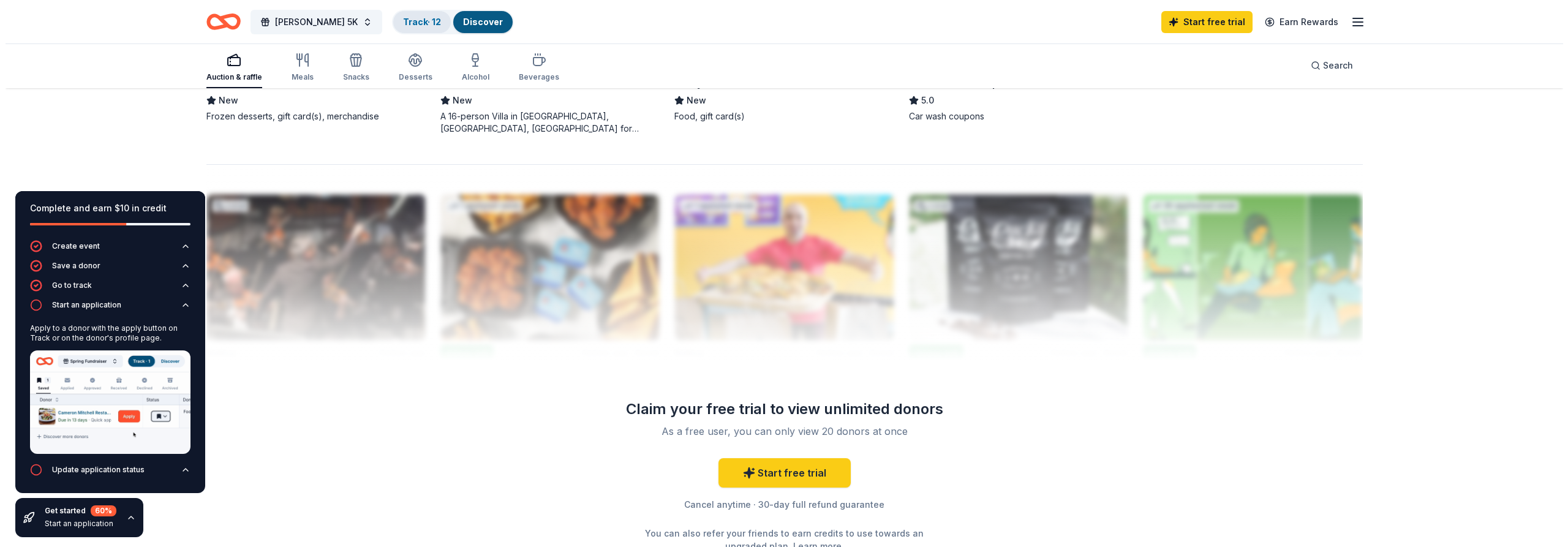
scroll to position [1, 0]
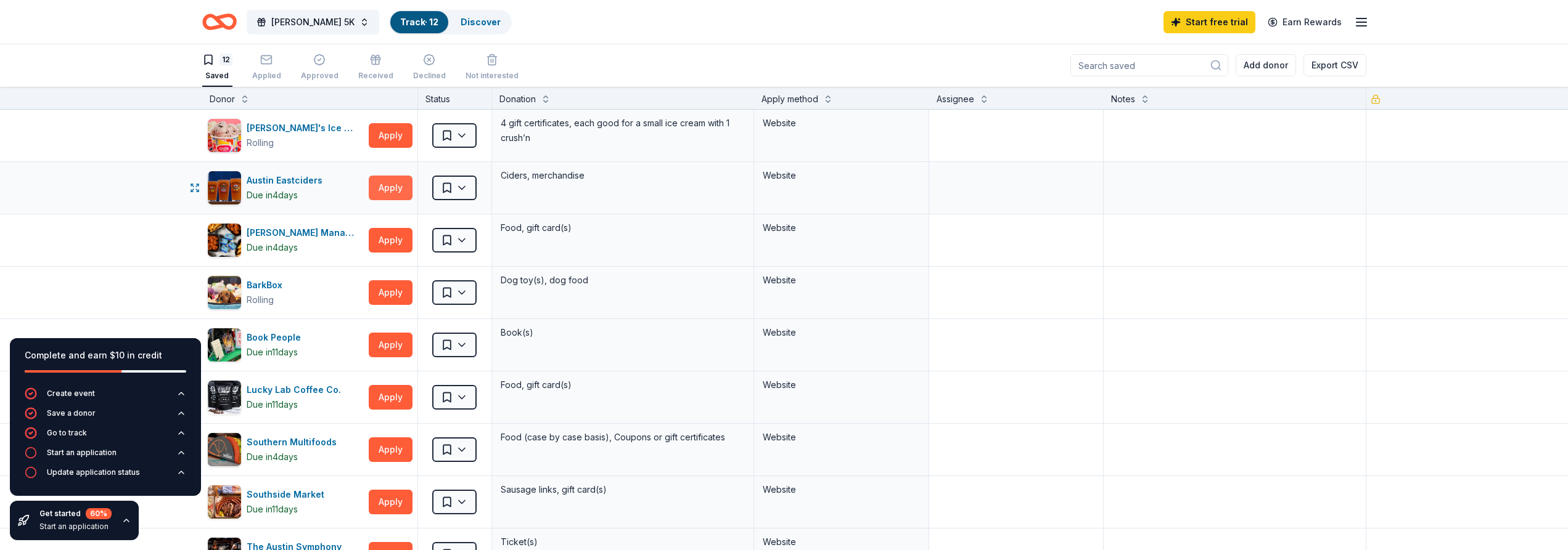
click at [379, 190] on button "Apply" at bounding box center [391, 187] width 44 height 25
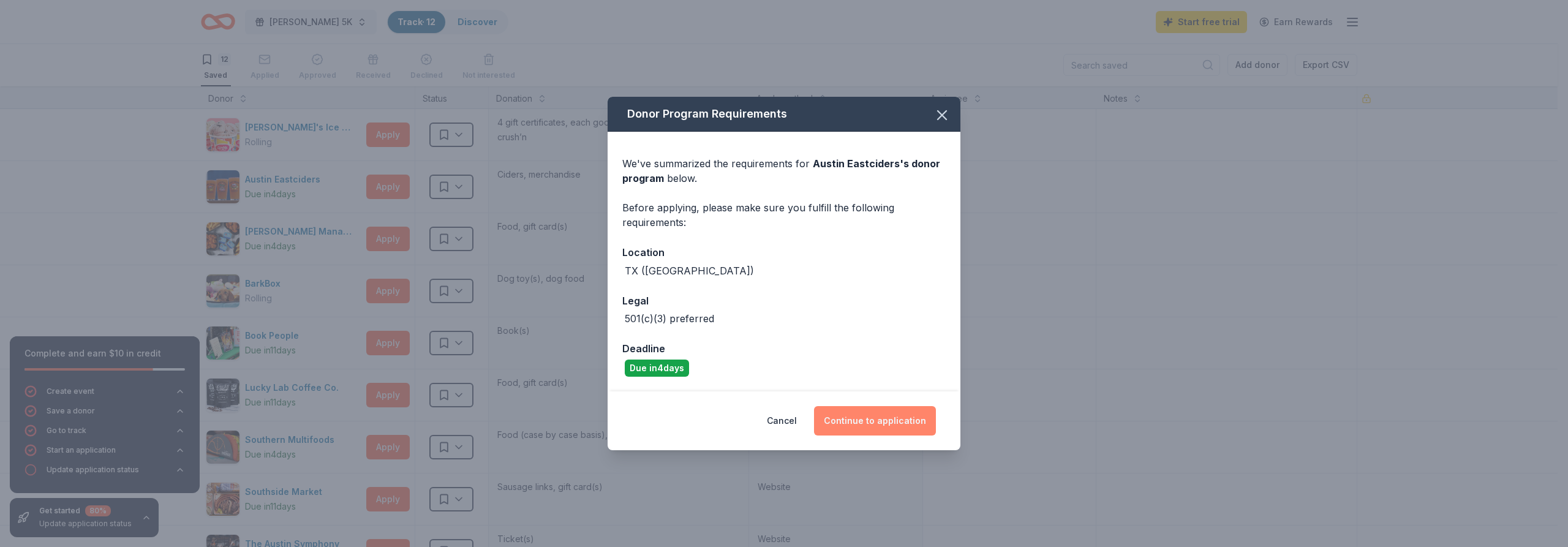
click at [914, 423] on button "Continue to application" at bounding box center [874, 421] width 122 height 29
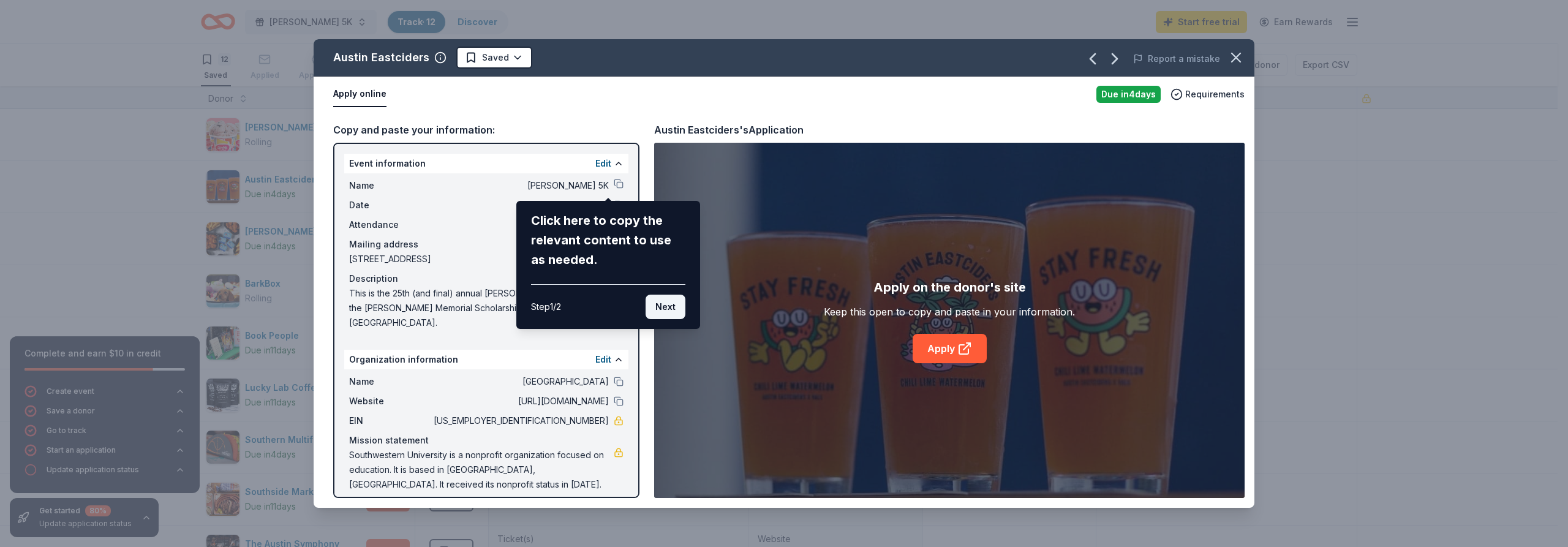
click at [673, 310] on button "Next" at bounding box center [664, 307] width 40 height 24
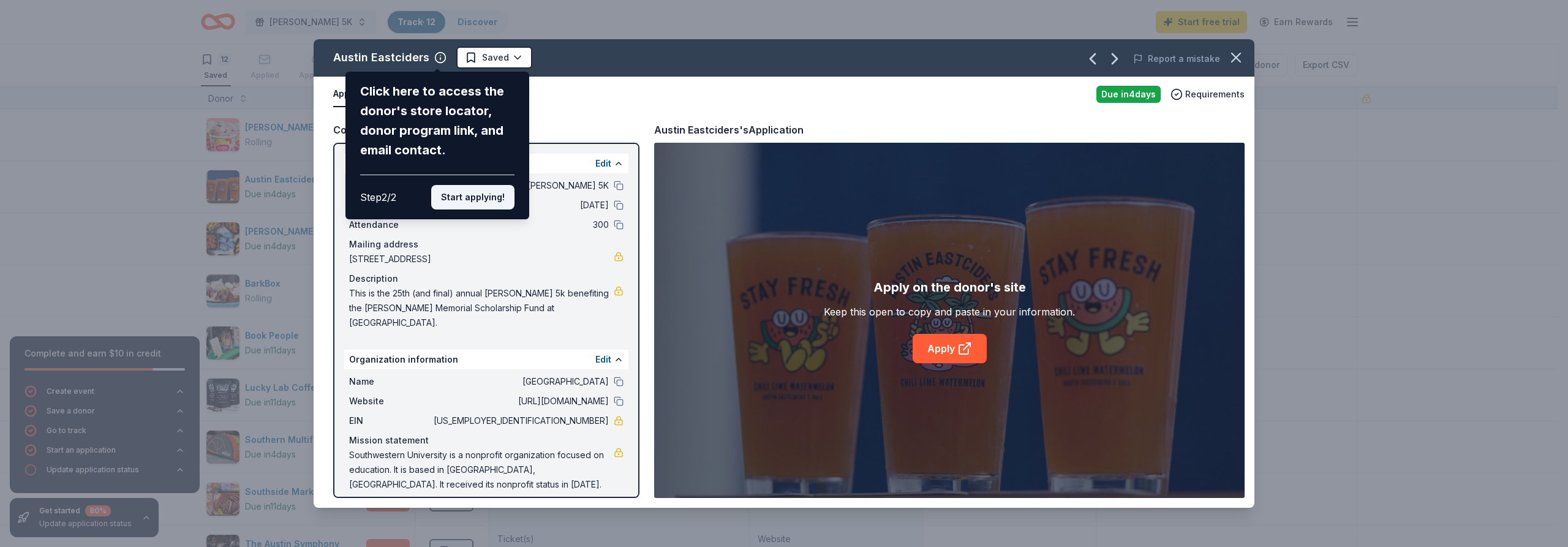
click at [483, 185] on button "Start applying!" at bounding box center [472, 197] width 83 height 24
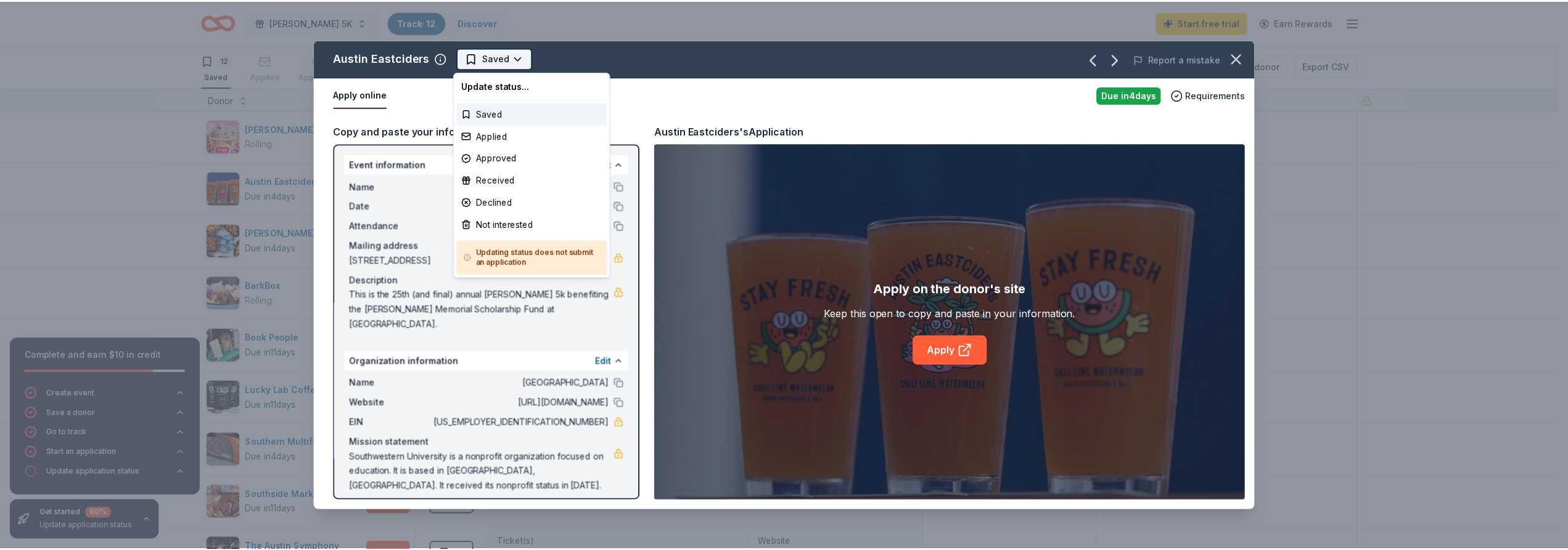
scroll to position [0, 0]
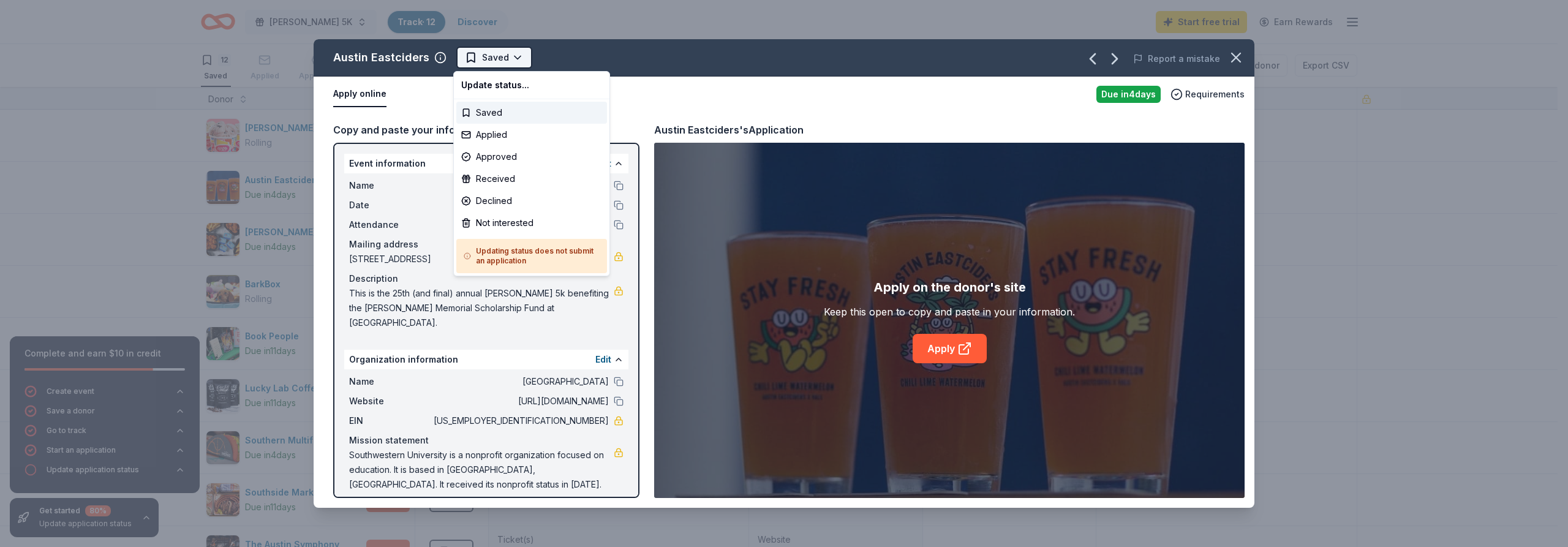
click at [493, 61] on html "6701 Luckenbach Lane Austin, TX, USA 6701 Luckenbach Drive New Braunfels, TX, U…" at bounding box center [784, 273] width 1568 height 547
click at [818, 102] on html "6701 Luckenbach Lane Austin, TX, USA 6701 Luckenbach Drive New Braunfels, TX, U…" at bounding box center [784, 273] width 1568 height 547
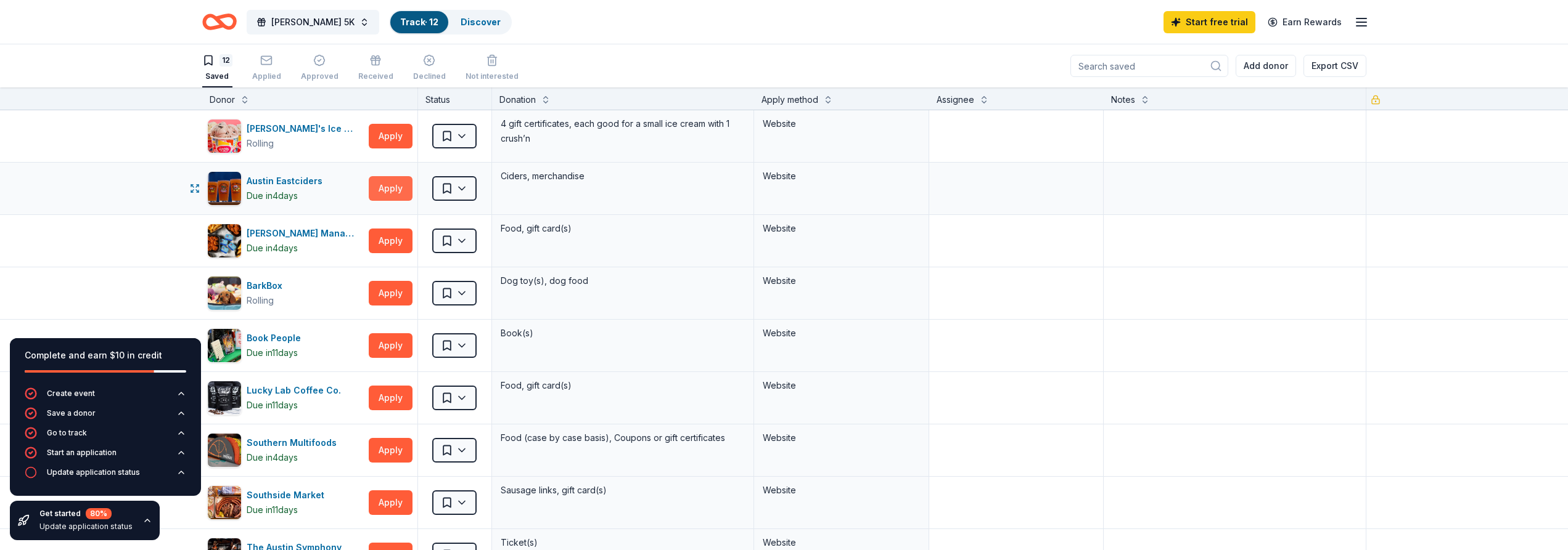
click at [388, 189] on button "Apply" at bounding box center [391, 188] width 44 height 25
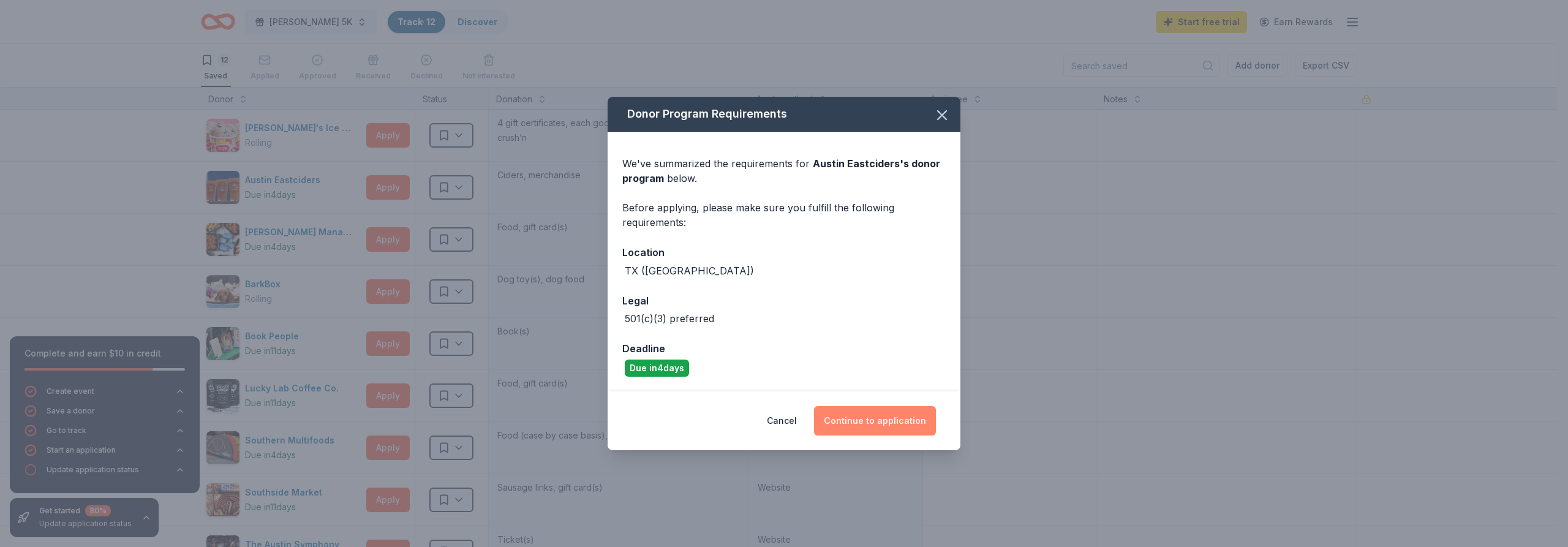
click at [858, 428] on button "Continue to application" at bounding box center [874, 421] width 122 height 29
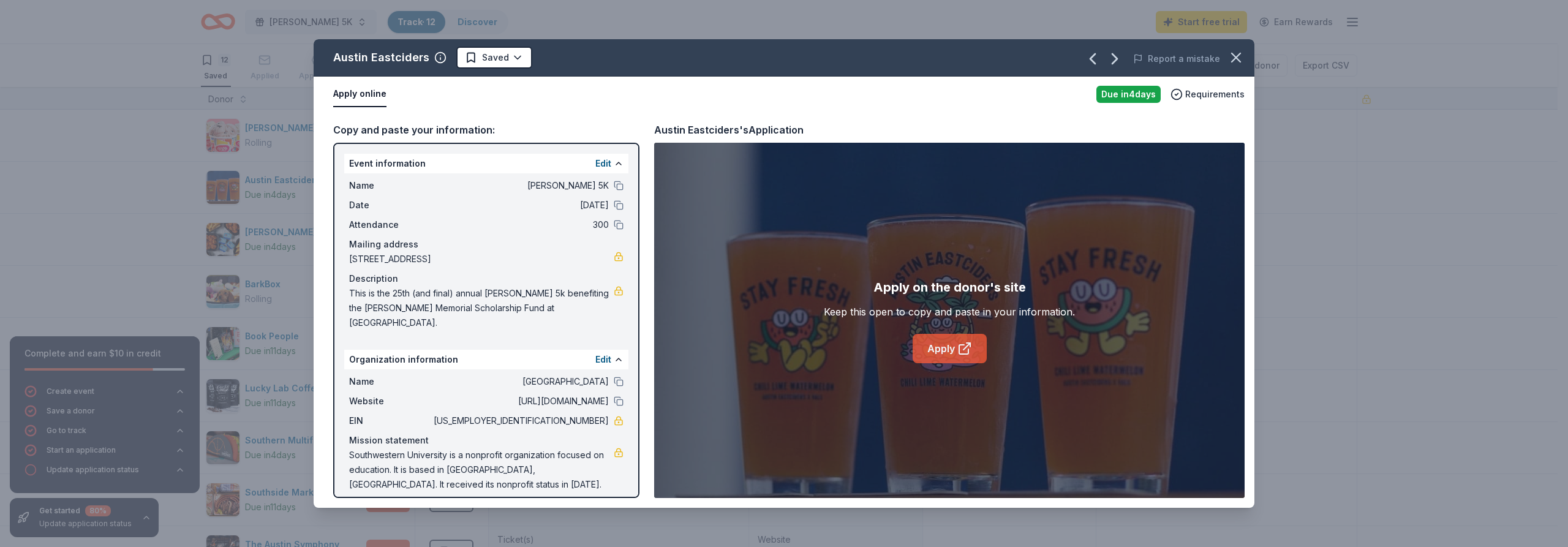
click at [937, 350] on link "Apply" at bounding box center [950, 348] width 74 height 29
click at [1234, 57] on icon "button" at bounding box center [1235, 57] width 17 height 17
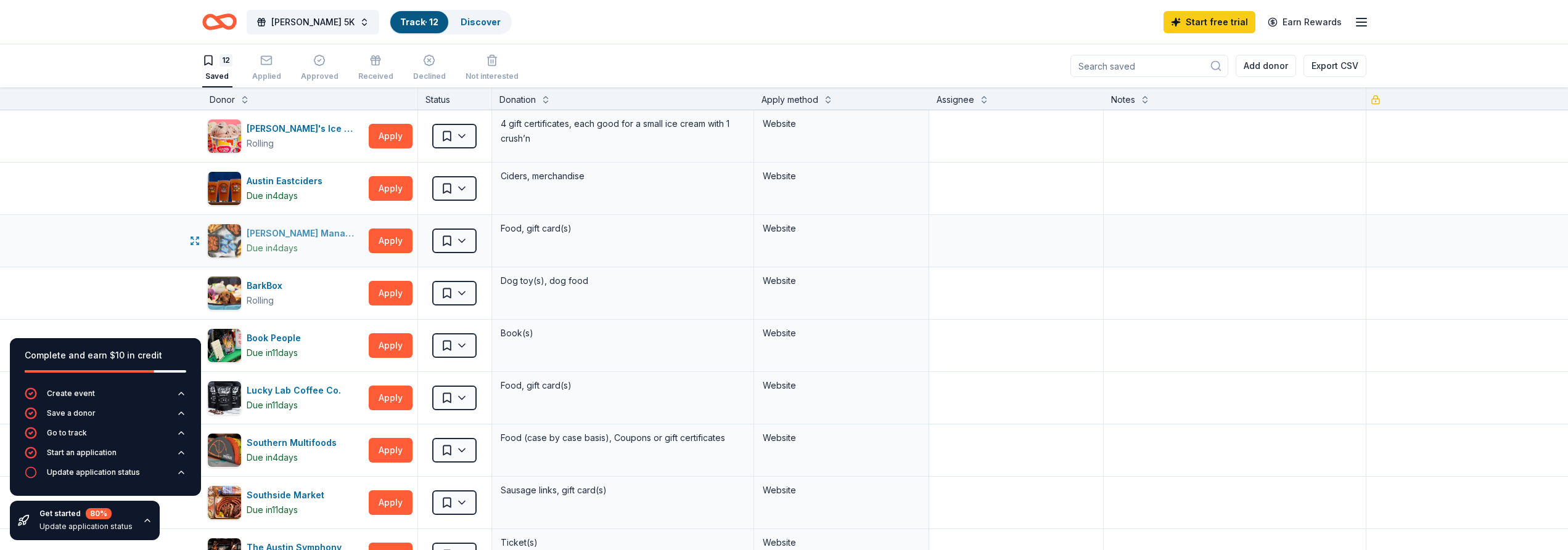
click at [306, 231] on div "Avants Management Group" at bounding box center [305, 233] width 117 height 14
click at [1355, 26] on icon "button" at bounding box center [1361, 21] width 14 height 14
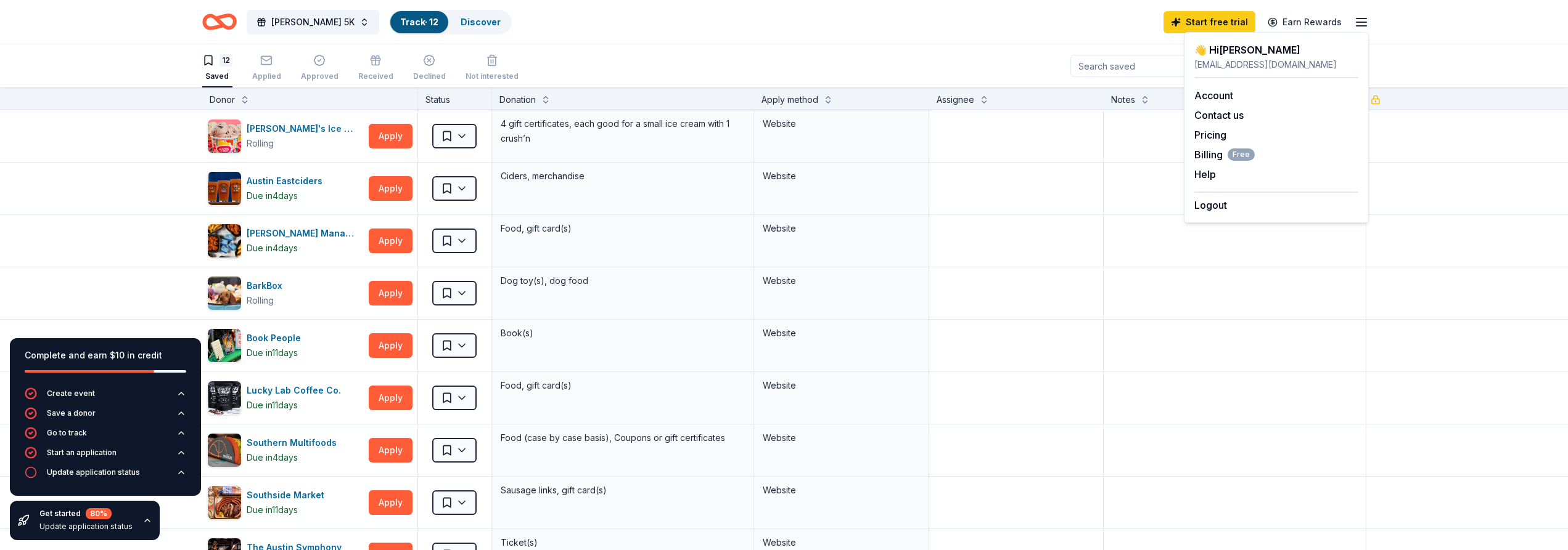
click at [694, 64] on div "12 Saved Applied Approved Received Declined Not interested Add donor Export CSV" at bounding box center [784, 65] width 1164 height 43
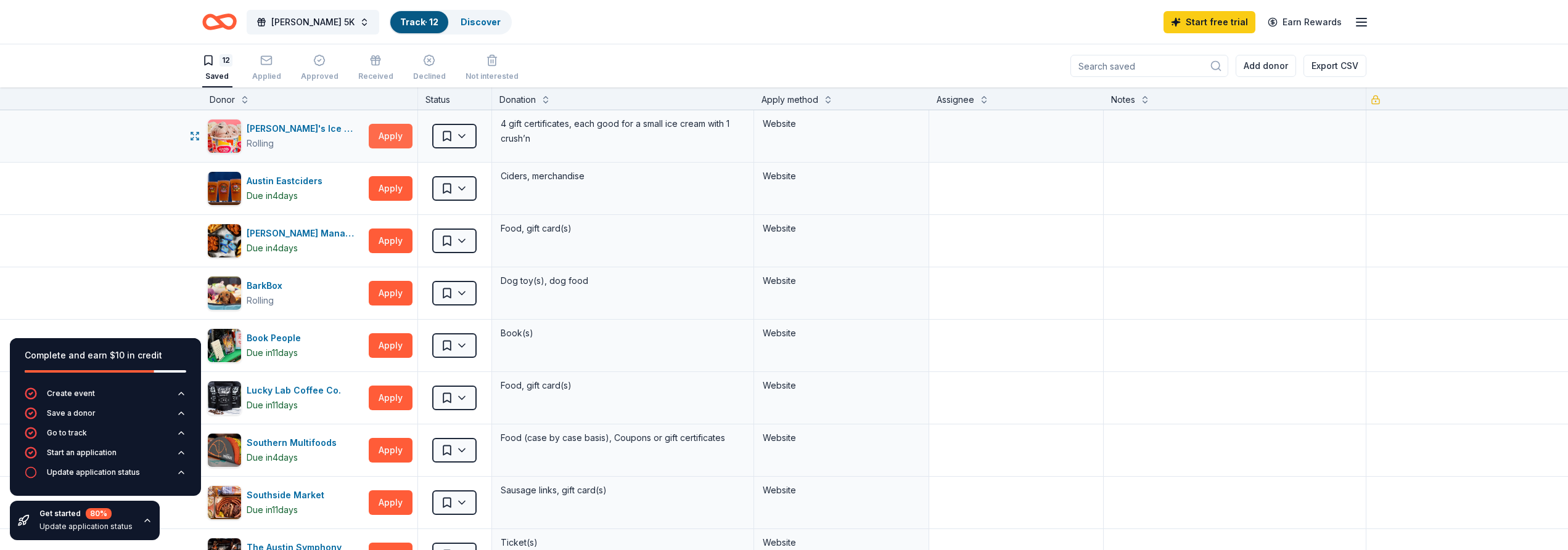
click at [385, 144] on button "Apply" at bounding box center [391, 136] width 44 height 25
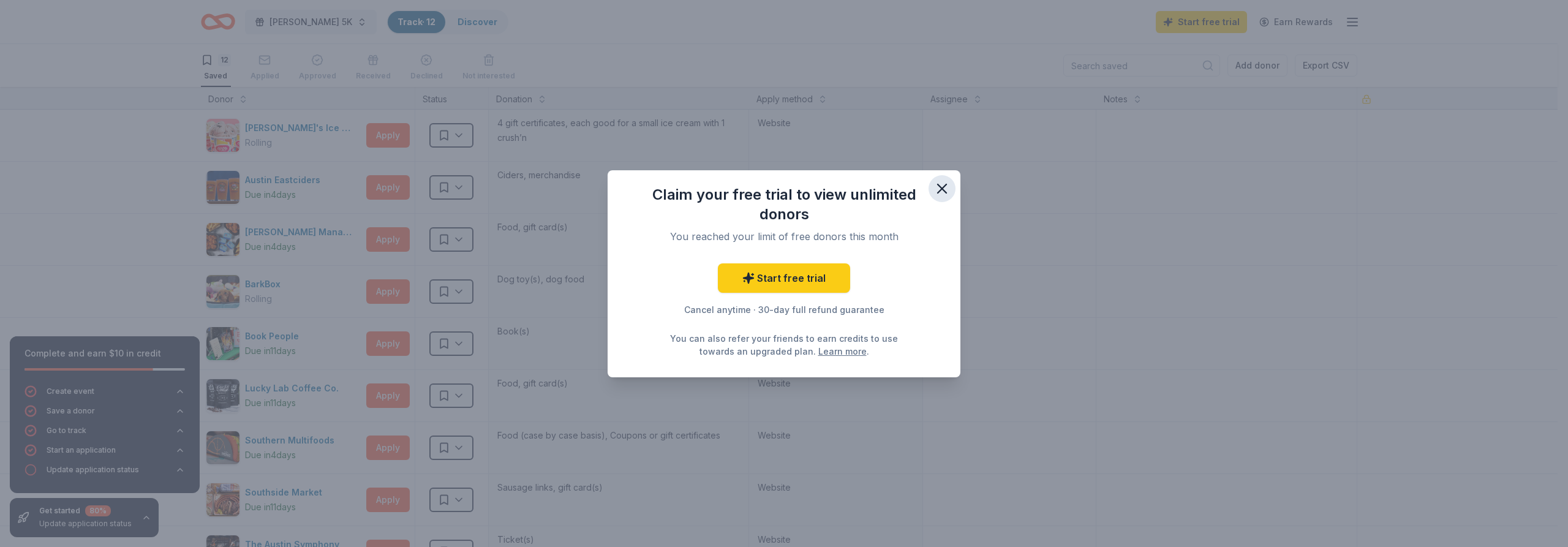
click at [940, 191] on icon "button" at bounding box center [941, 189] width 8 height 8
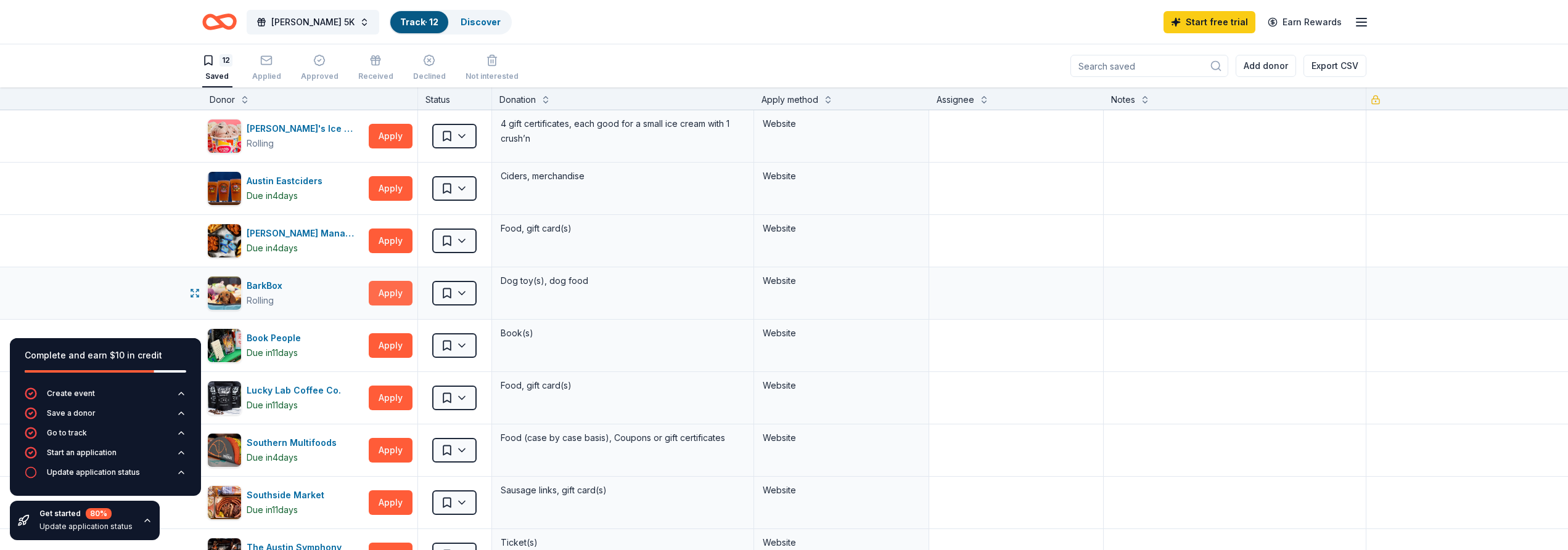
click at [389, 292] on button "Apply" at bounding box center [391, 293] width 44 height 25
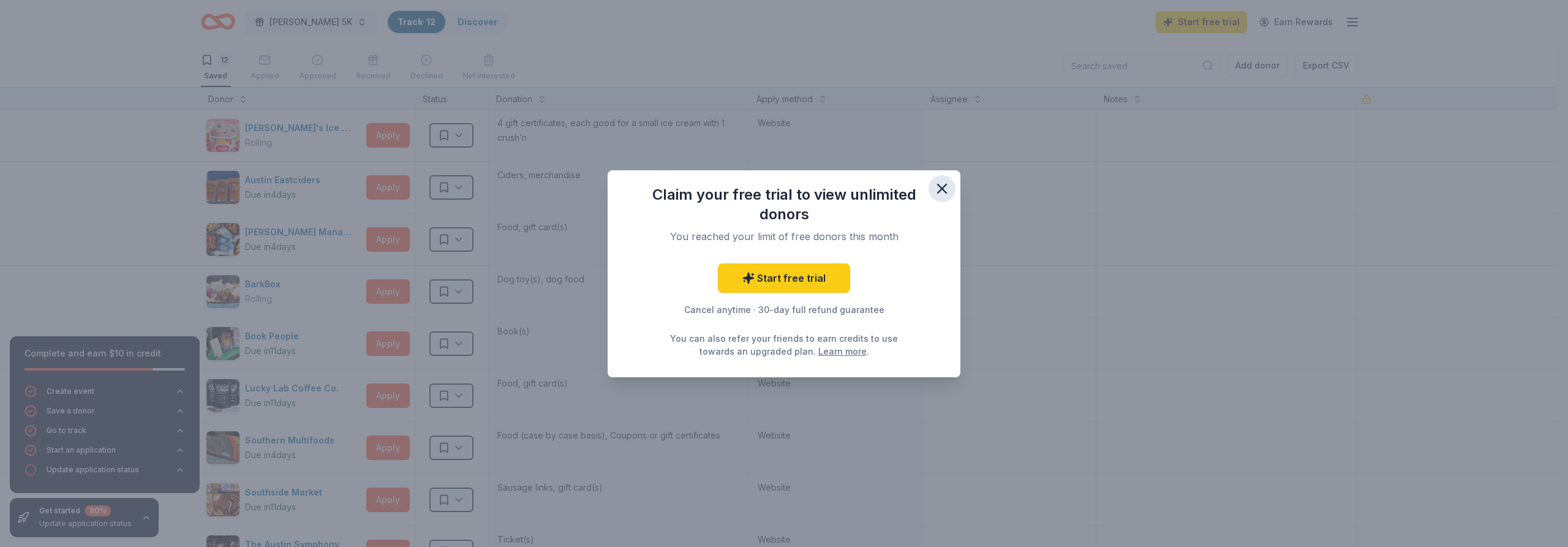
click at [947, 185] on icon "button" at bounding box center [941, 189] width 17 height 17
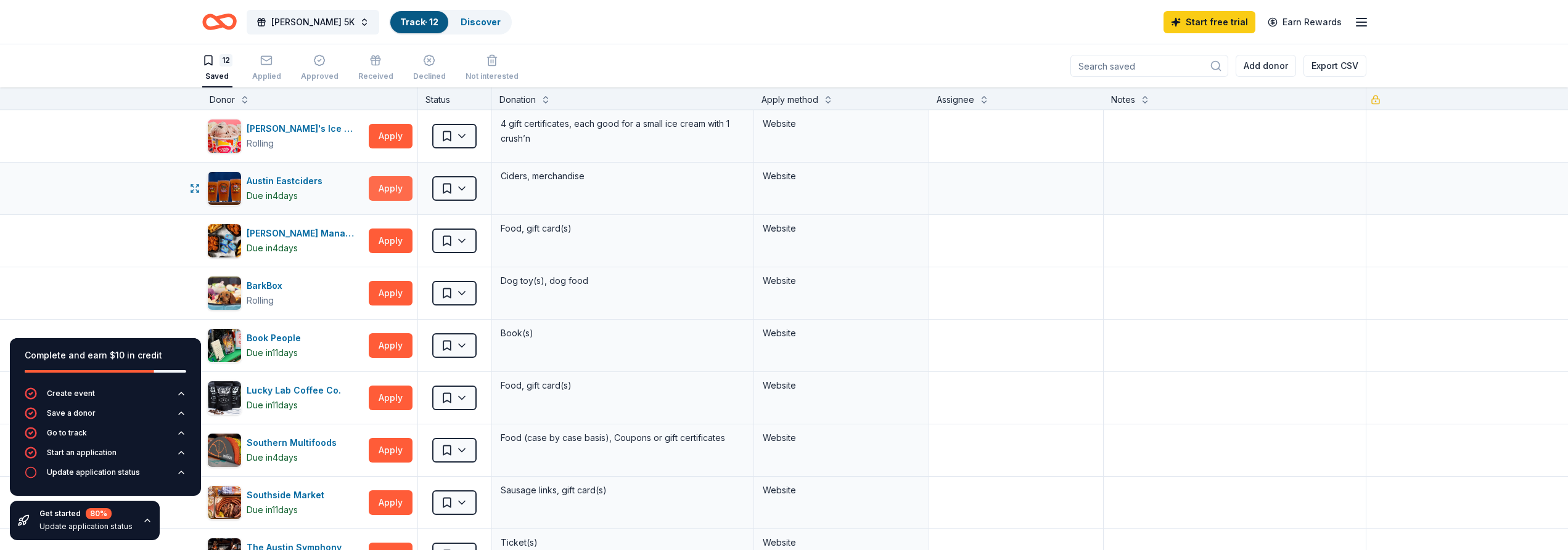
click at [397, 192] on button "Apply" at bounding box center [391, 188] width 44 height 25
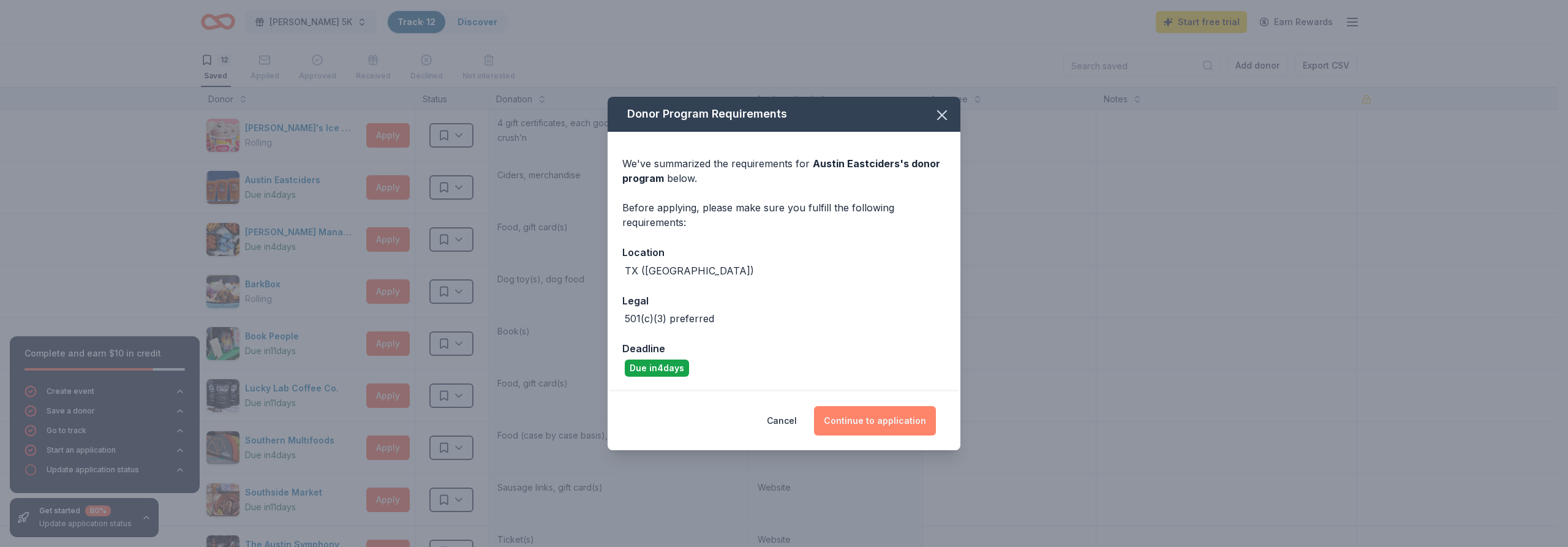
click at [871, 426] on button "Continue to application" at bounding box center [874, 421] width 122 height 29
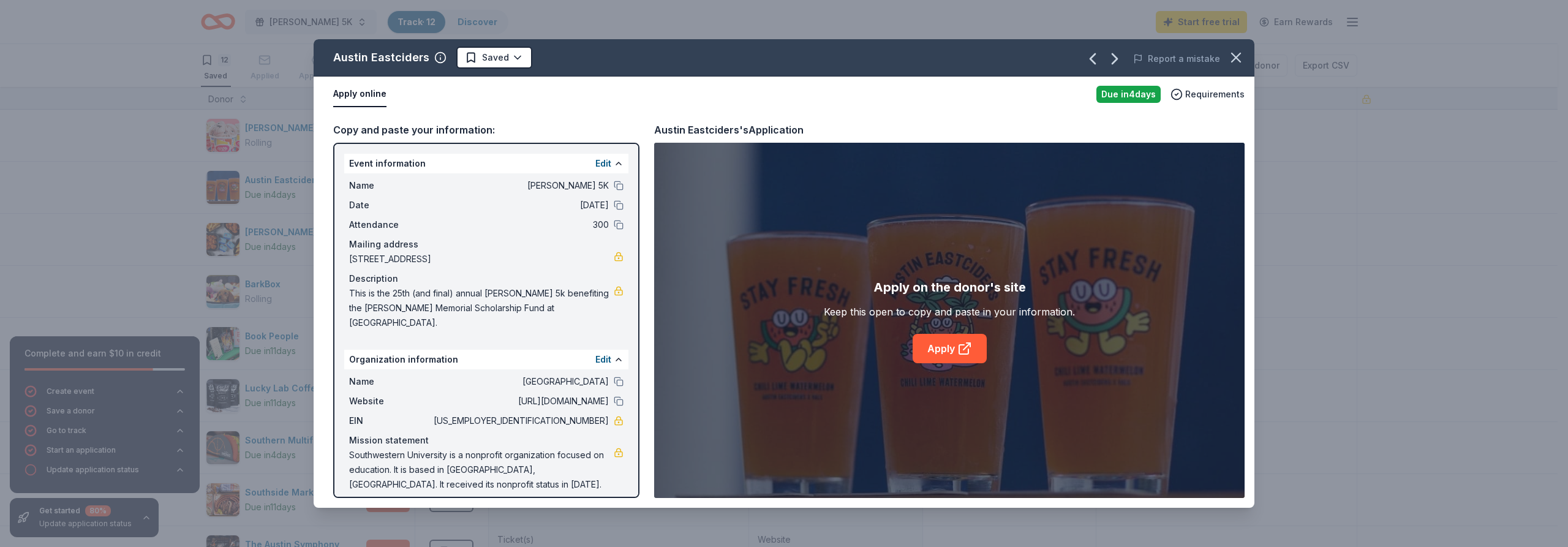
click at [1458, 196] on div "Austin Eastciders Saved Report a mistake Apply online Due in 4 days Requirement…" at bounding box center [784, 273] width 1568 height 547
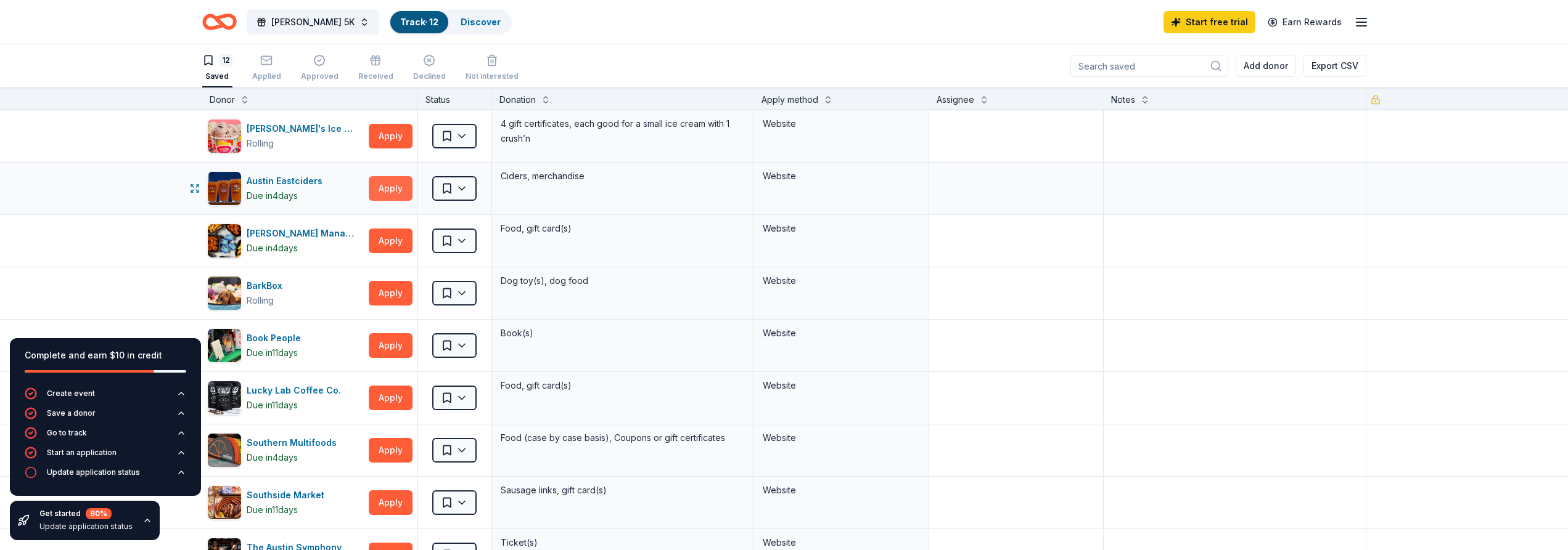
click at [385, 186] on button "Apply" at bounding box center [391, 188] width 44 height 25
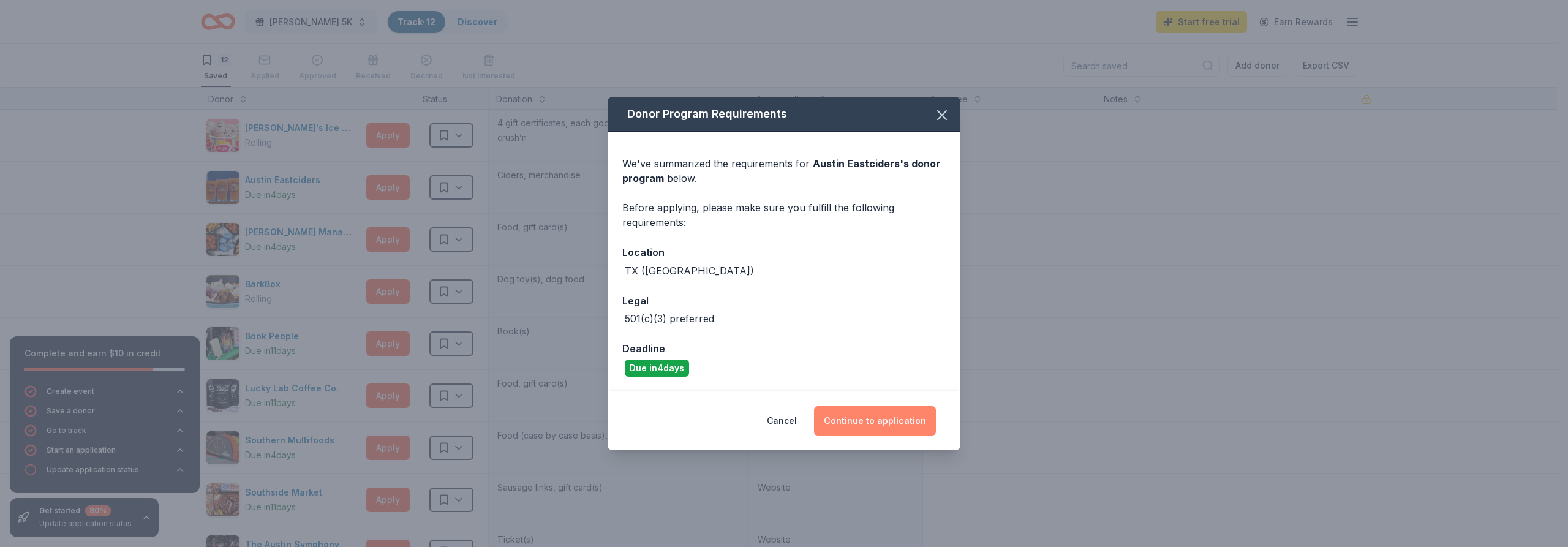
click at [883, 425] on button "Continue to application" at bounding box center [874, 421] width 122 height 29
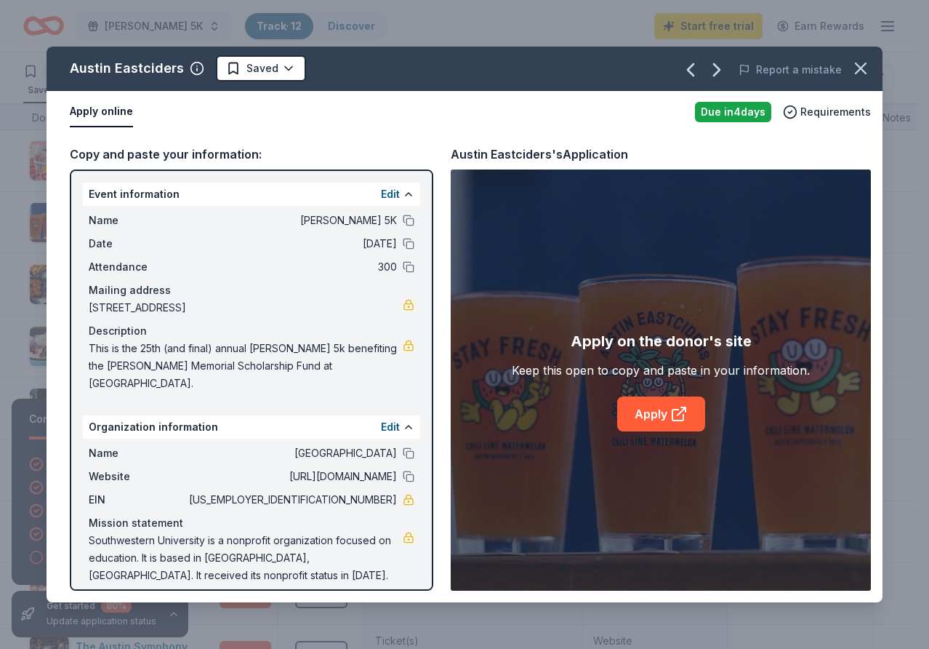
click at [906, 460] on div "Austin Eastciders Saved Report a mistake Apply online Due in 4 days Requirement…" at bounding box center [464, 324] width 929 height 649
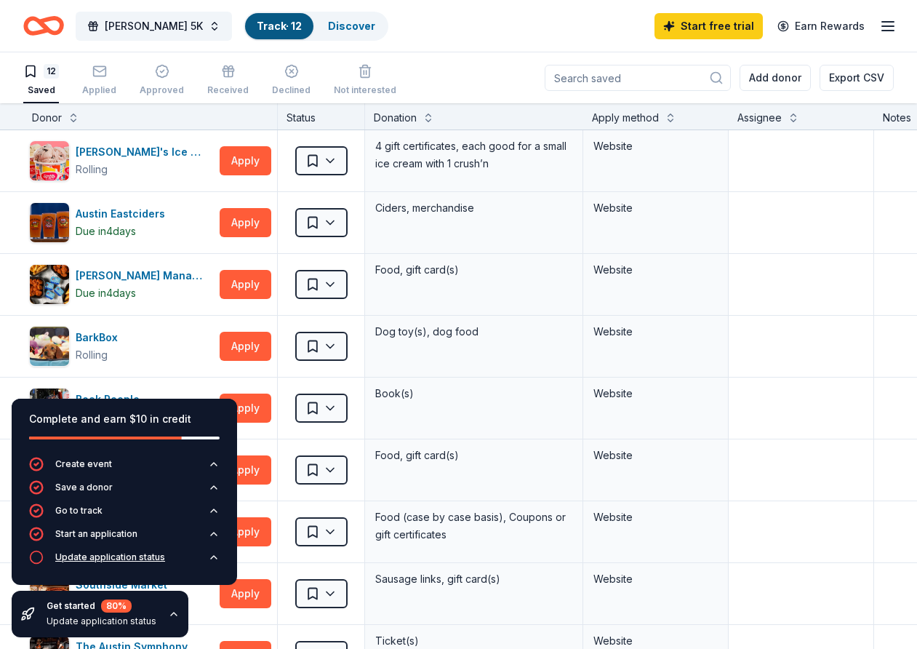
click at [143, 553] on div "Update application status" at bounding box center [110, 557] width 110 height 12
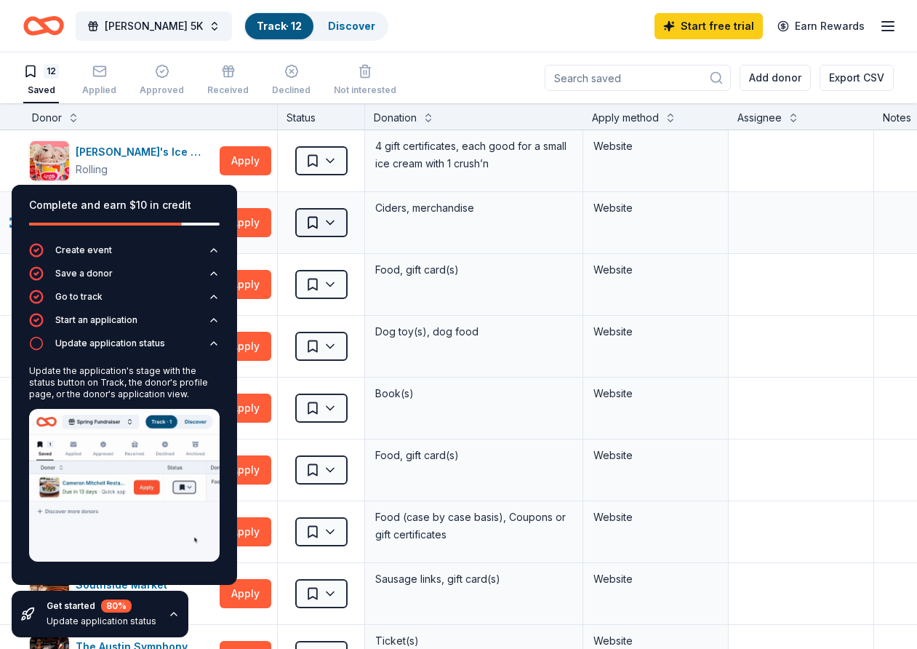
click at [322, 222] on html "6701 Luckenbach Lane Austin, TX, USA 6701 Luckenbach Drive New Braunfels, TX, U…" at bounding box center [458, 324] width 917 height 649
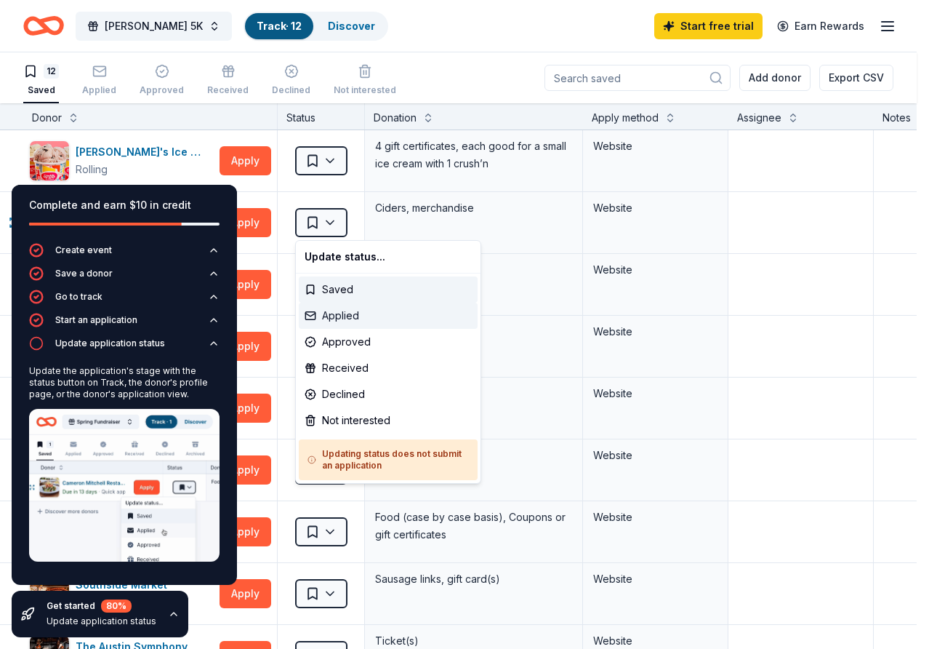
click at [335, 318] on div "Applied" at bounding box center [388, 316] width 179 height 26
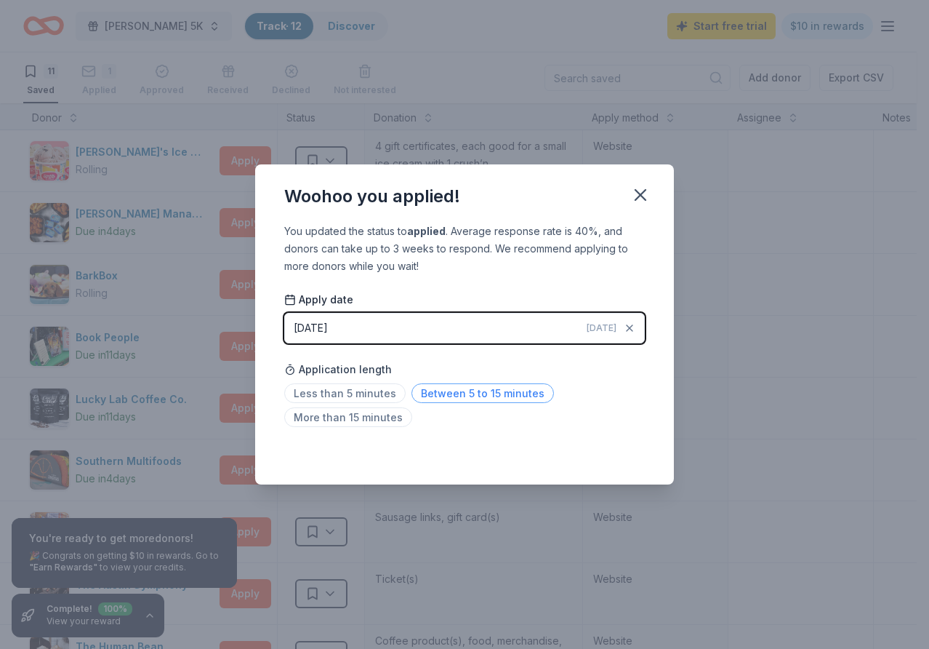
click at [486, 394] on span "Between 5 to 15 minutes" at bounding box center [483, 393] width 143 height 20
click at [641, 199] on icon "button" at bounding box center [640, 195] width 20 height 20
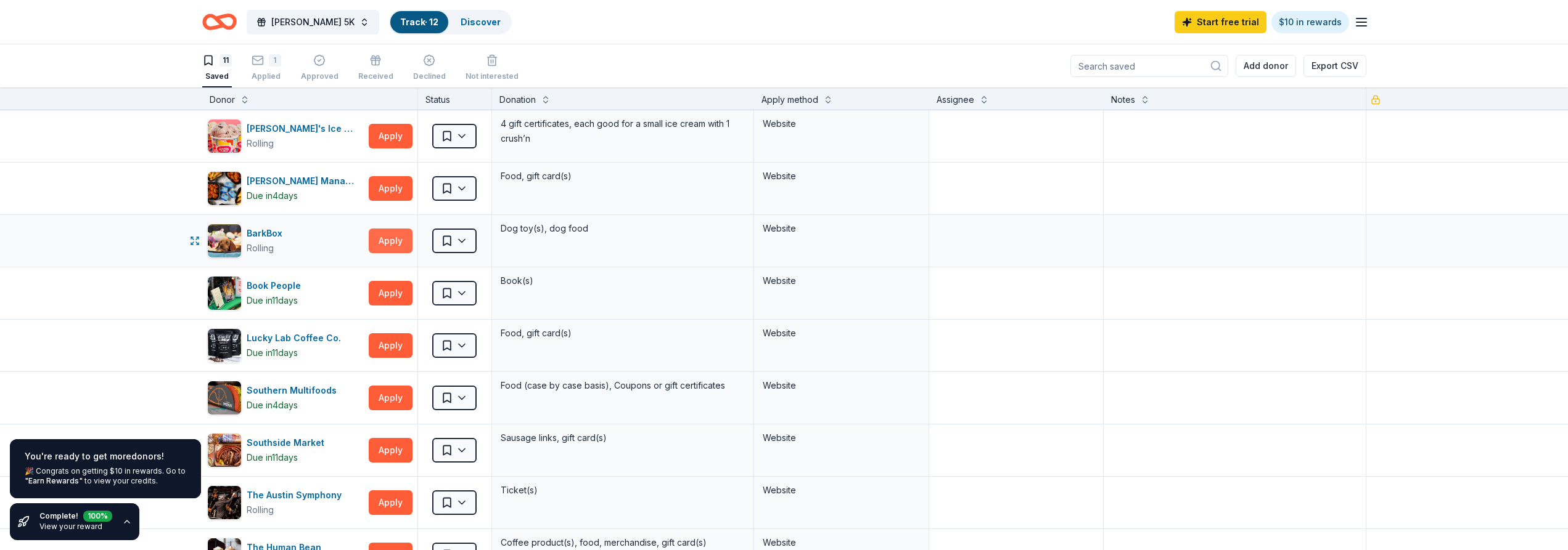
click at [377, 243] on button "Apply" at bounding box center [391, 241] width 44 height 25
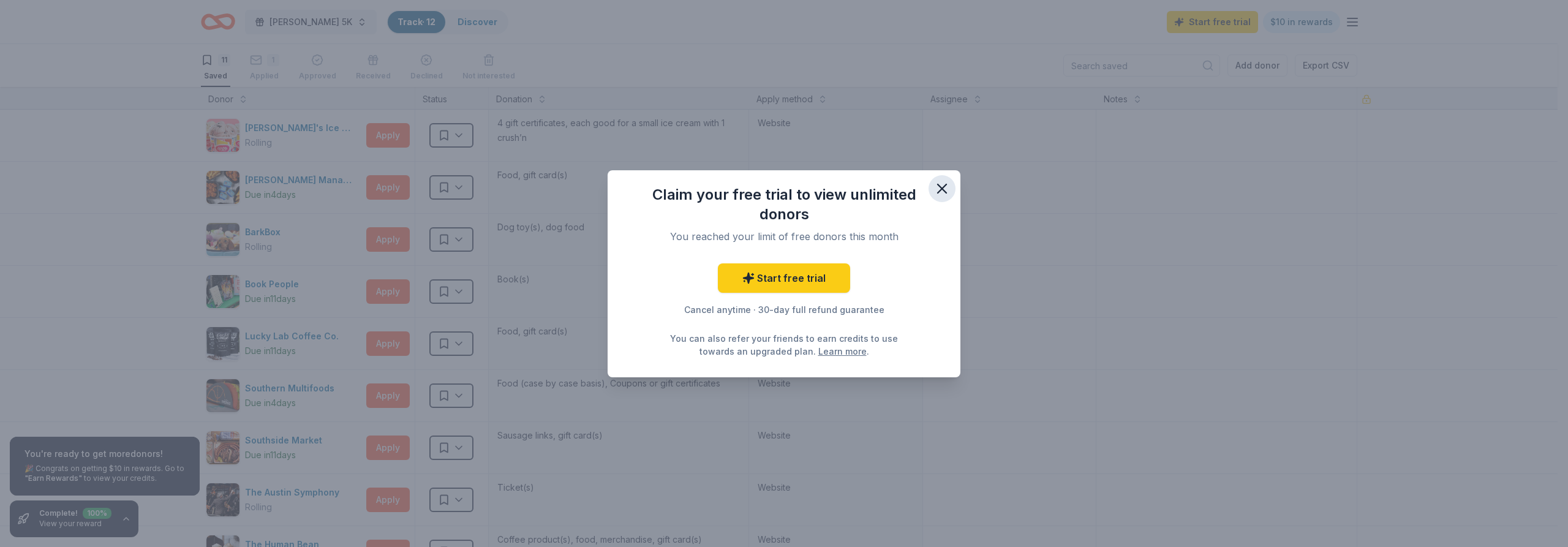
click at [941, 190] on icon "button" at bounding box center [941, 189] width 8 height 8
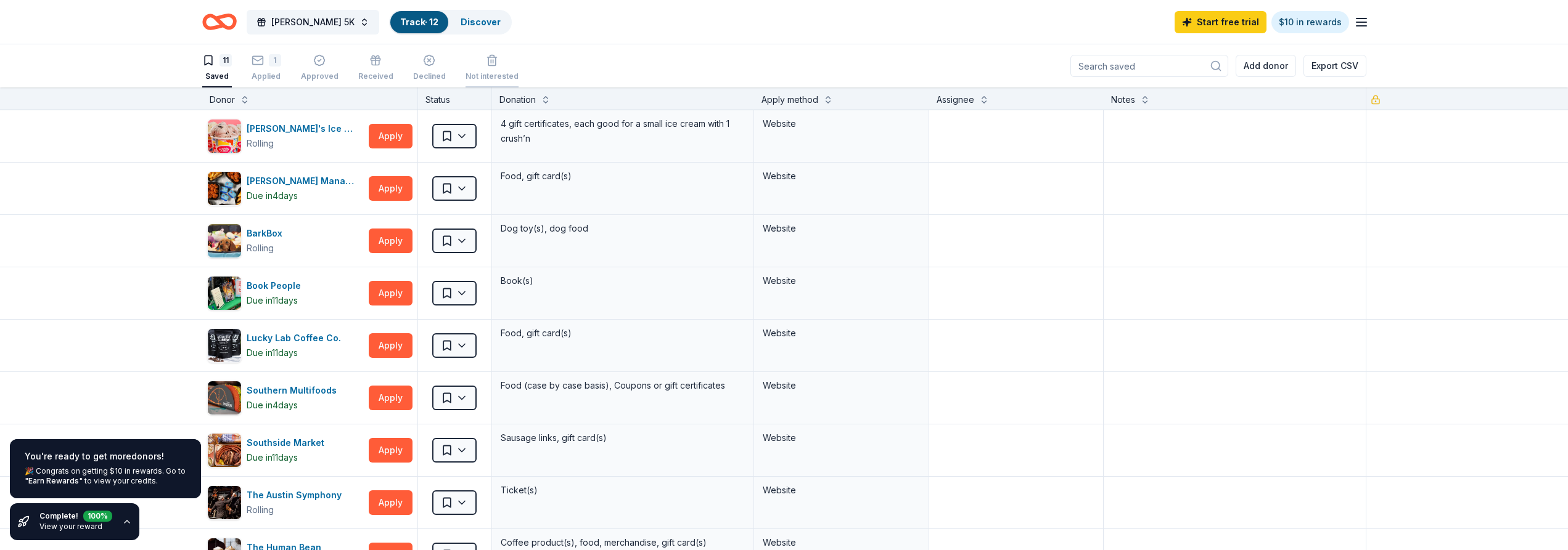
click at [479, 75] on div "Not interested" at bounding box center [492, 76] width 53 height 10
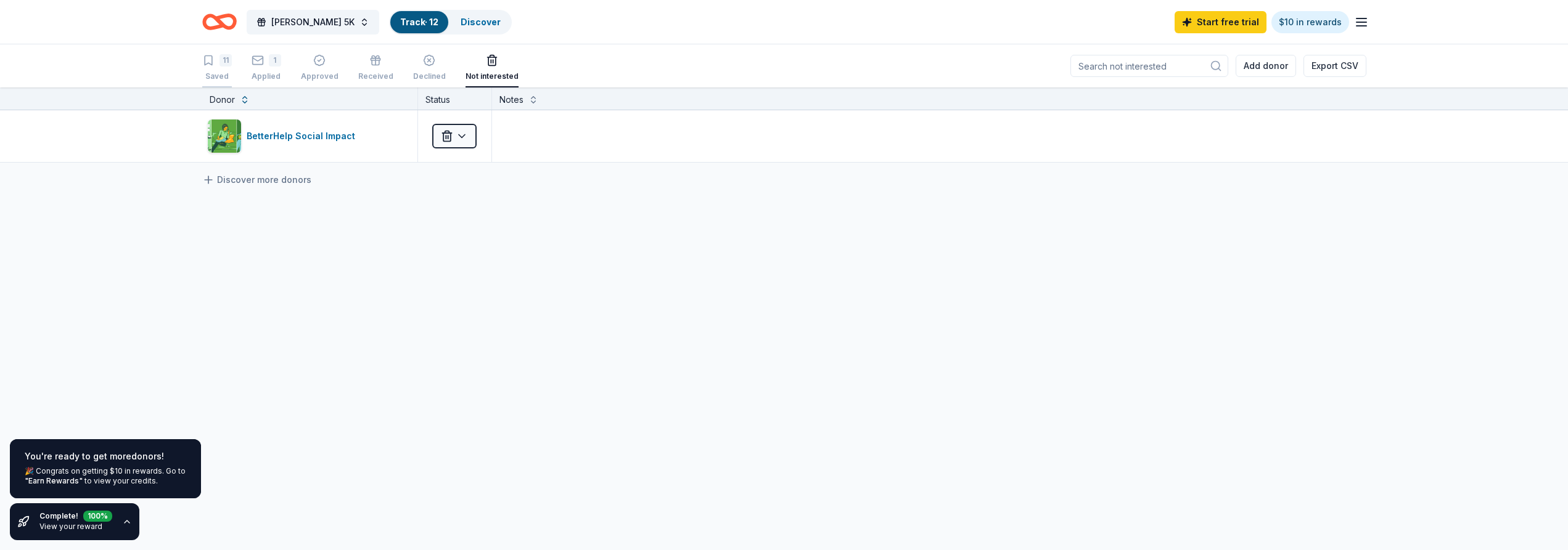
click at [216, 79] on div "Saved" at bounding box center [217, 76] width 30 height 10
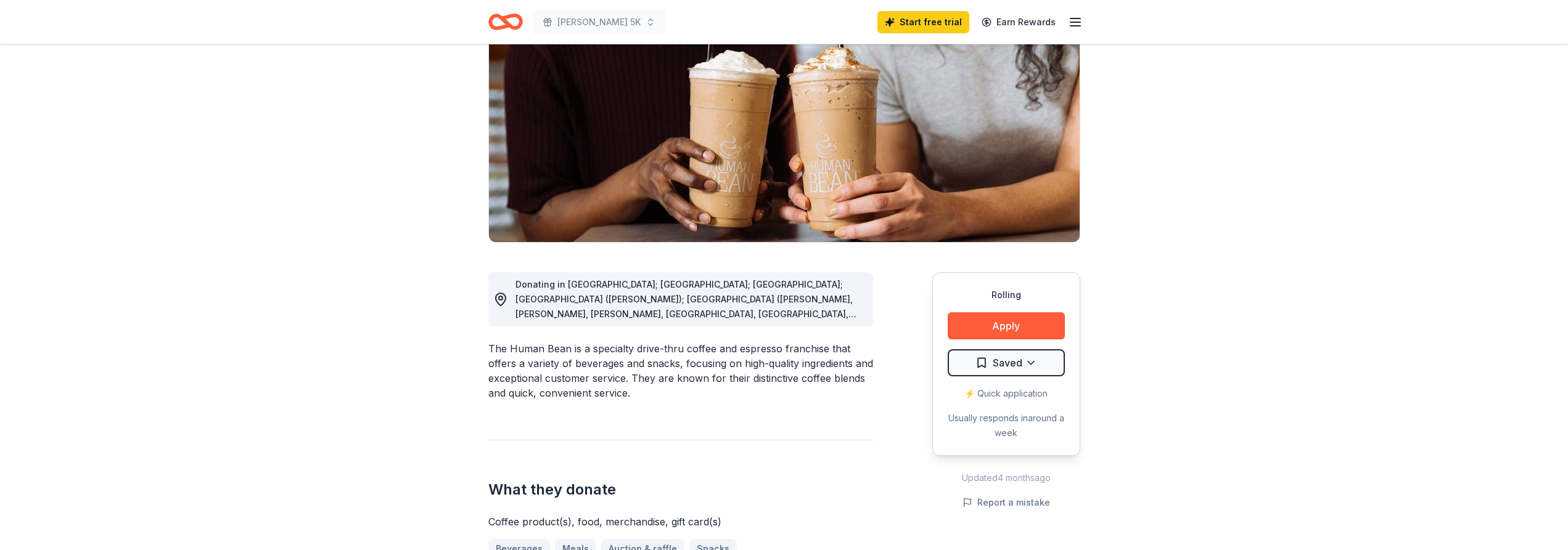
scroll to position [125, 0]
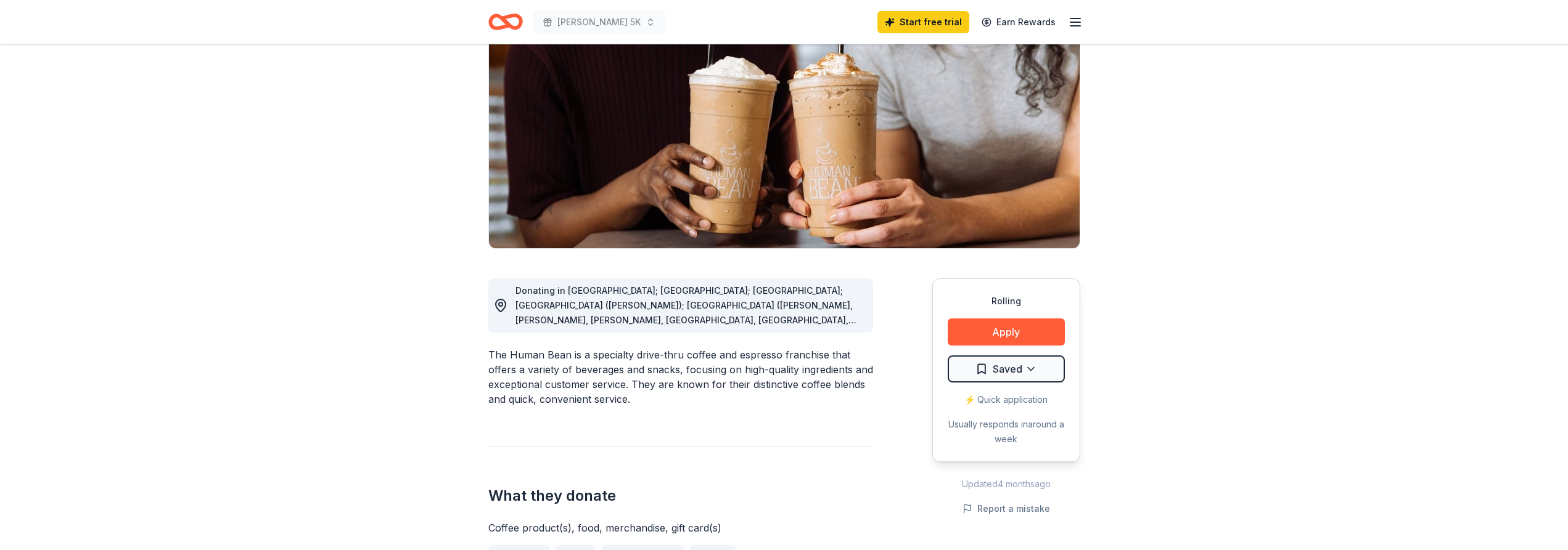
click at [600, 293] on span "Donating in AZ; CA; CO; FL (Marianna); GA (Alpharetta, Columbus, Cummings, Daws…" at bounding box center [686, 424] width 341 height 277
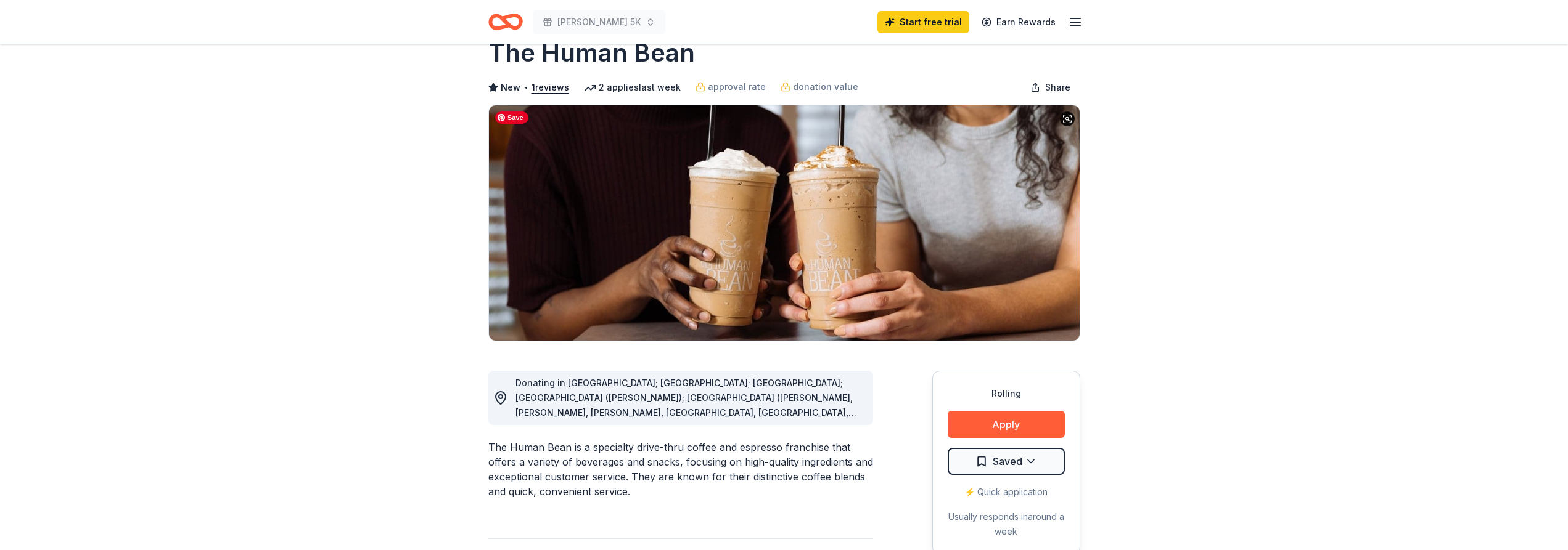
scroll to position [0, 0]
